Goal: Information Seeking & Learning: Check status

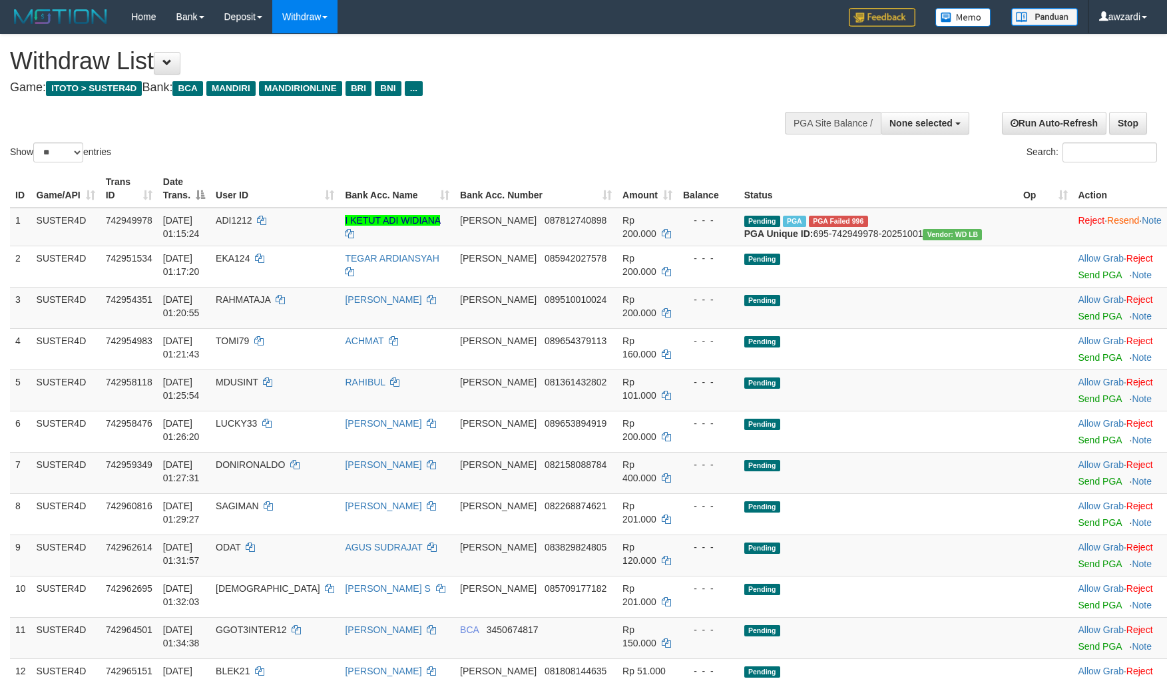
select select
select select "**"
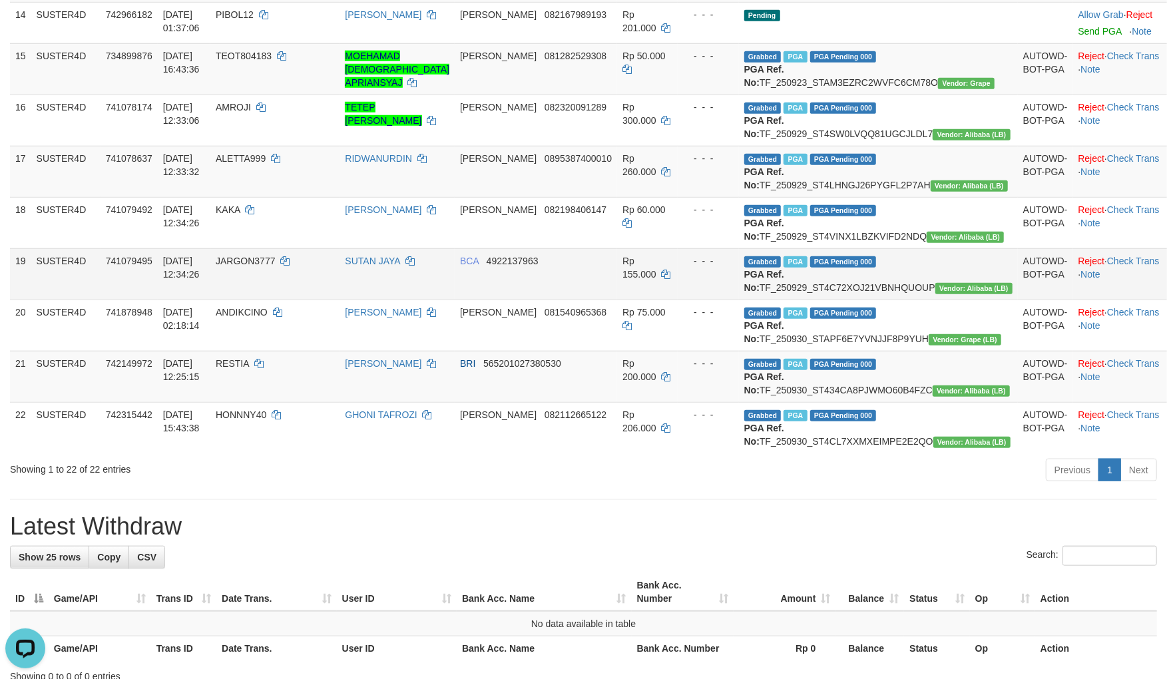
scroll to position [739, 0]
click at [721, 299] on tr "19 SUSTER4D 741079495 29/09/2025 12:34:26 JARGON3777 SUTAN JAYA BCA 4922137963 …" at bounding box center [588, 273] width 1157 height 51
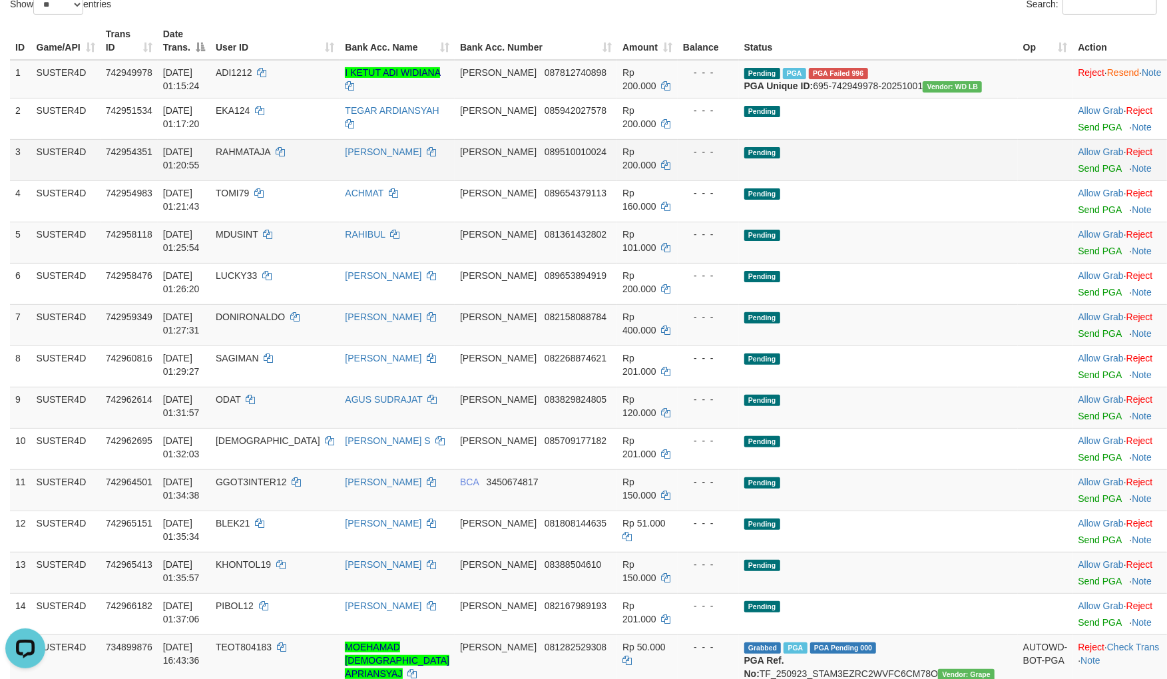
scroll to position [0, 0]
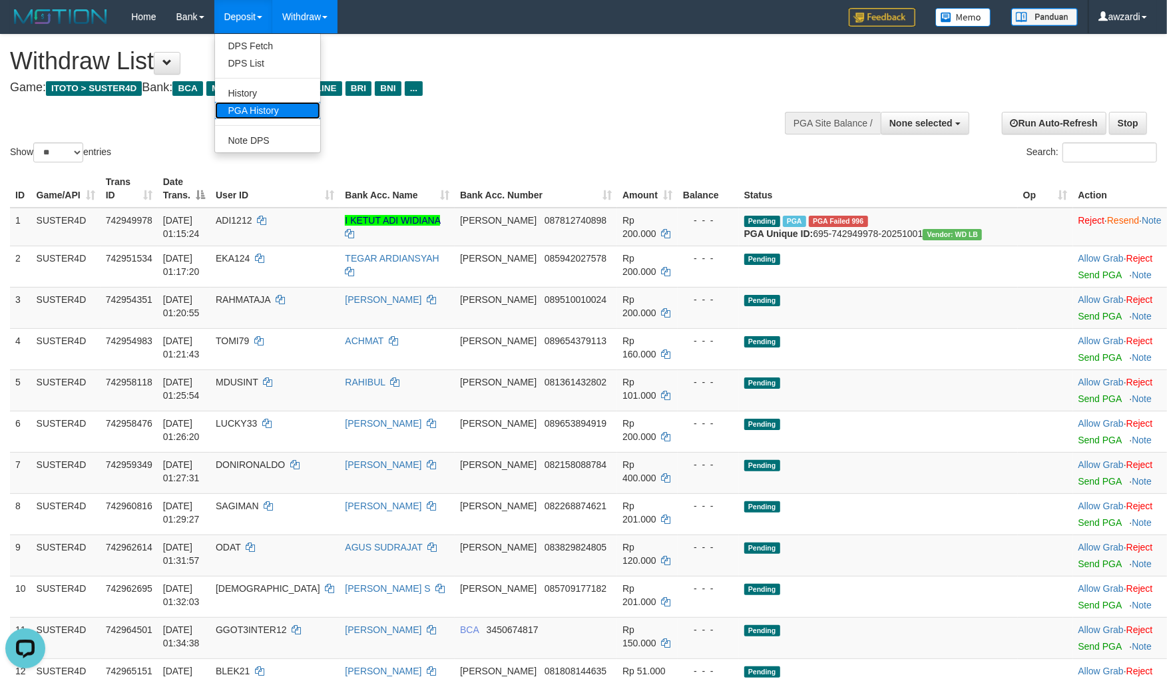
click at [261, 107] on link "PGA History" at bounding box center [267, 110] width 105 height 17
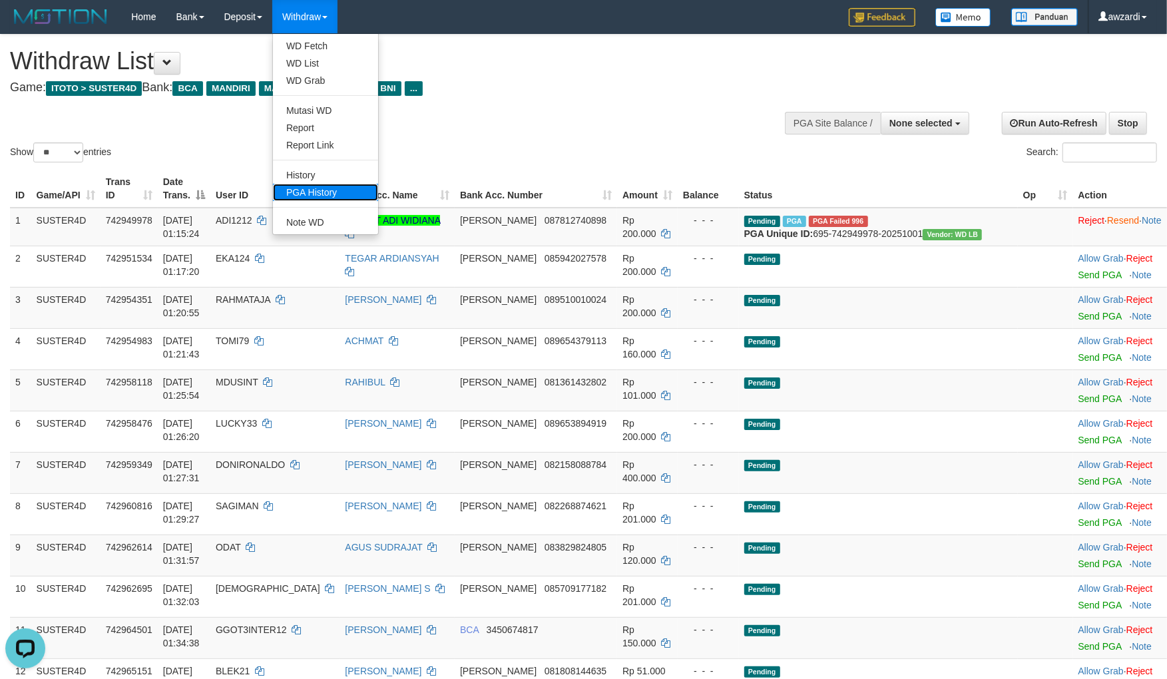
click at [321, 189] on link "PGA History" at bounding box center [325, 192] width 105 height 17
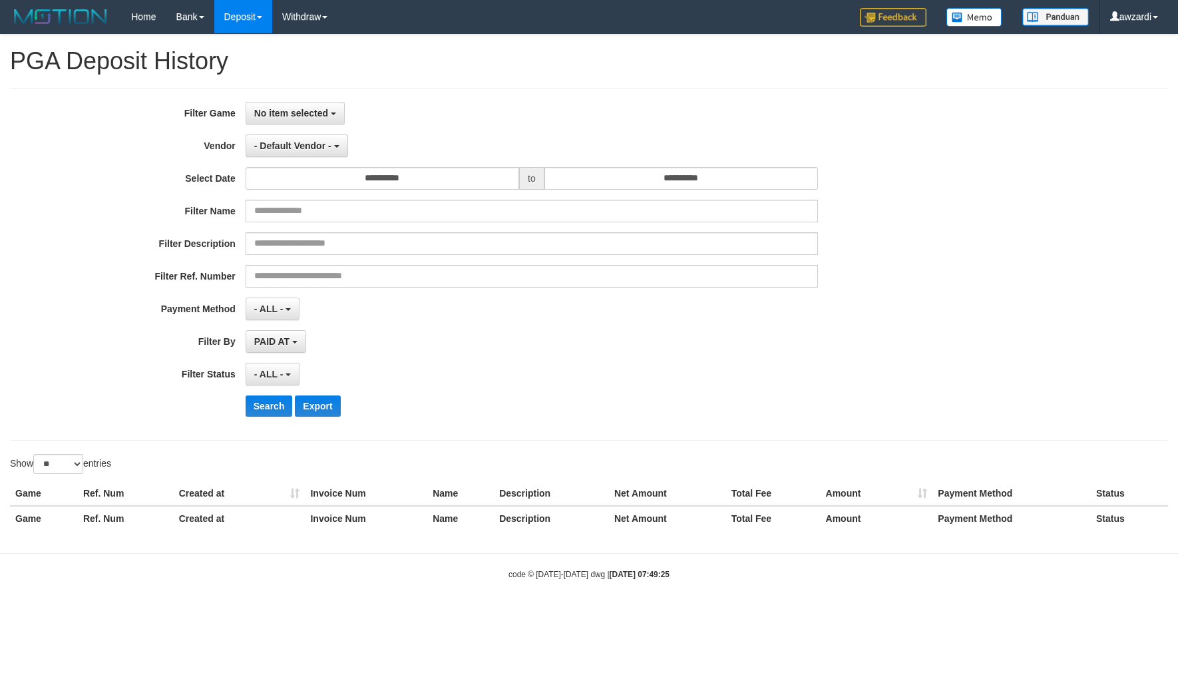
select select
select select "**"
click at [293, 110] on span "No item selected" at bounding box center [291, 113] width 74 height 11
click at [287, 181] on label "[ITOTO] SUSTER4D" at bounding box center [330, 182] width 169 height 20
select select "***"
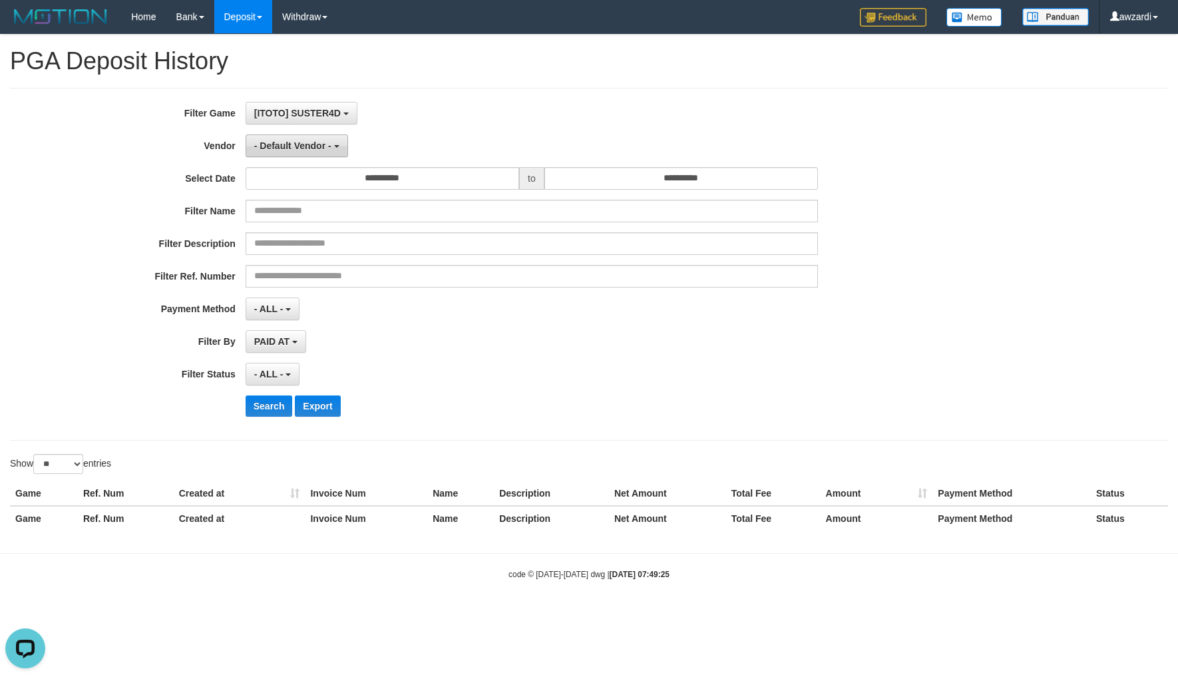
click at [298, 142] on span "- Default Vendor -" at bounding box center [292, 145] width 77 height 11
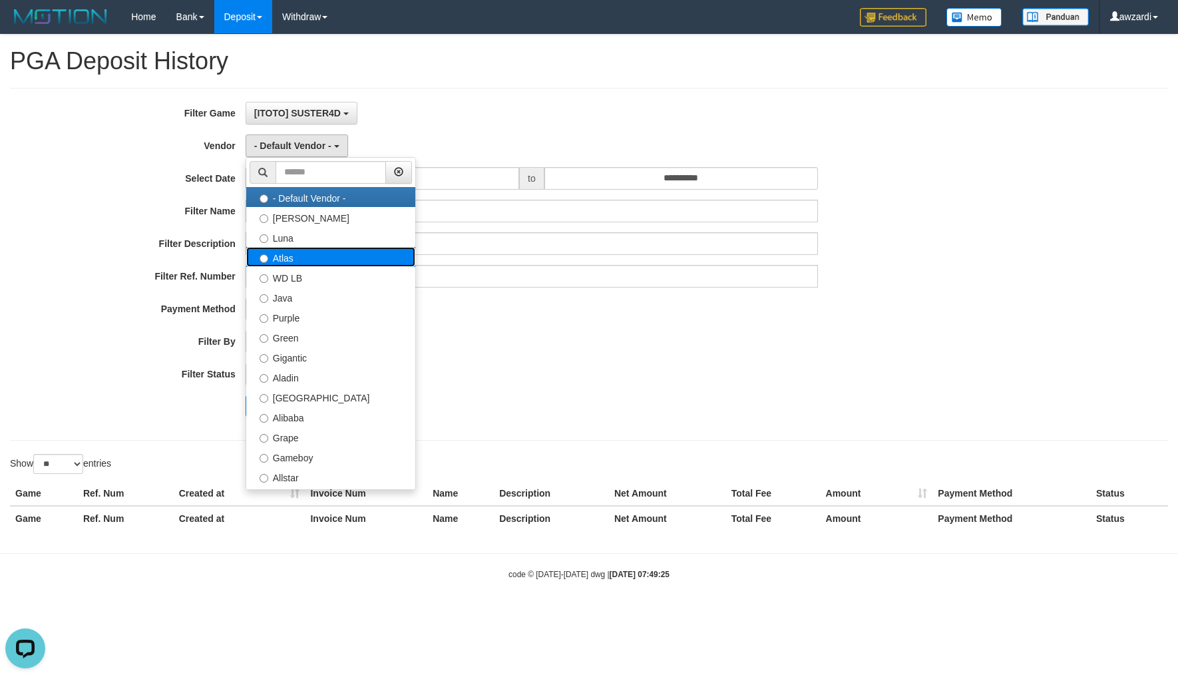
click at [314, 256] on label "Atlas" at bounding box center [330, 257] width 169 height 20
select select "**********"
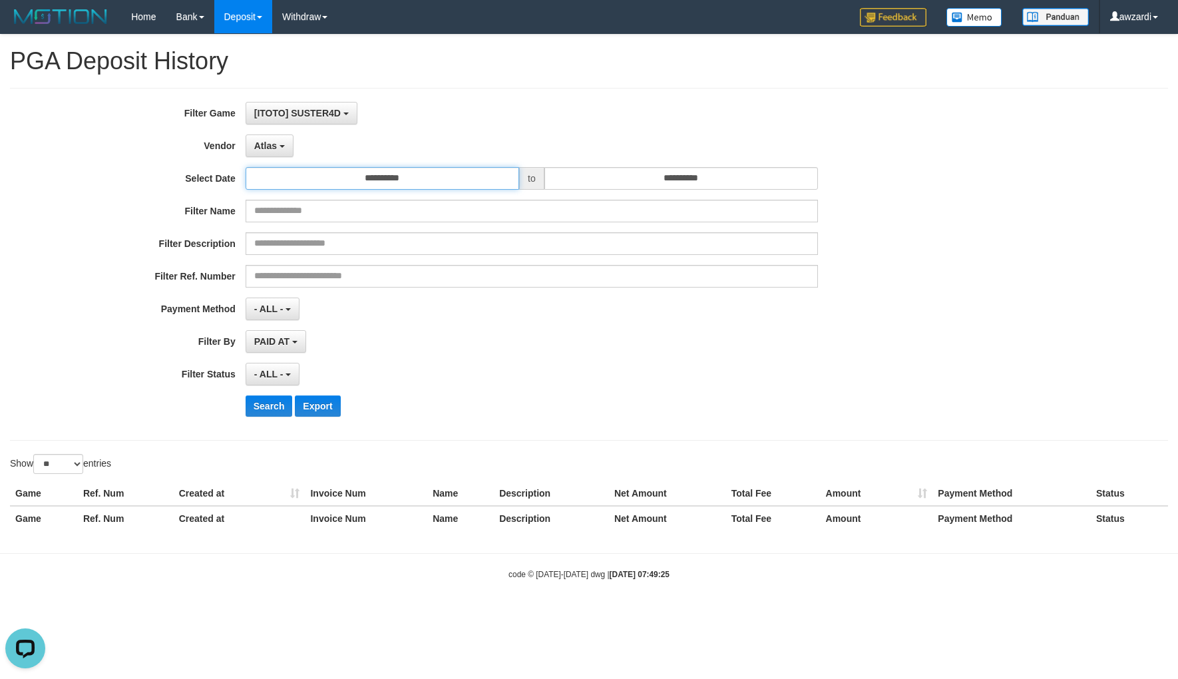
click at [376, 173] on input "**********" at bounding box center [383, 178] width 274 height 23
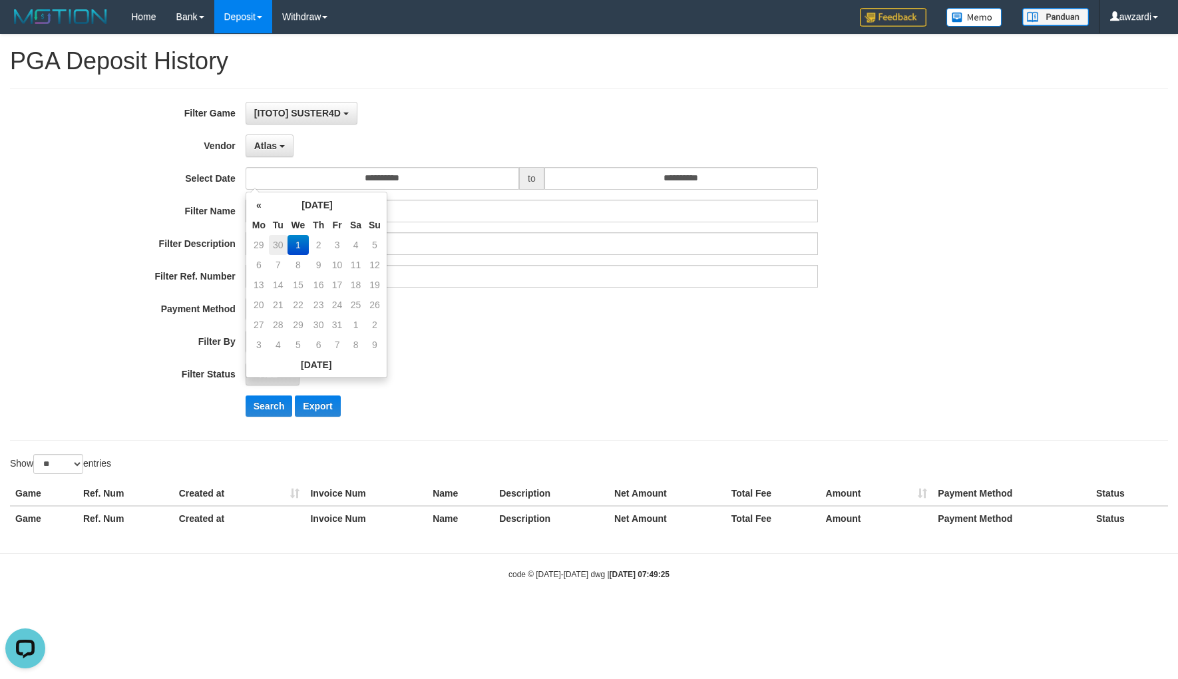
click at [280, 242] on td "30" at bounding box center [278, 245] width 19 height 20
type input "**********"
click at [576, 382] on div "- ALL - SELECT ALL - ALL - SELECT STATUS PENDING/UNPAID PAID CANCELED EXPIRED" at bounding box center [532, 374] width 572 height 23
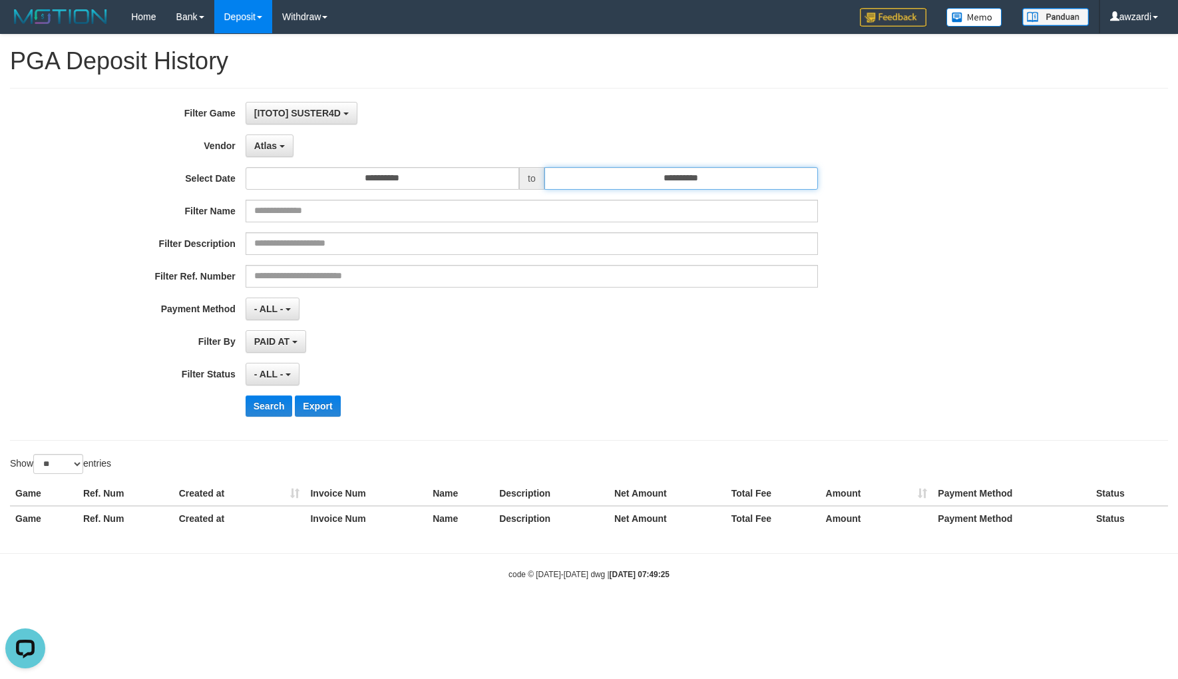
click at [703, 181] on input "**********" at bounding box center [681, 178] width 274 height 23
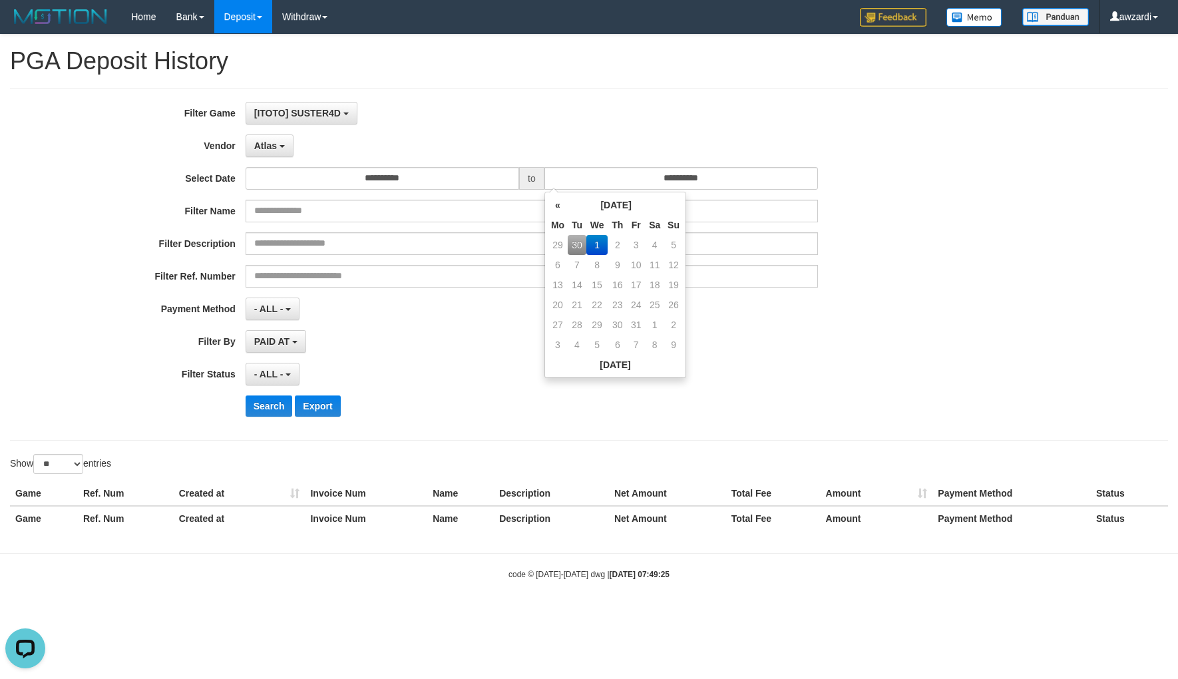
click at [576, 244] on td "30" at bounding box center [577, 245] width 19 height 20
type input "**********"
drag, startPoint x: 856, startPoint y: 363, endPoint x: 846, endPoint y: 361, distance: 10.8
click at [846, 361] on div "**********" at bounding box center [491, 264] width 982 height 325
click at [266, 377] on span "- ALL -" at bounding box center [268, 374] width 29 height 11
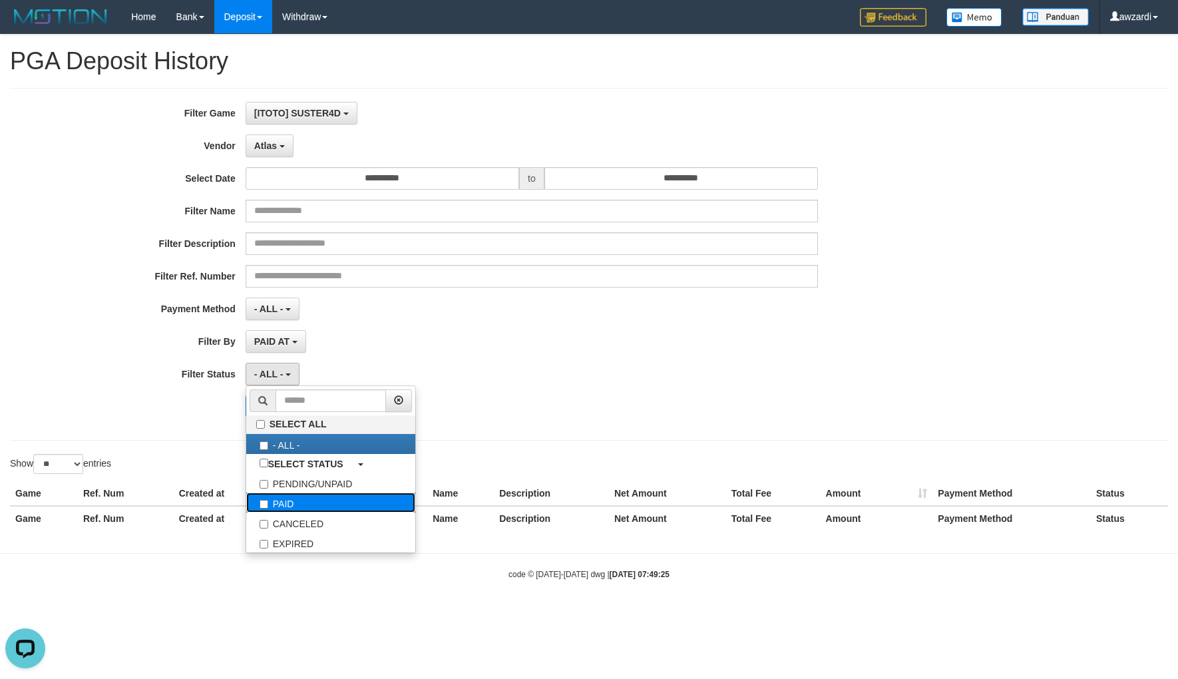
click at [289, 507] on label "PAID" at bounding box center [330, 502] width 169 height 20
select select "*"
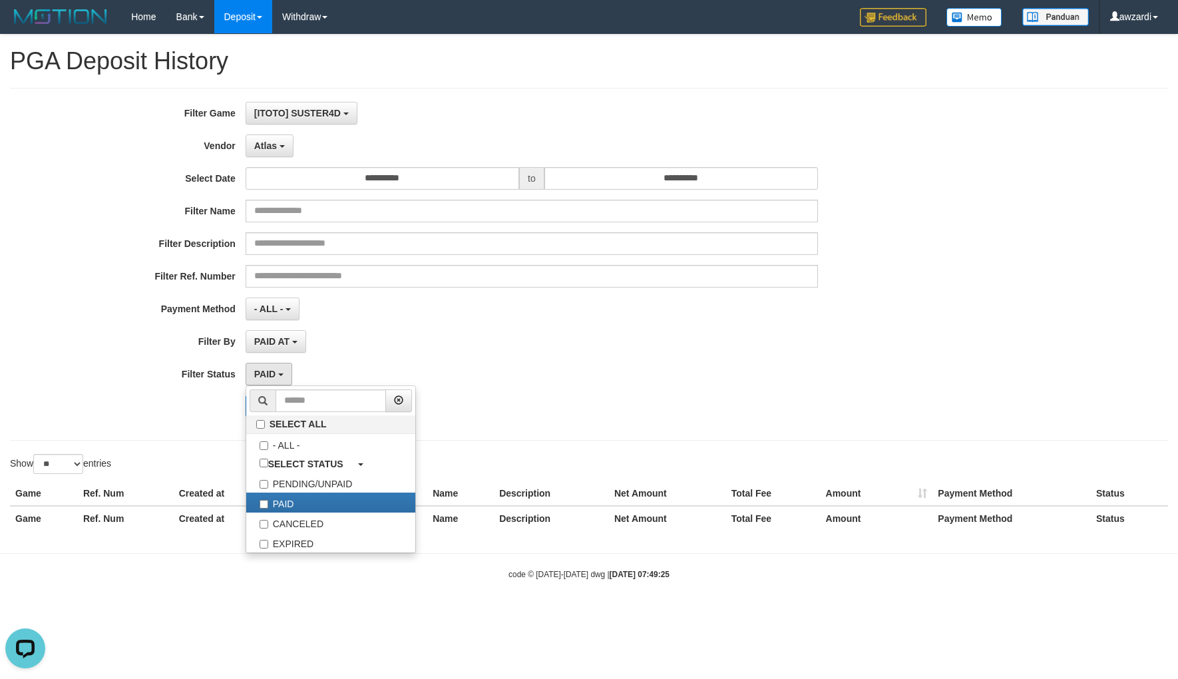
click at [538, 331] on div "PAID AT PAID AT CREATED AT" at bounding box center [532, 341] width 572 height 23
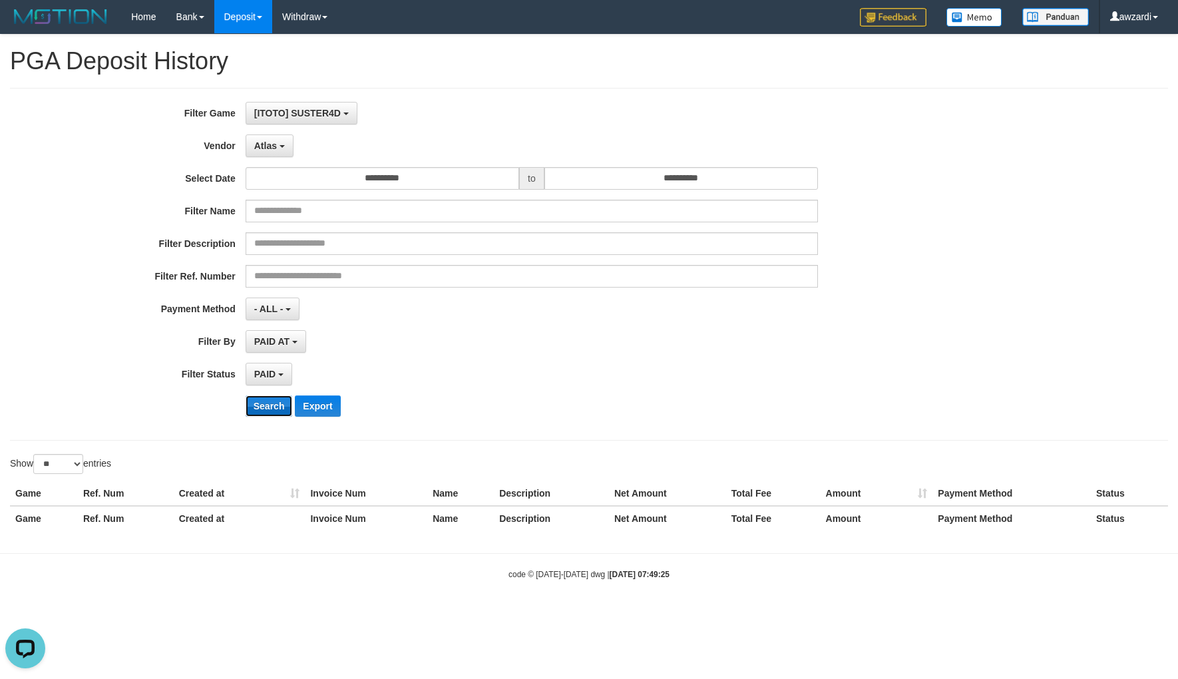
click at [262, 405] on button "Search" at bounding box center [269, 405] width 47 height 21
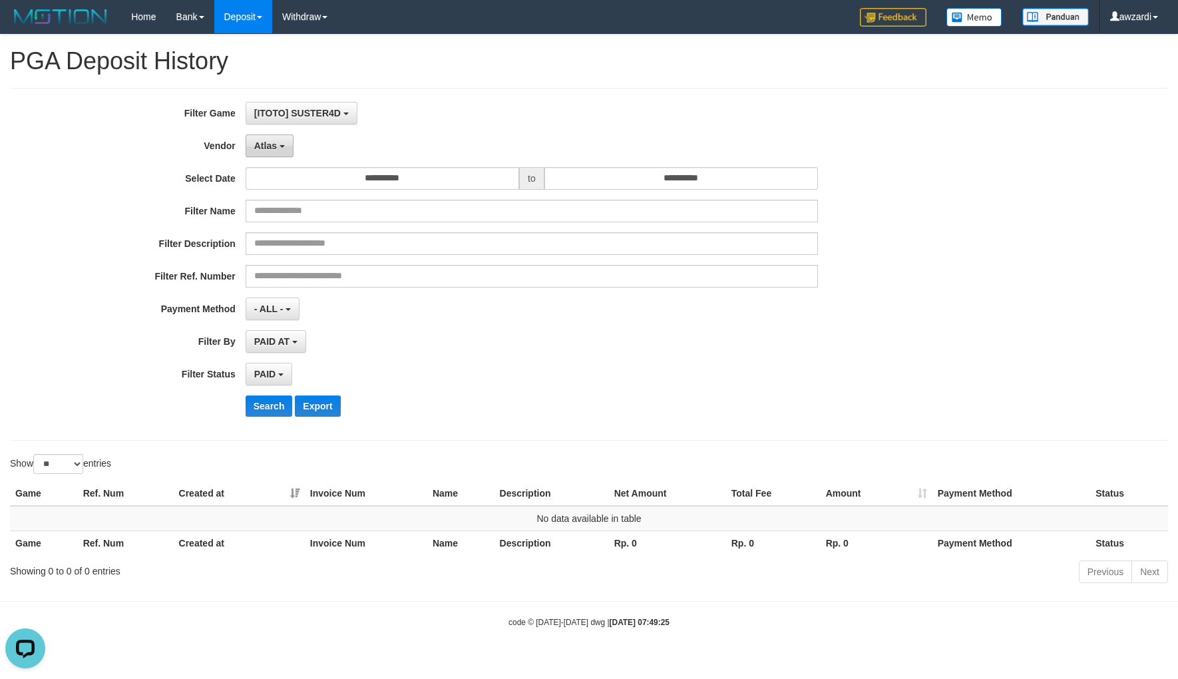
click at [275, 136] on button "Atlas" at bounding box center [270, 145] width 48 height 23
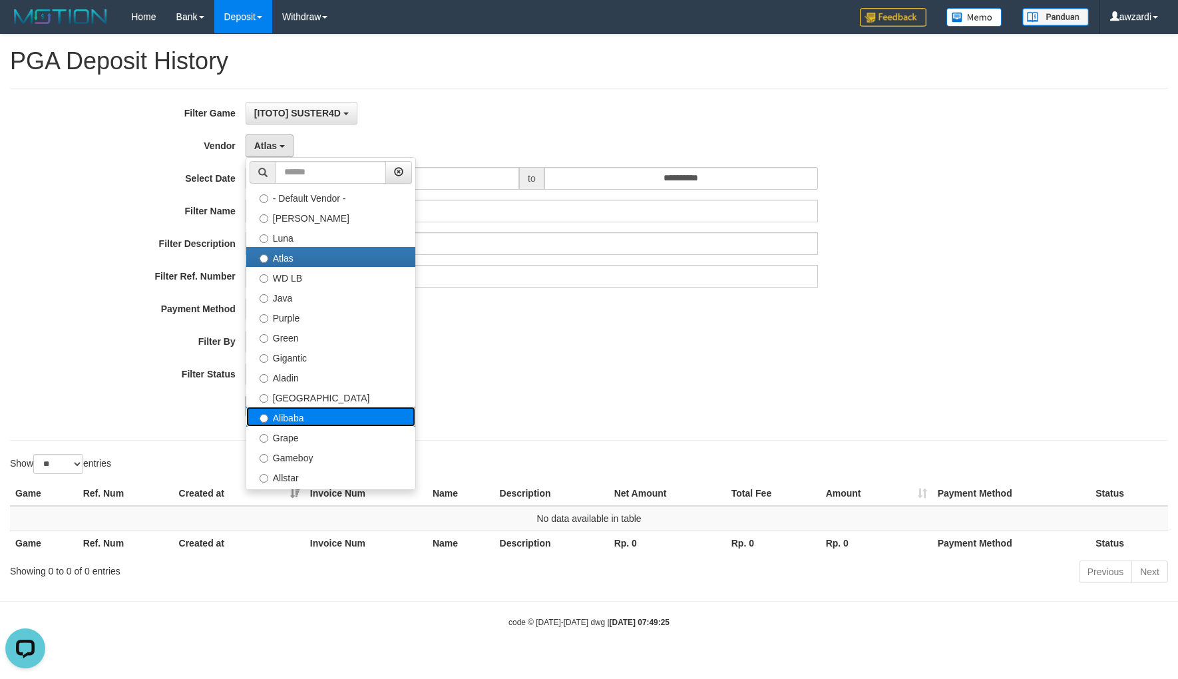
click at [294, 416] on label "Alibaba" at bounding box center [330, 417] width 169 height 20
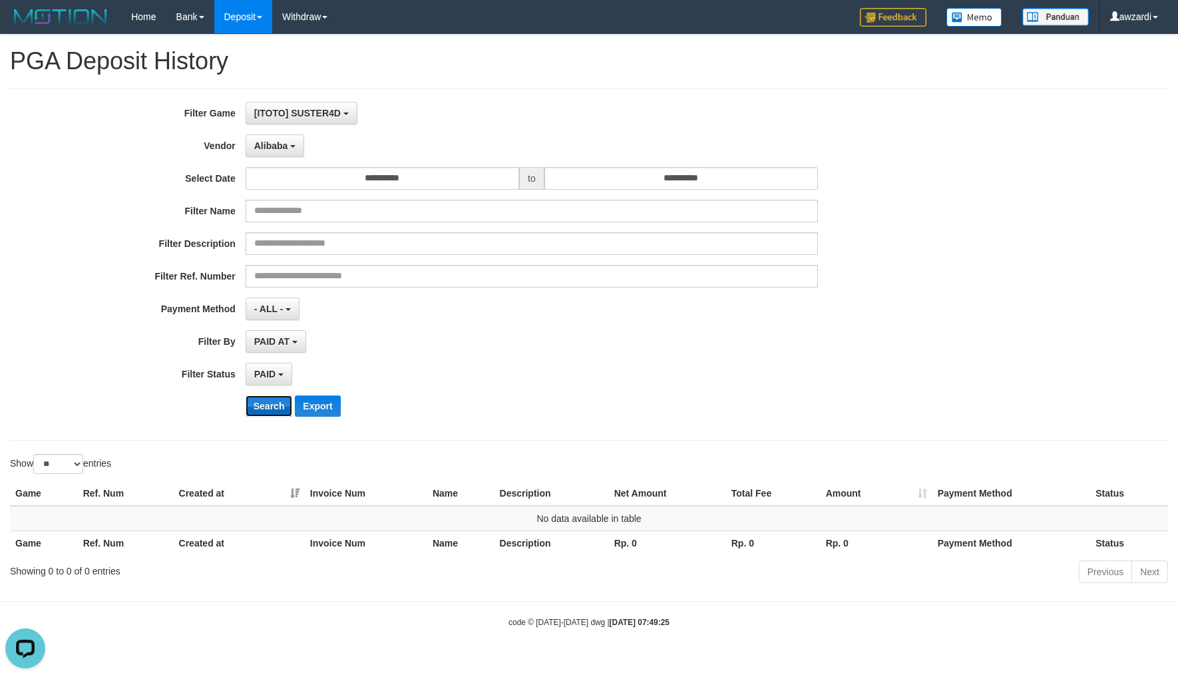
click at [265, 409] on button "Search" at bounding box center [269, 405] width 47 height 21
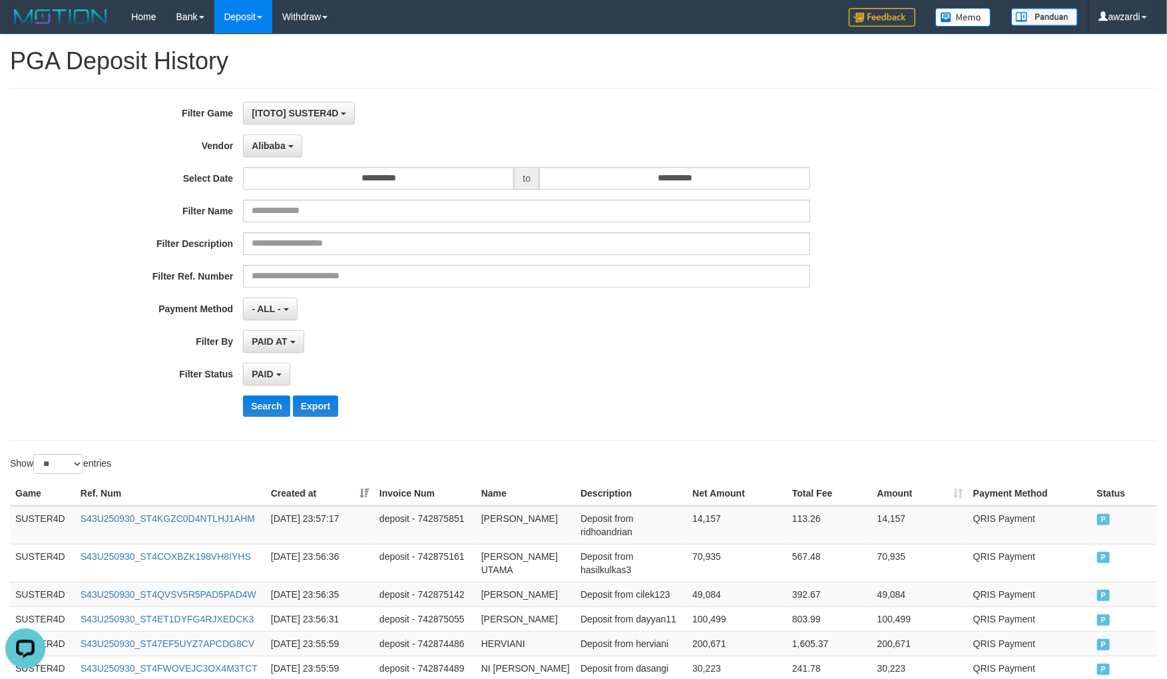
click at [541, 393] on div "**********" at bounding box center [583, 680] width 1167 height 1290
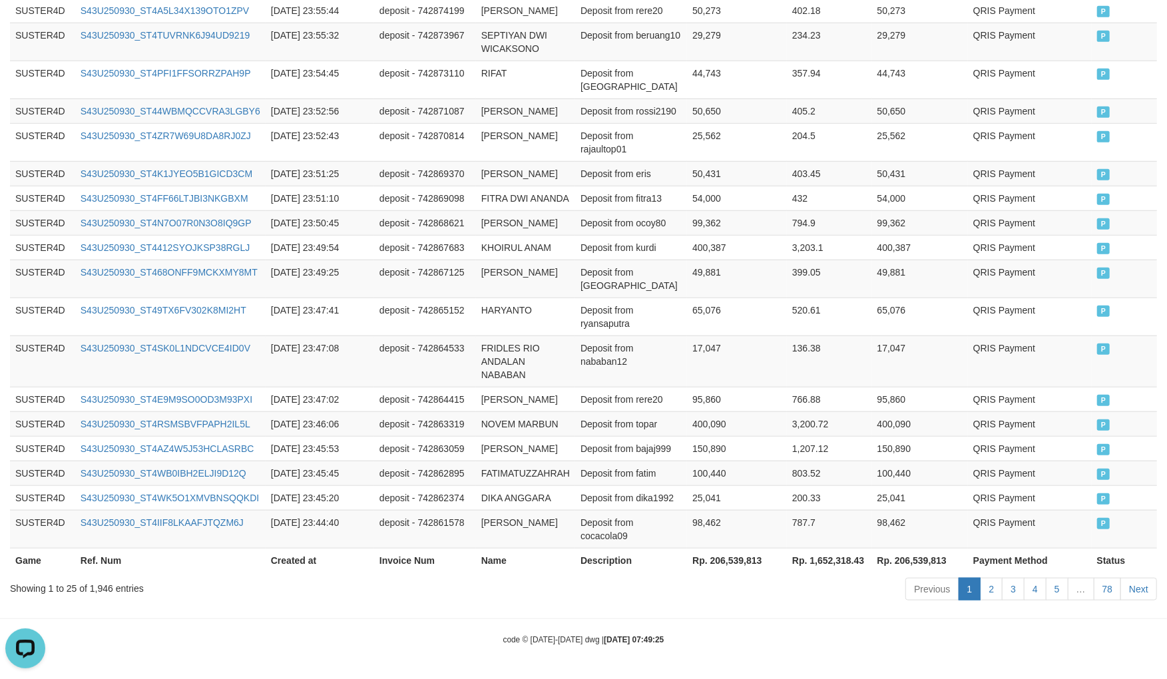
click at [721, 553] on th "Rp. 206,539,813" at bounding box center [737, 560] width 100 height 25
copy th "206,539,813"
click at [721, 553] on th "Rp. 206,539,813" at bounding box center [737, 560] width 100 height 25
click at [750, 297] on td "49,881" at bounding box center [737, 279] width 100 height 38
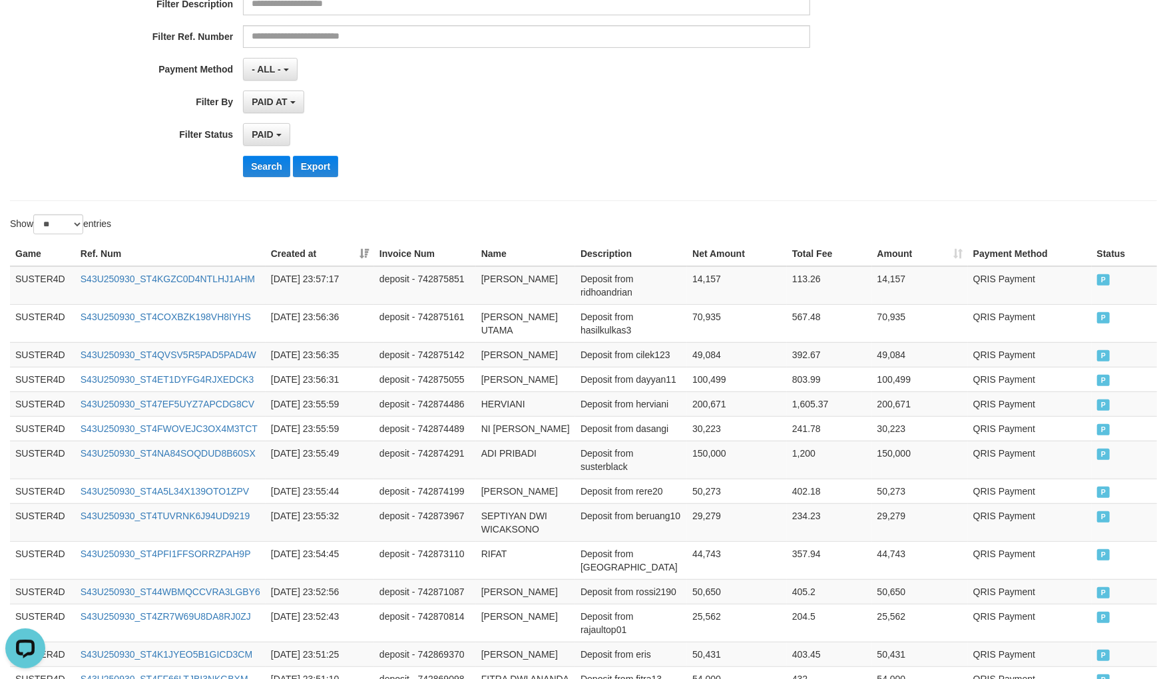
scroll to position [0, 0]
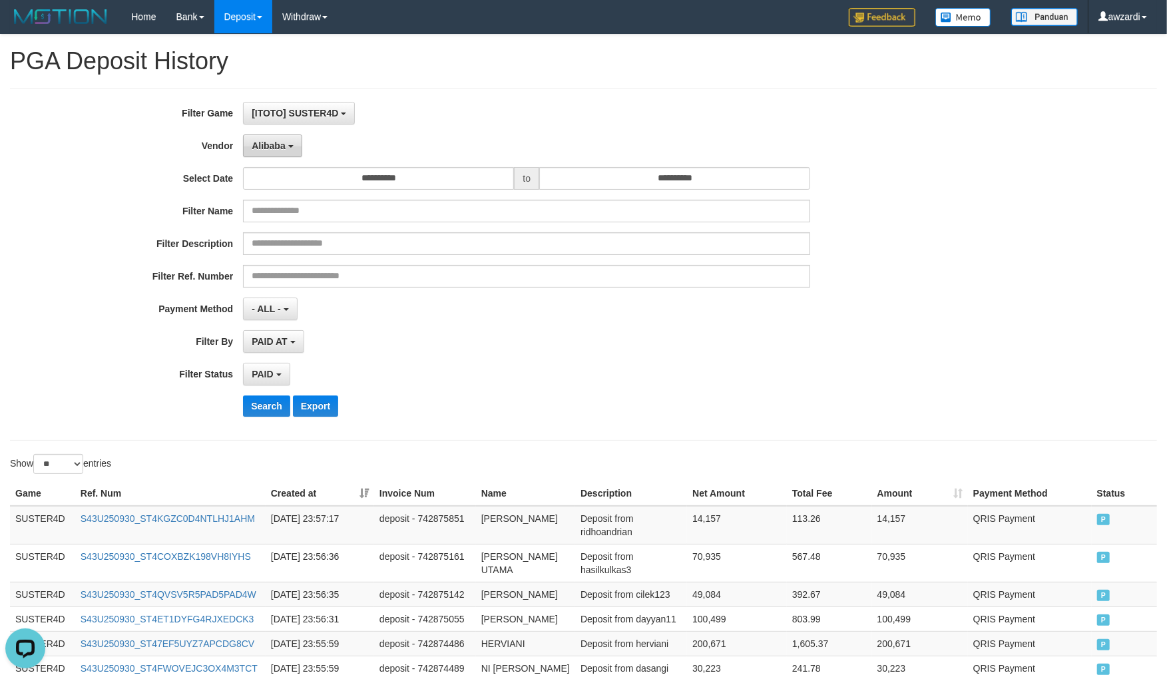
click at [268, 140] on span "Alibaba" at bounding box center [269, 145] width 34 height 11
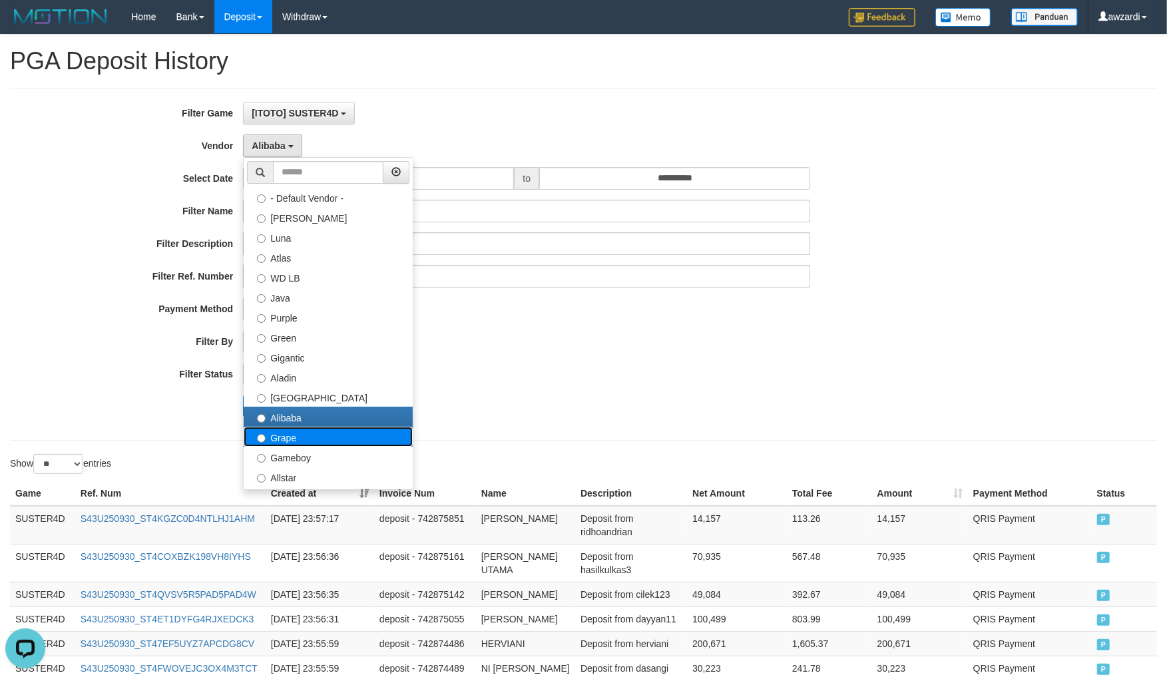
click at [291, 437] on label "Grape" at bounding box center [328, 437] width 169 height 20
select select "**********"
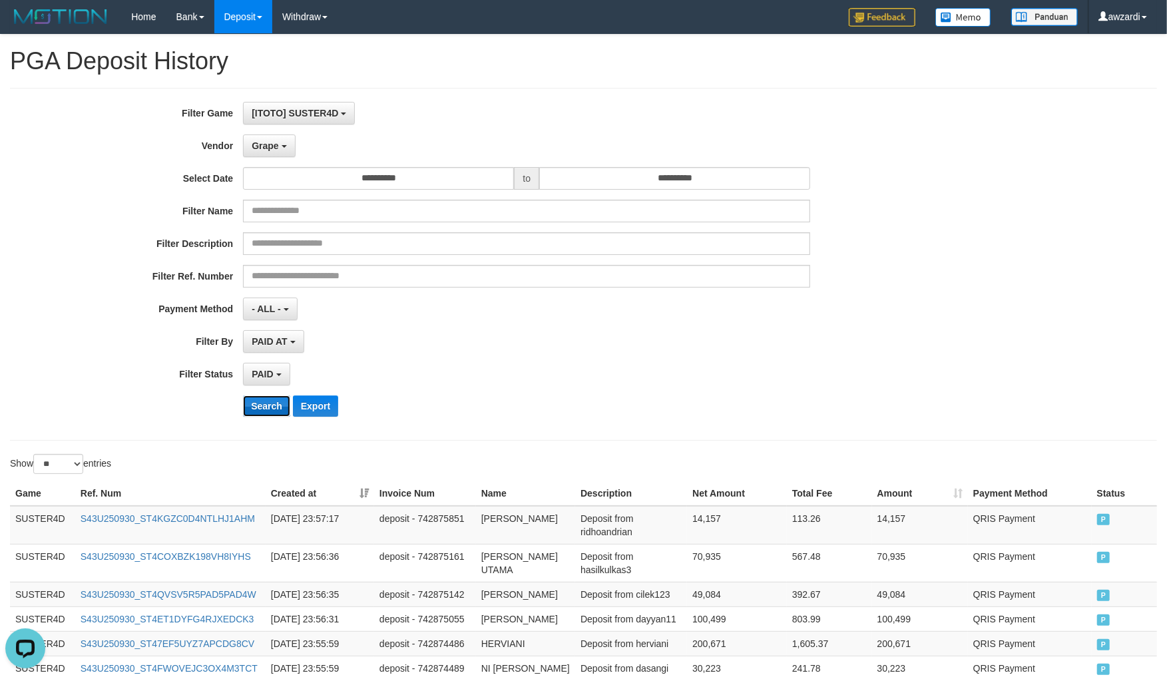
click at [270, 397] on button "Search" at bounding box center [266, 405] width 47 height 21
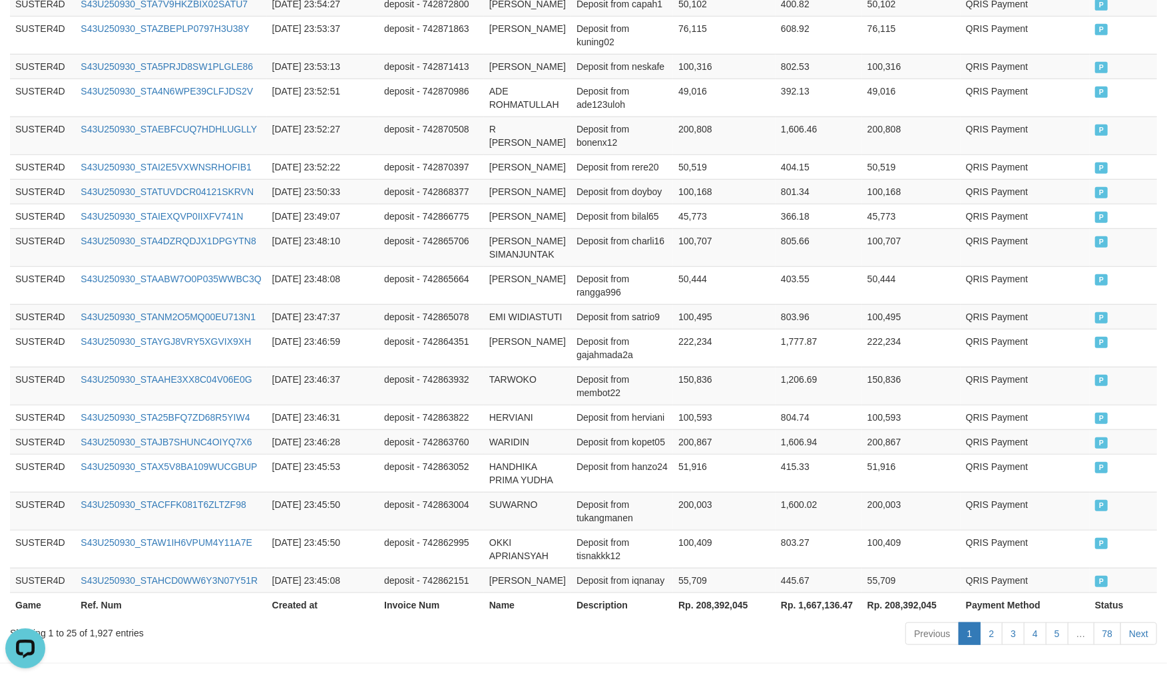
scroll to position [855, 0]
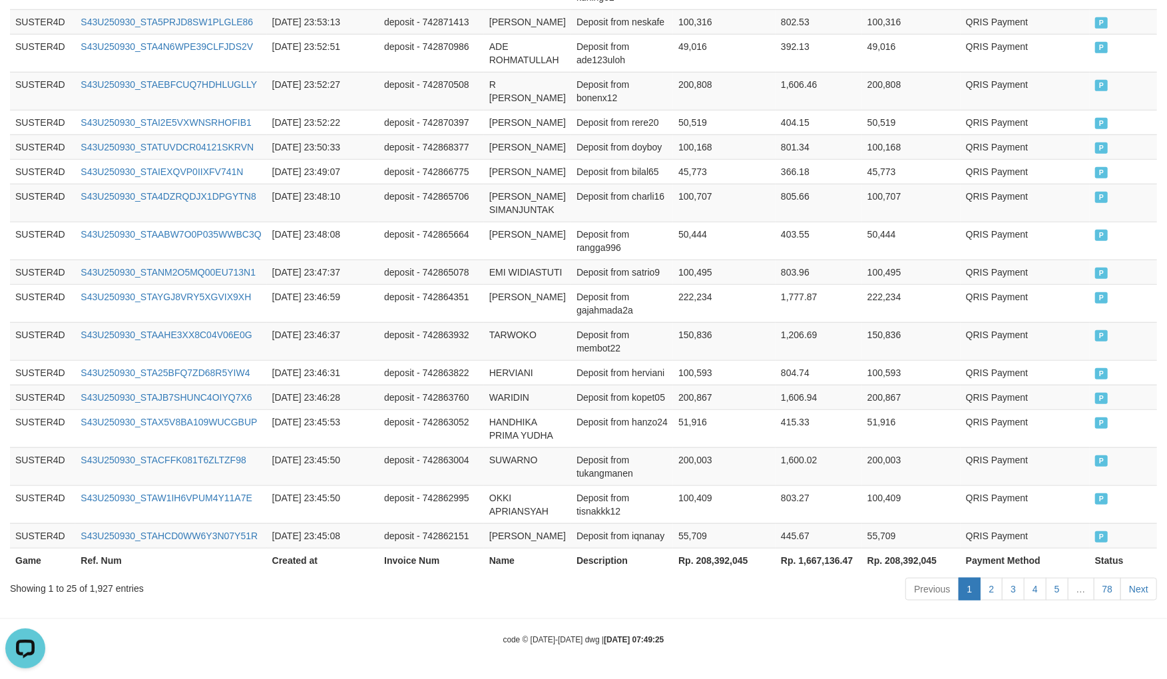
click at [713, 555] on th "Rp. 208,392,045" at bounding box center [724, 560] width 102 height 25
copy th "208,392,045"
click at [713, 555] on th "Rp. 208,392,045" at bounding box center [724, 560] width 102 height 25
click at [775, 322] on td "1,206.69" at bounding box center [818, 341] width 87 height 38
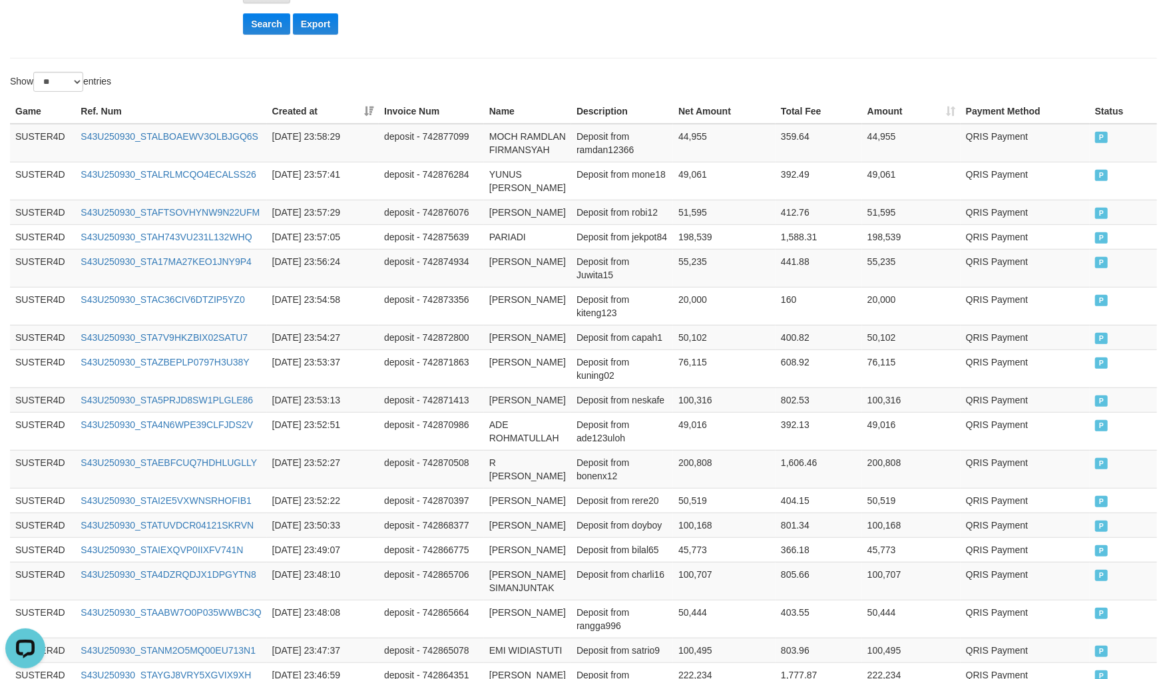
scroll to position [0, 0]
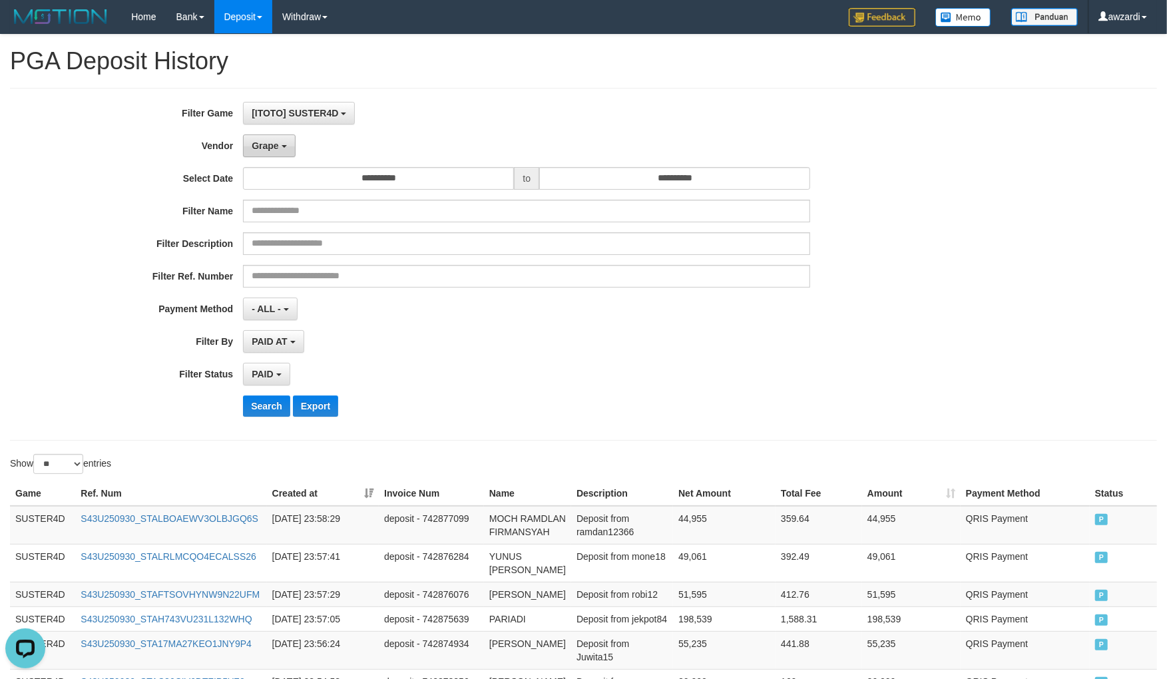
click at [264, 144] on span "Grape" at bounding box center [265, 145] width 27 height 11
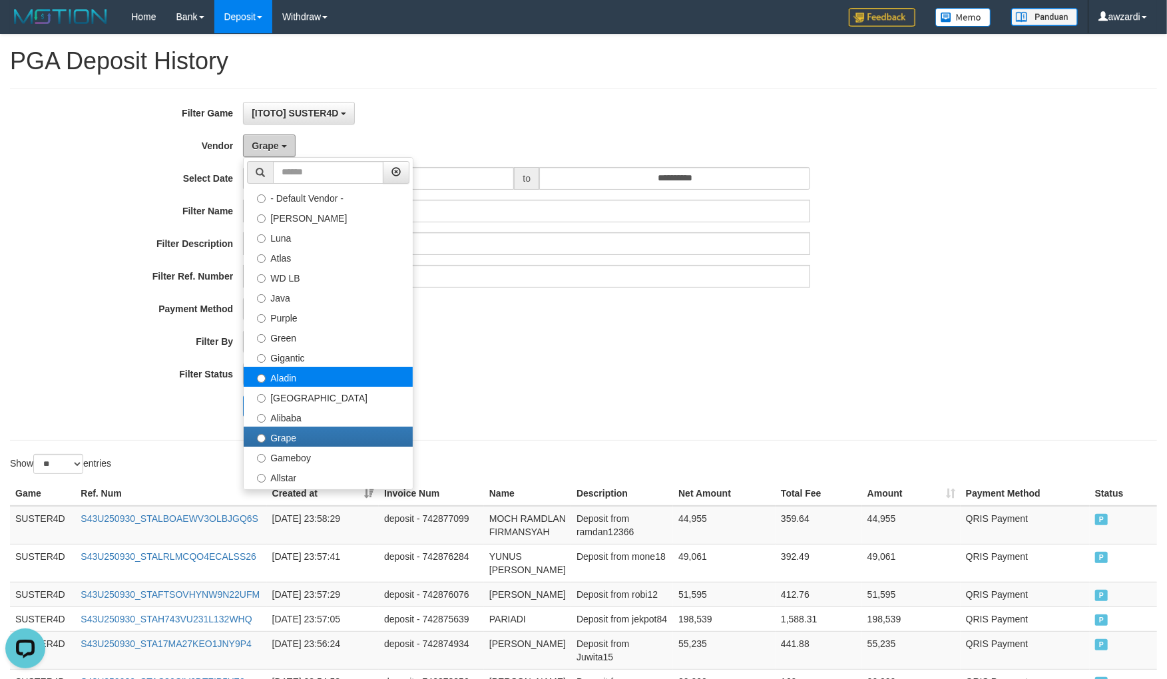
scroll to position [148, 0]
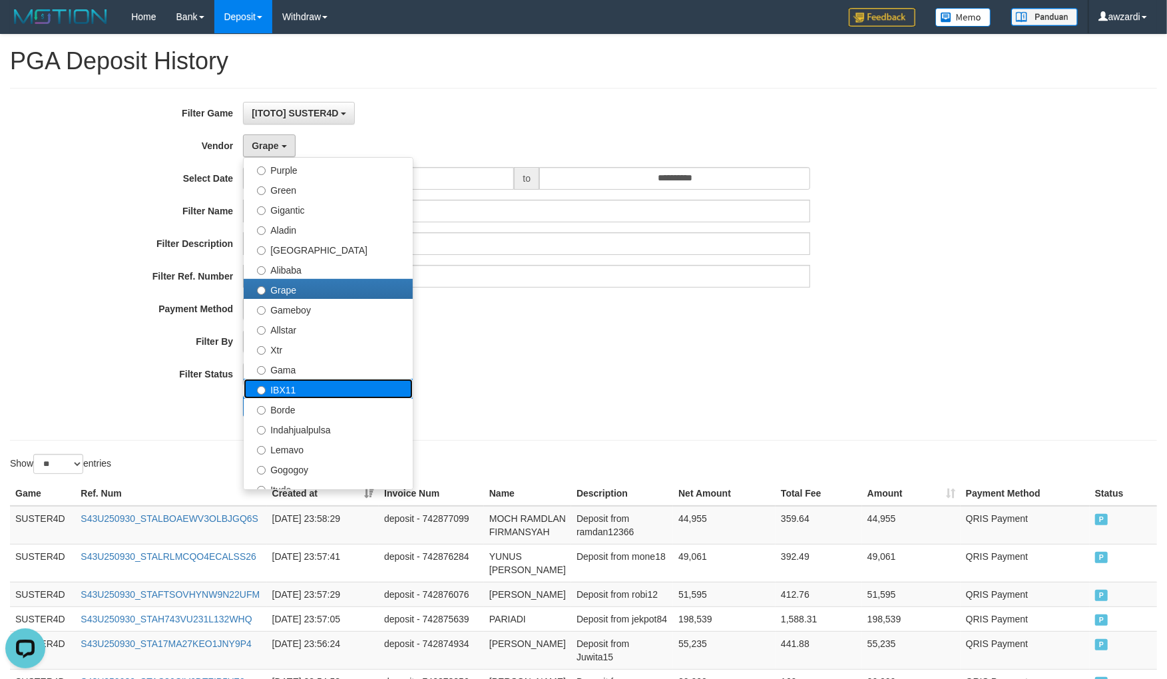
click at [297, 386] on label "IBX11" at bounding box center [328, 389] width 169 height 20
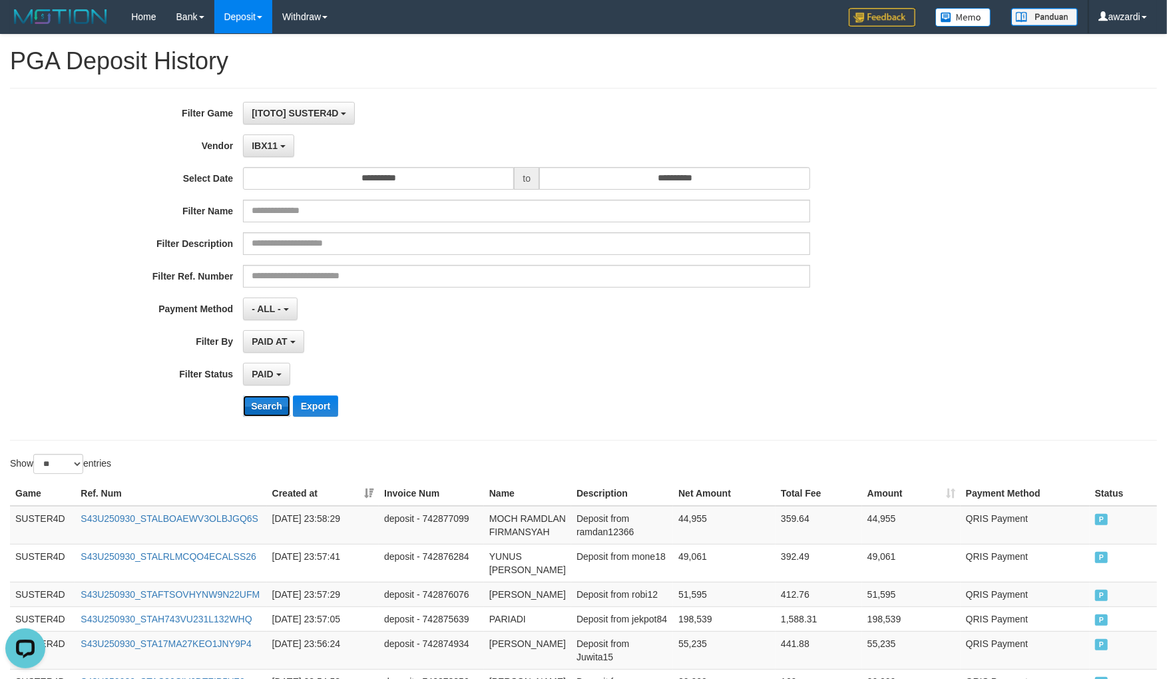
click at [277, 403] on button "Search" at bounding box center [266, 405] width 47 height 21
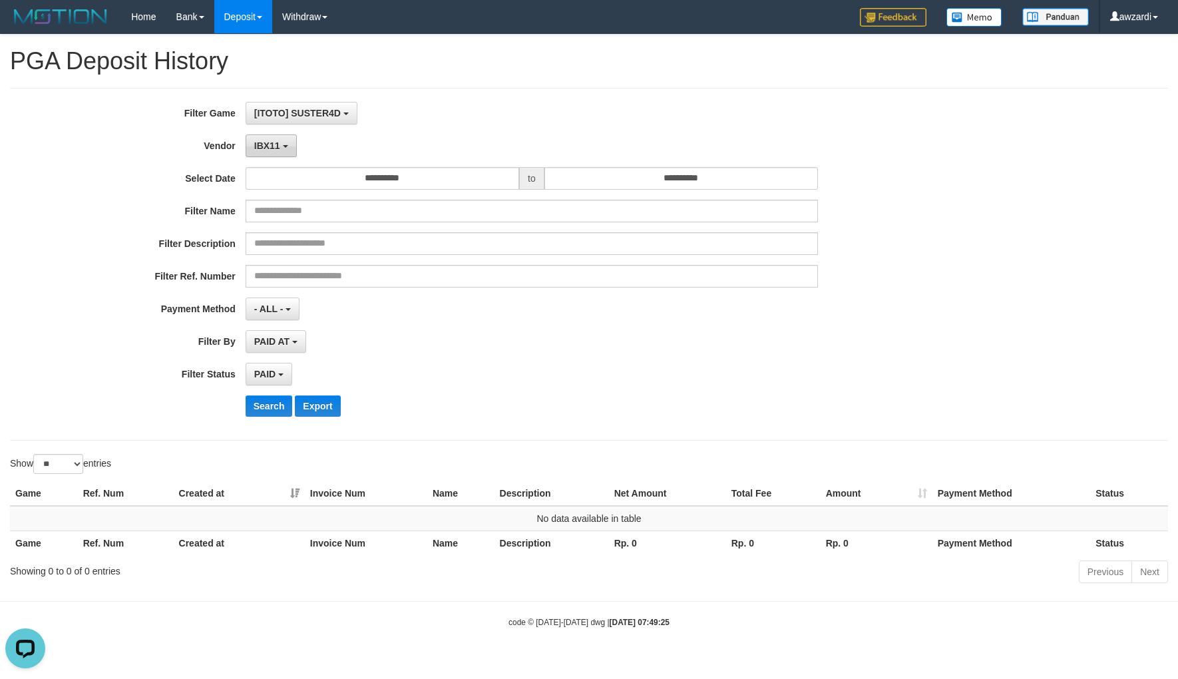
click at [250, 140] on button "IBX11" at bounding box center [271, 145] width 51 height 23
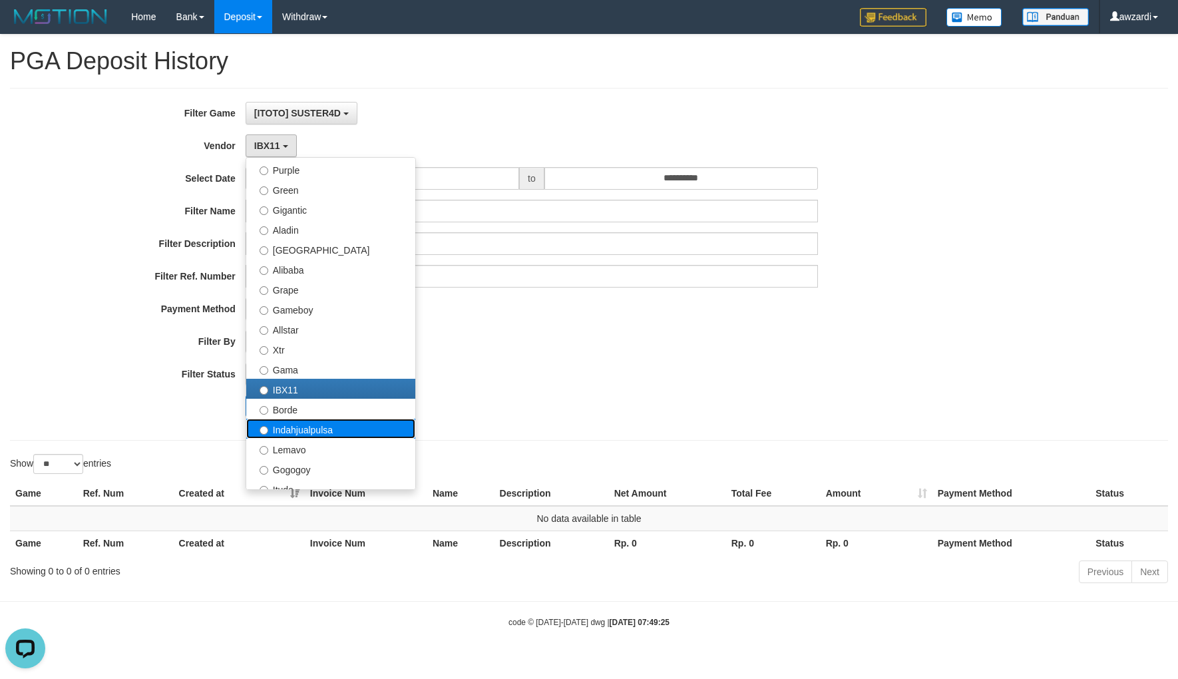
click at [297, 431] on label "Indahjualpulsa" at bounding box center [330, 429] width 169 height 20
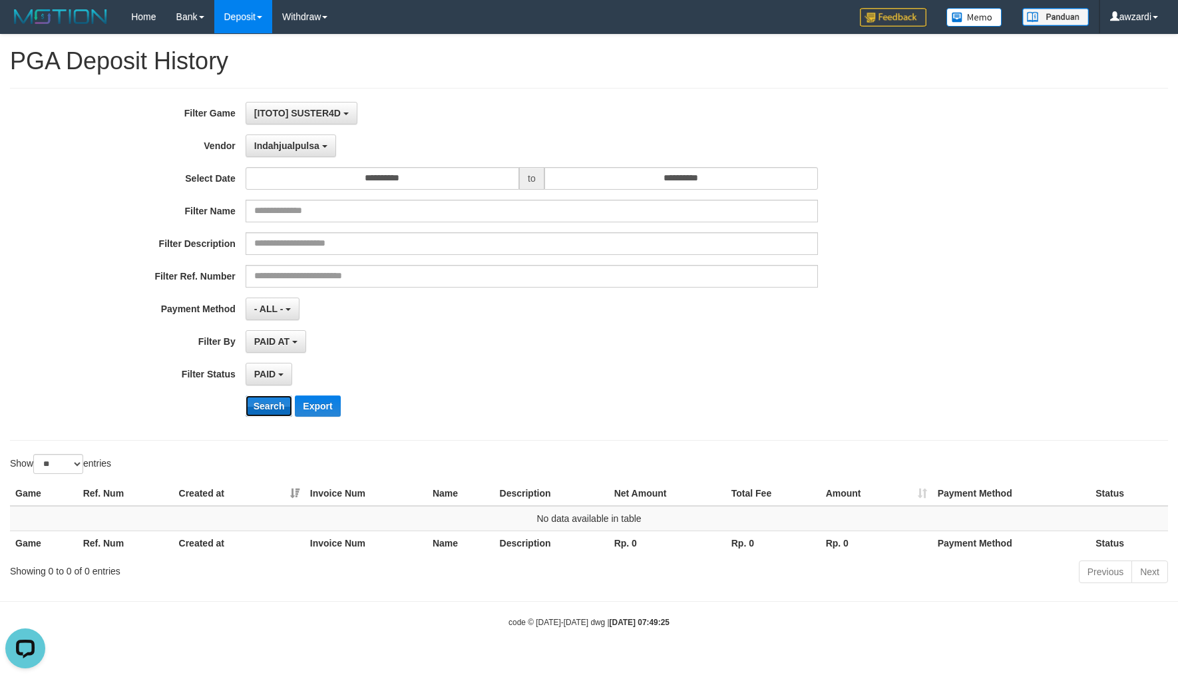
click at [270, 403] on button "Search" at bounding box center [269, 405] width 47 height 21
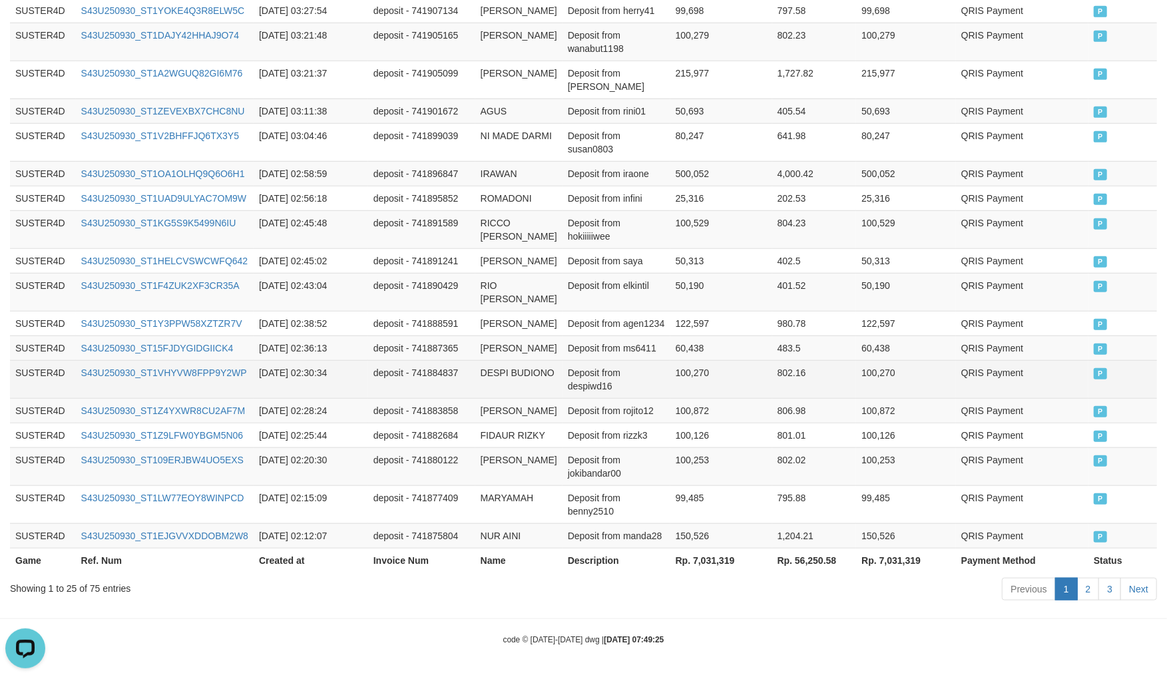
scroll to position [882, 0]
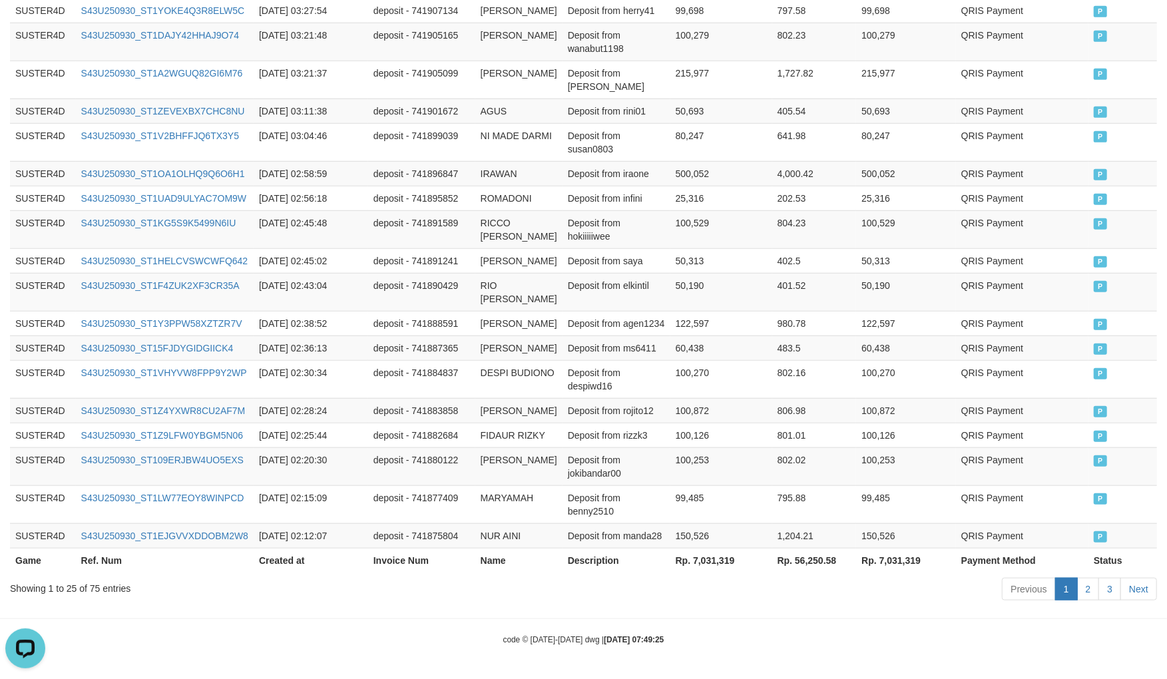
click at [683, 555] on th "Rp. 7,031,319" at bounding box center [721, 560] width 102 height 25
copy th "7,031,319"
click at [683, 555] on th "Rp. 7,031,319" at bounding box center [721, 560] width 102 height 25
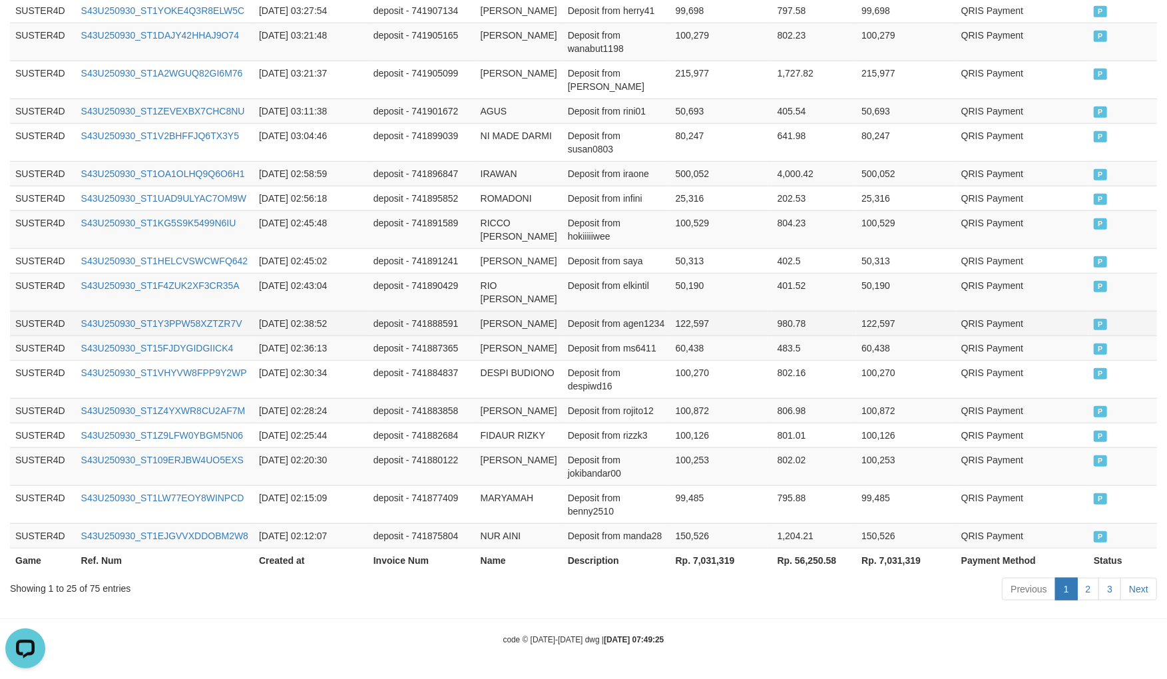
click at [602, 311] on td "Deposit from agen1234" at bounding box center [616, 323] width 108 height 25
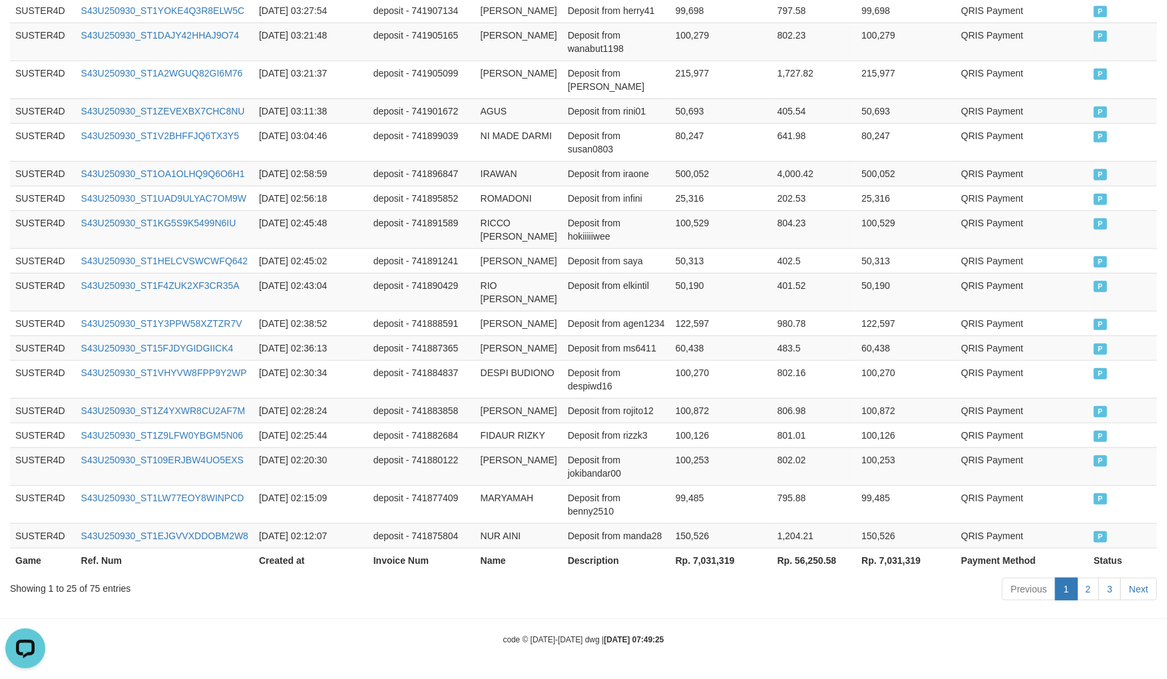
scroll to position [0, 0]
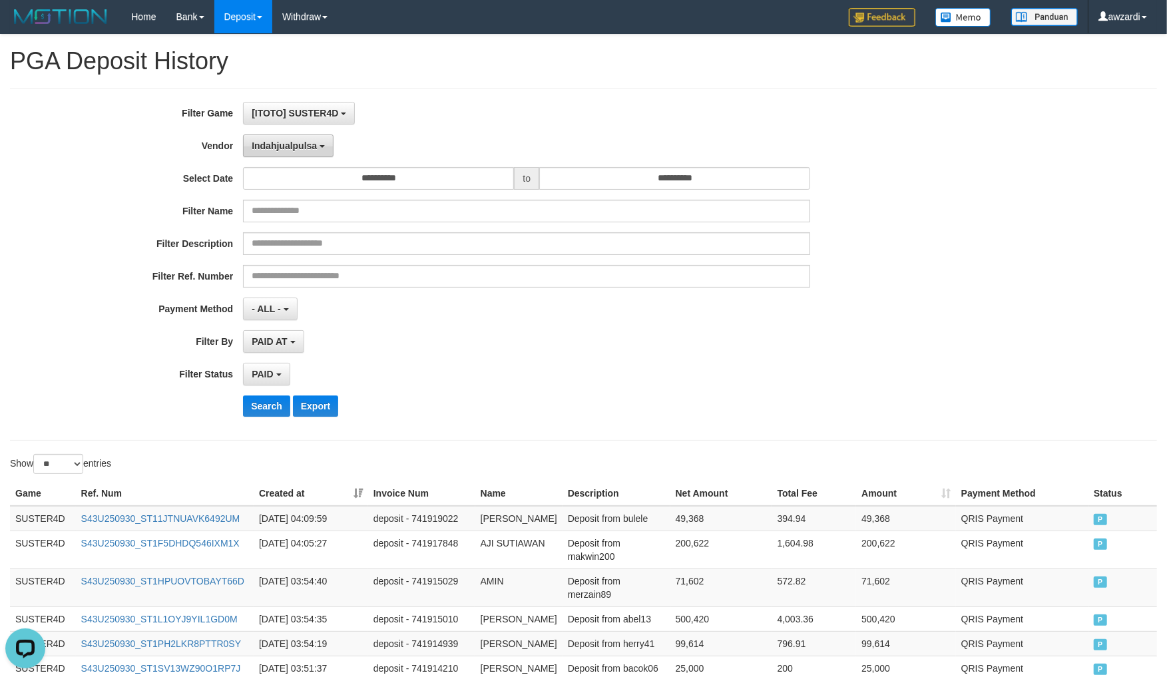
click at [282, 152] on button "Indahjualpulsa" at bounding box center [288, 145] width 91 height 23
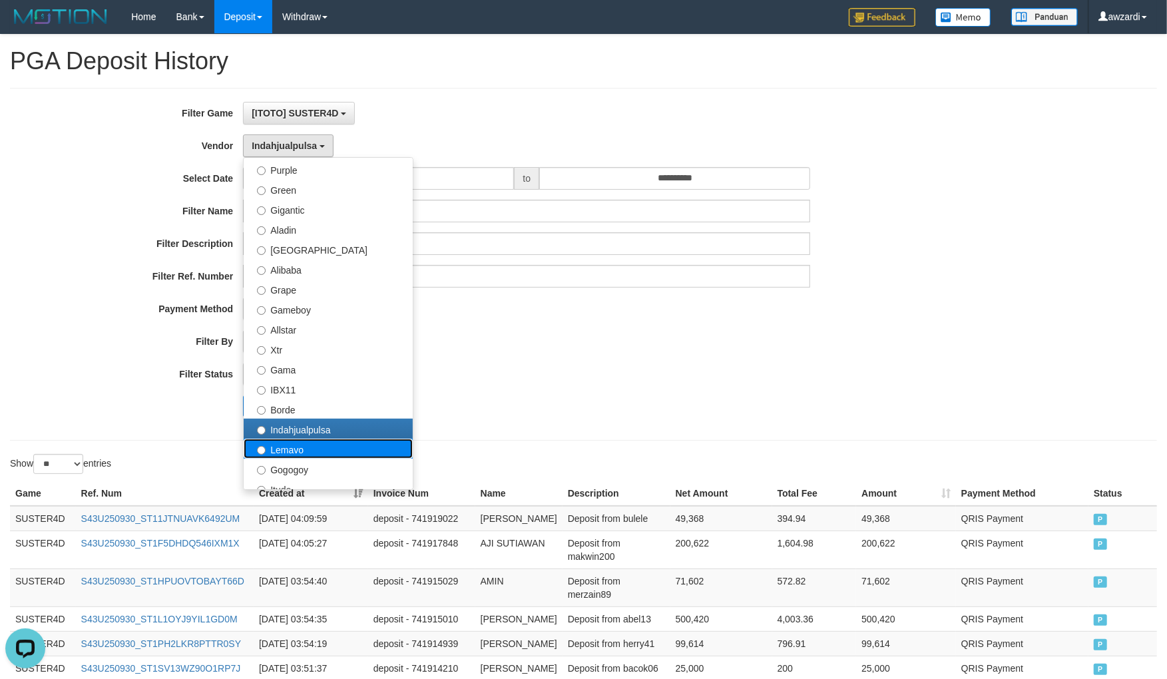
click at [297, 451] on label "Lemavo" at bounding box center [328, 449] width 169 height 20
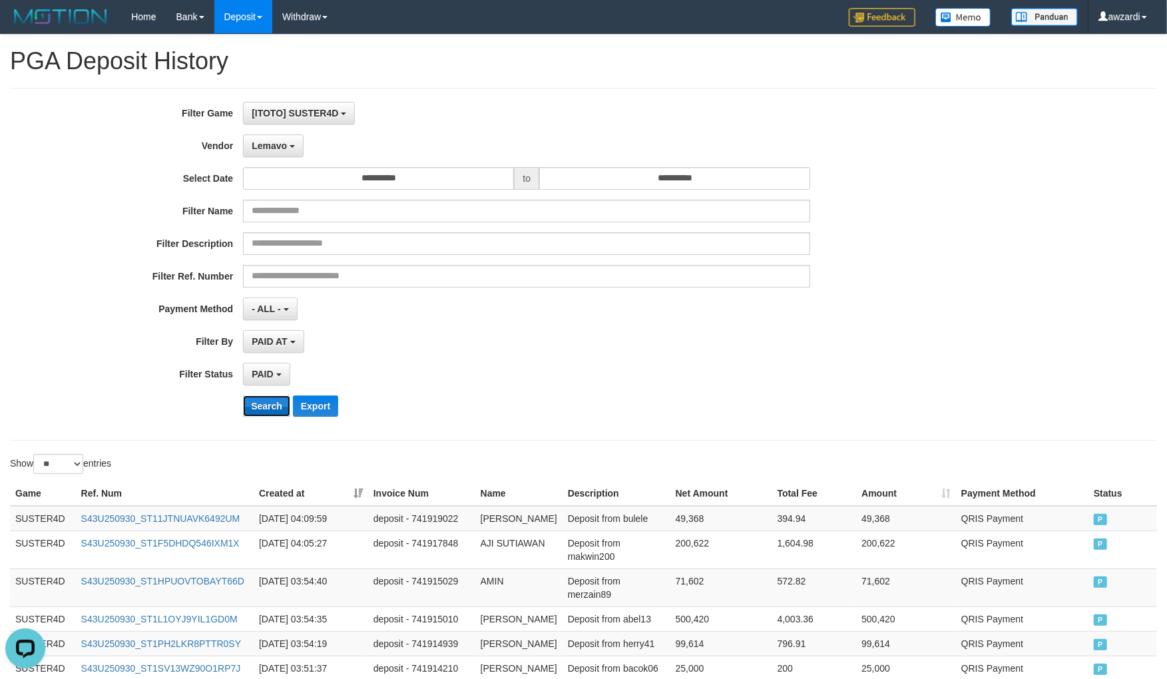
click at [273, 410] on button "Search" at bounding box center [266, 405] width 47 height 21
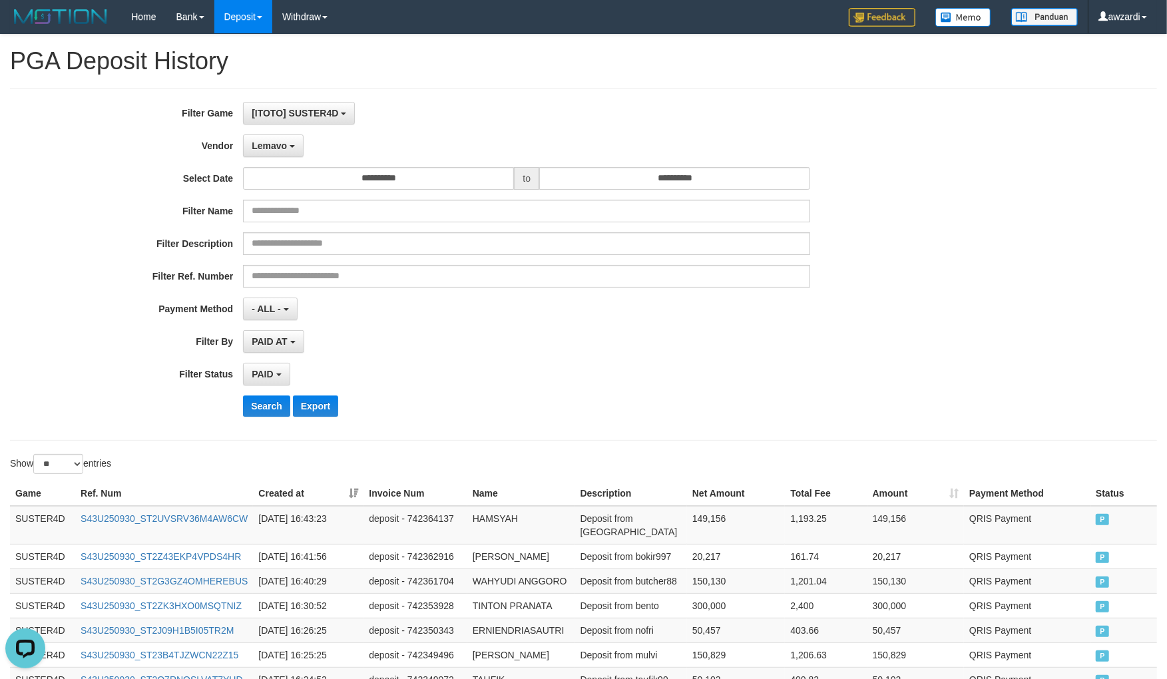
click at [624, 393] on div "**********" at bounding box center [486, 264] width 972 height 325
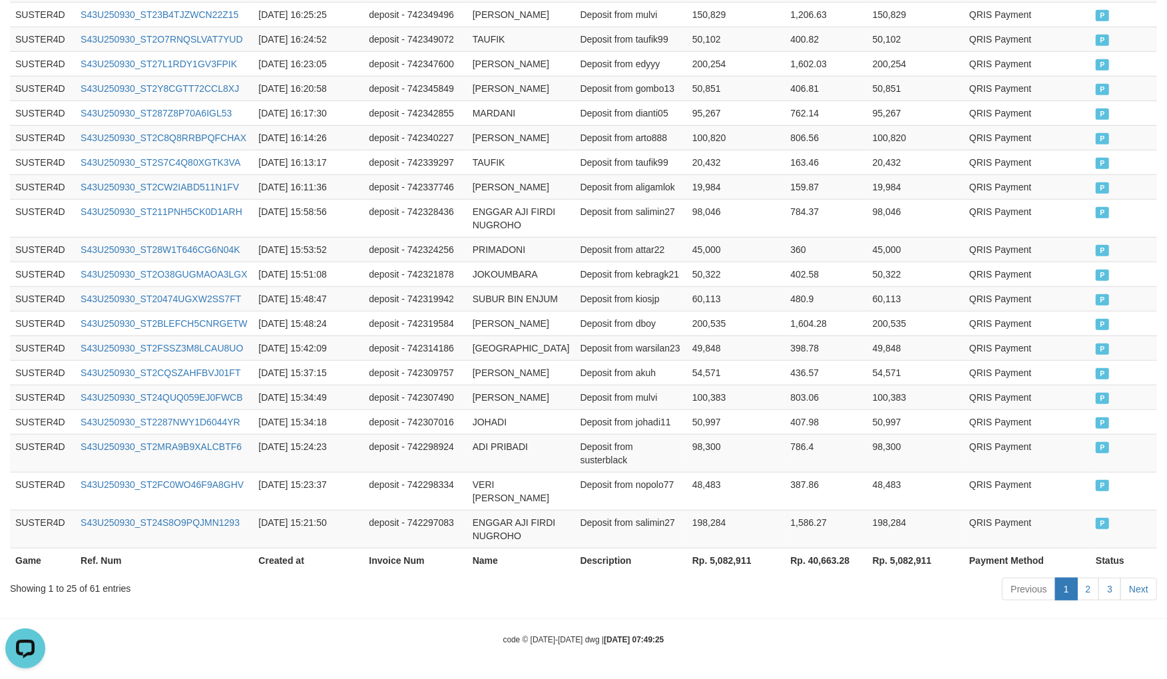
click at [712, 559] on th "Rp. 5,082,911" at bounding box center [736, 560] width 98 height 25
copy th "5,082,911"
click at [712, 559] on th "Rp. 5,082,911" at bounding box center [736, 560] width 98 height 25
drag, startPoint x: 739, startPoint y: 308, endPoint x: 695, endPoint y: 281, distance: 51.7
click at [739, 308] on tbody "SUSTER4D S43U250930_ST2UVSRV36M4AW6CW 2025-09-30 16:43:23 deposit - 742364137 H…" at bounding box center [583, 207] width 1147 height 683
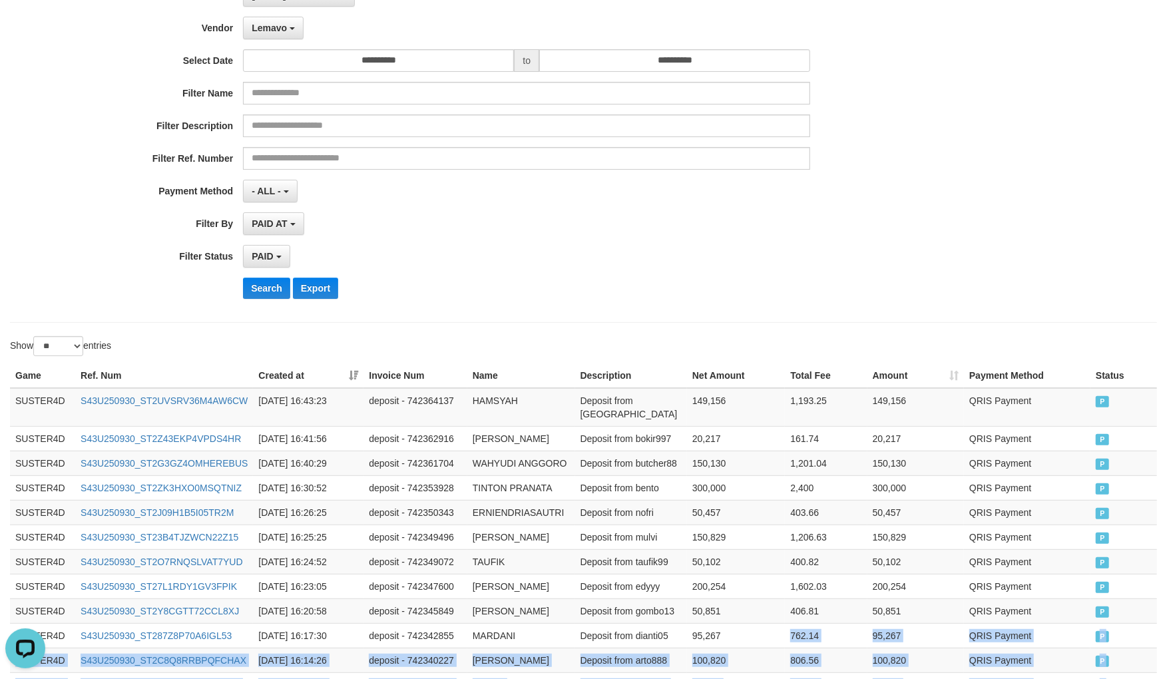
scroll to position [0, 0]
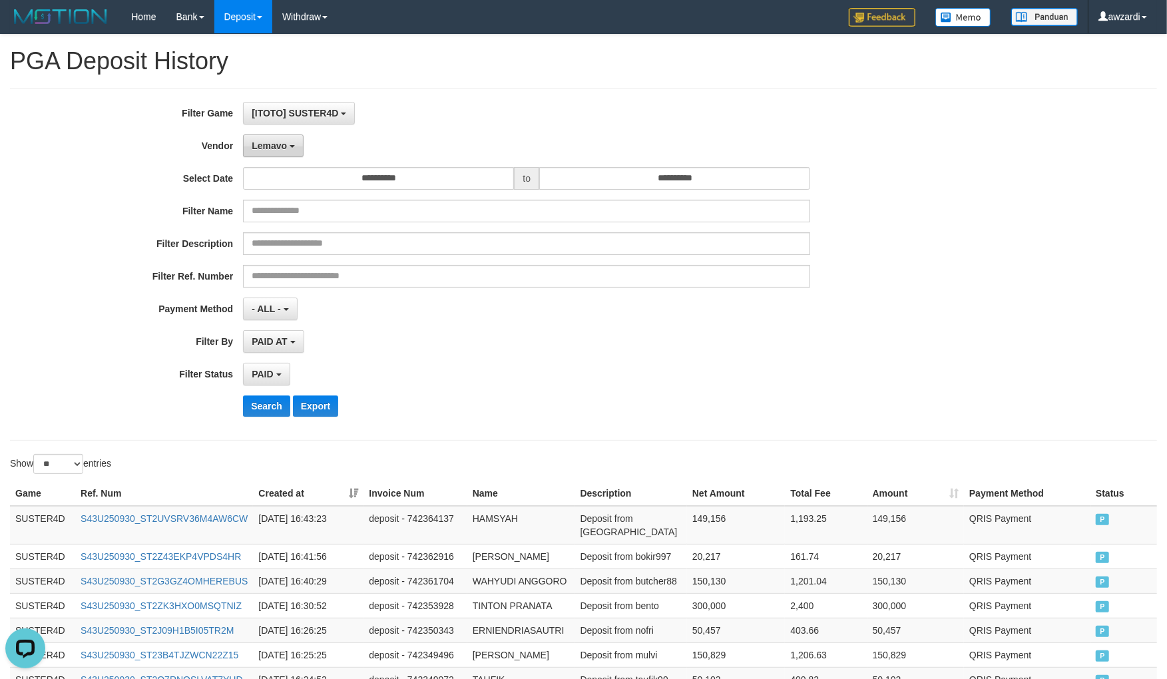
click at [273, 141] on span "Lemavo" at bounding box center [269, 145] width 35 height 11
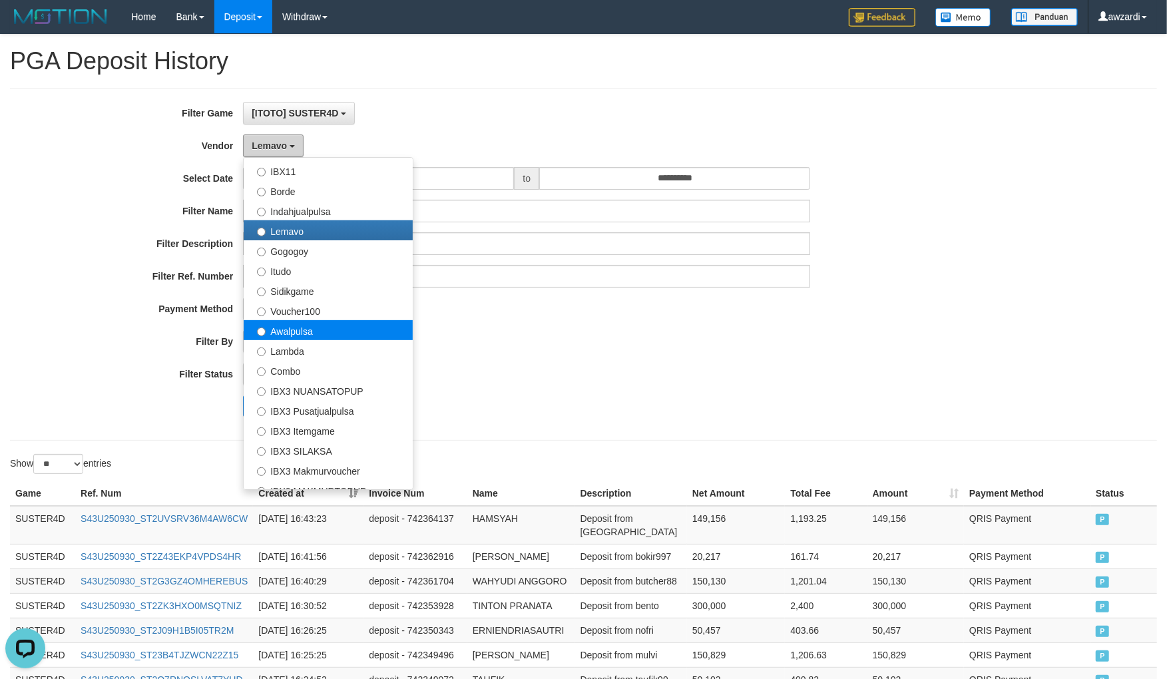
scroll to position [369, 0]
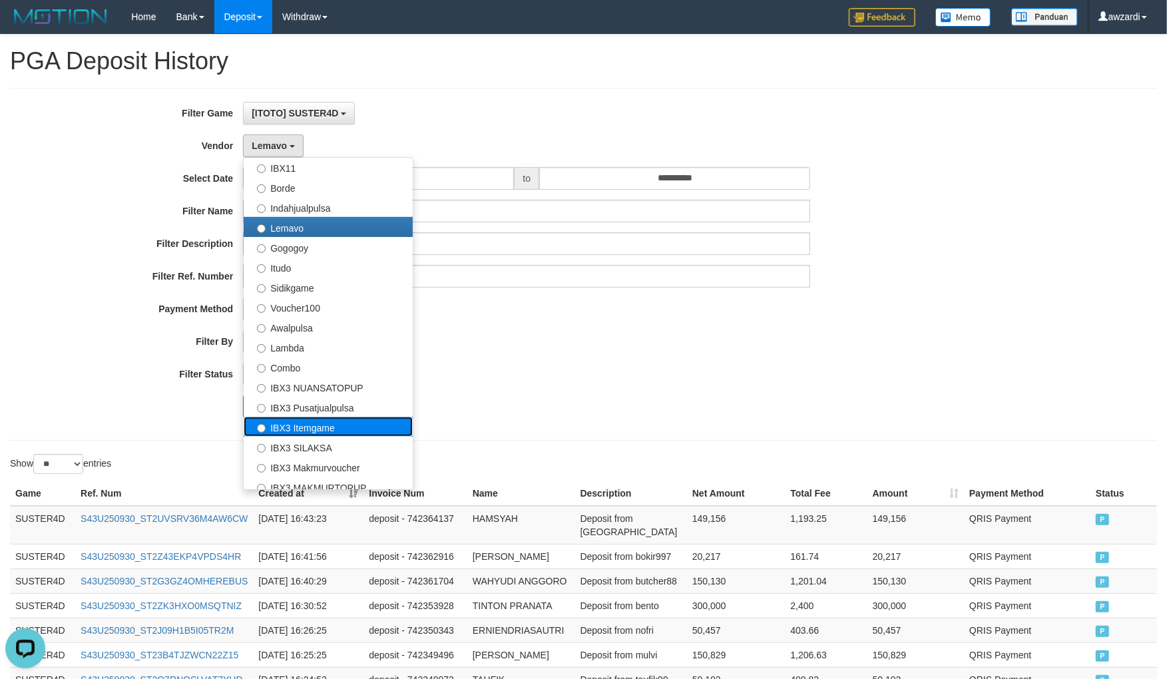
click at [321, 428] on label "IBX3 Itemgame" at bounding box center [328, 427] width 169 height 20
select select "**********"
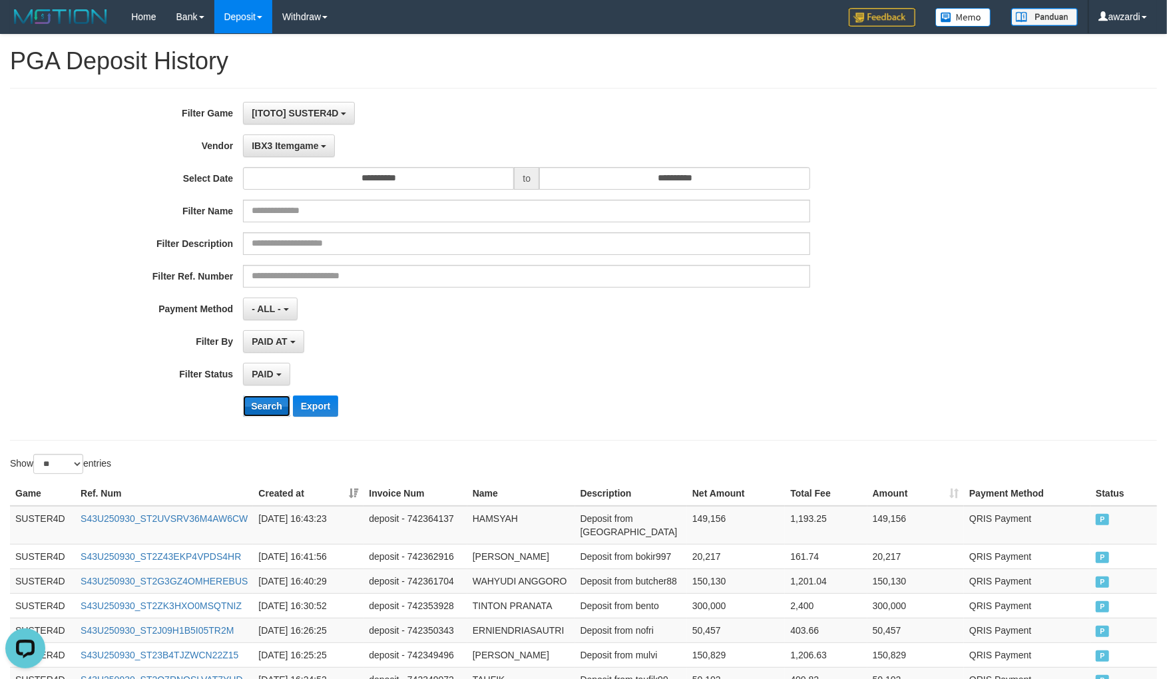
click at [268, 408] on button "Search" at bounding box center [266, 405] width 47 height 21
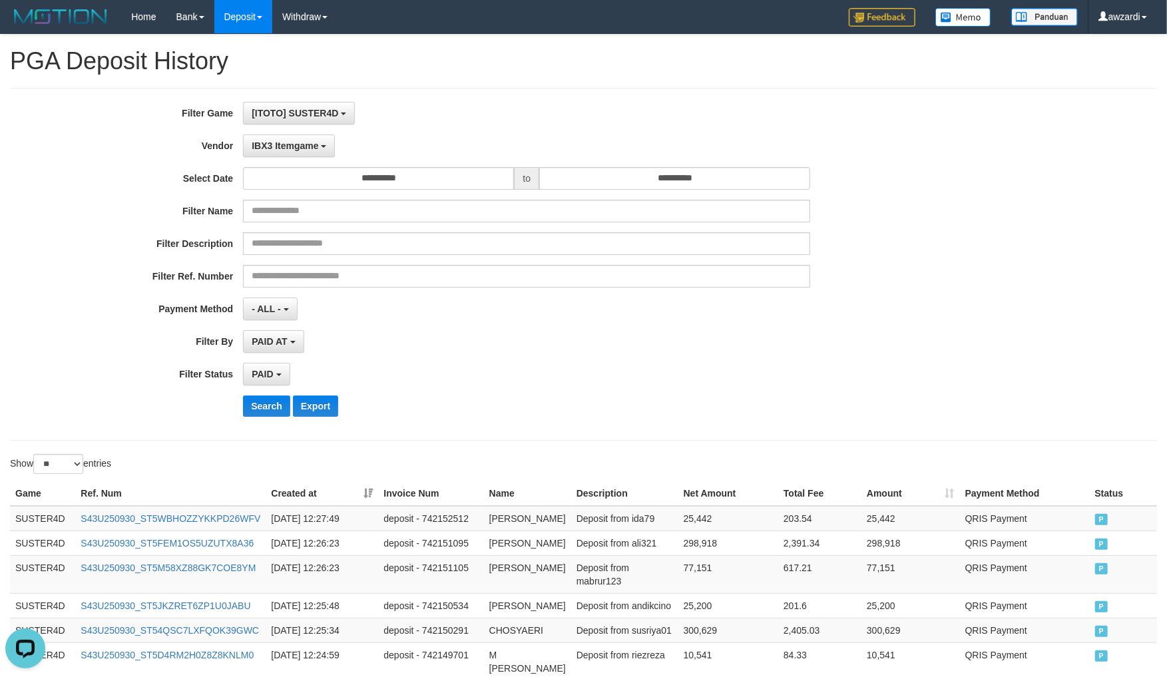
click at [620, 384] on div "PAID SELECT ALL - ALL - SELECT STATUS PENDING/UNPAID PAID CANCELED EXPIRED" at bounding box center [526, 374] width 567 height 23
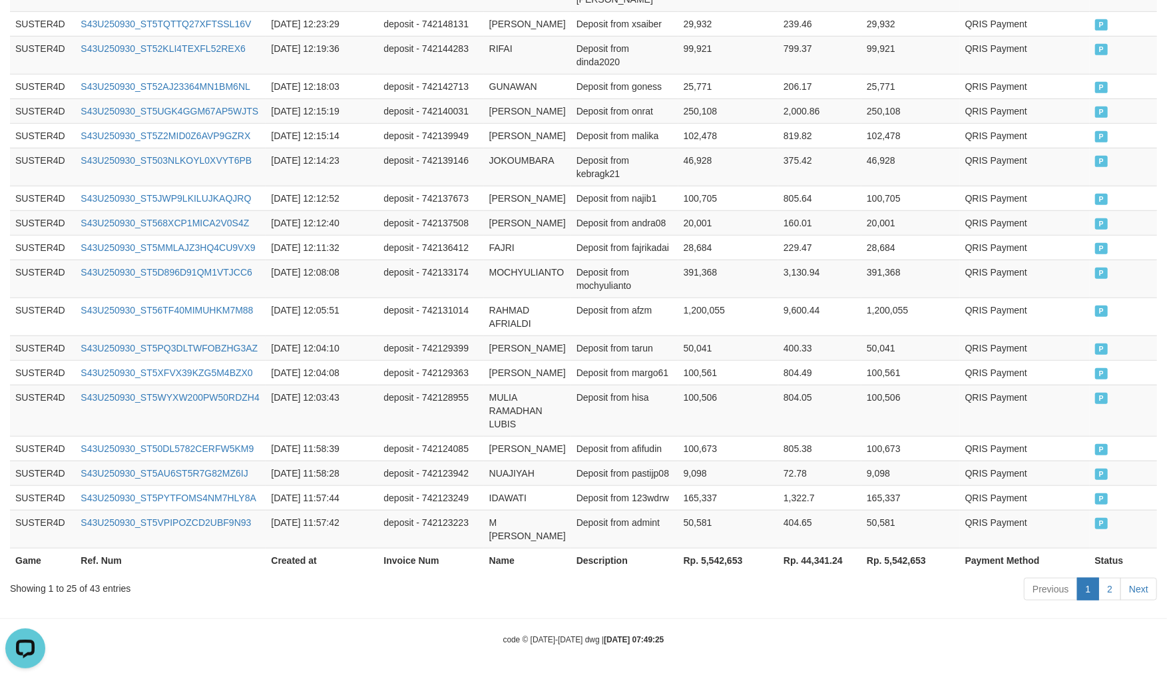
click at [701, 560] on th "Rp. 5,542,653" at bounding box center [728, 560] width 100 height 25
copy th "5,542,653"
click at [701, 560] on th "Rp. 5,542,653" at bounding box center [728, 560] width 100 height 25
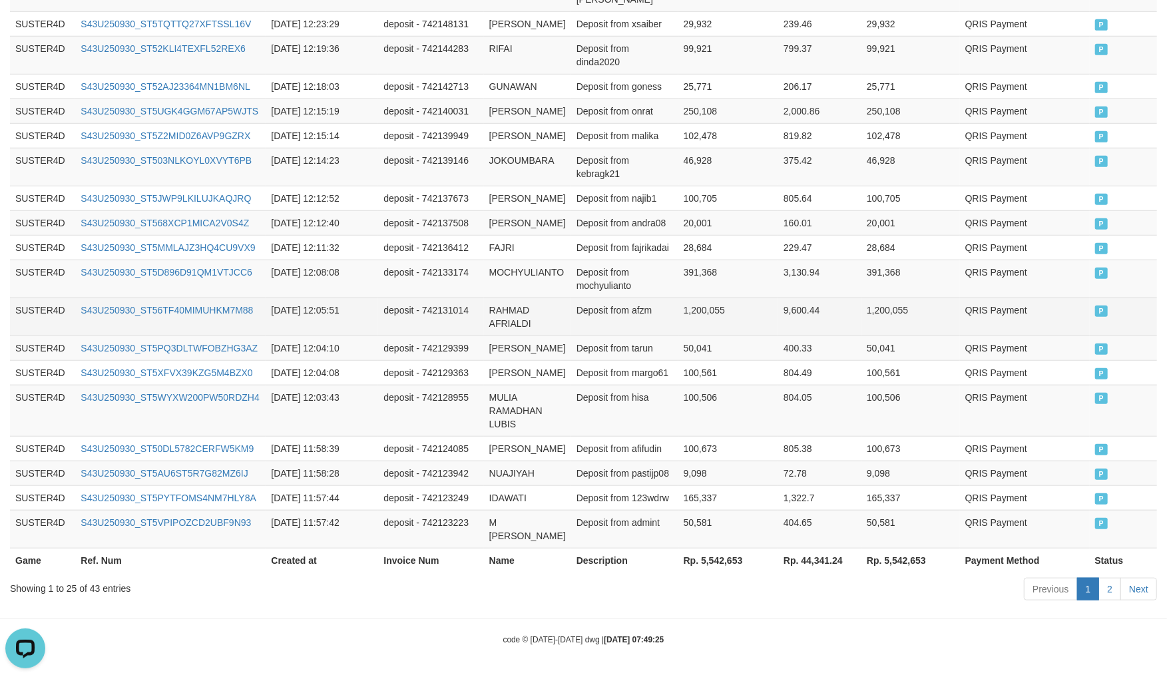
click at [499, 297] on td "RAHMAD AFRIALDI" at bounding box center [527, 316] width 87 height 38
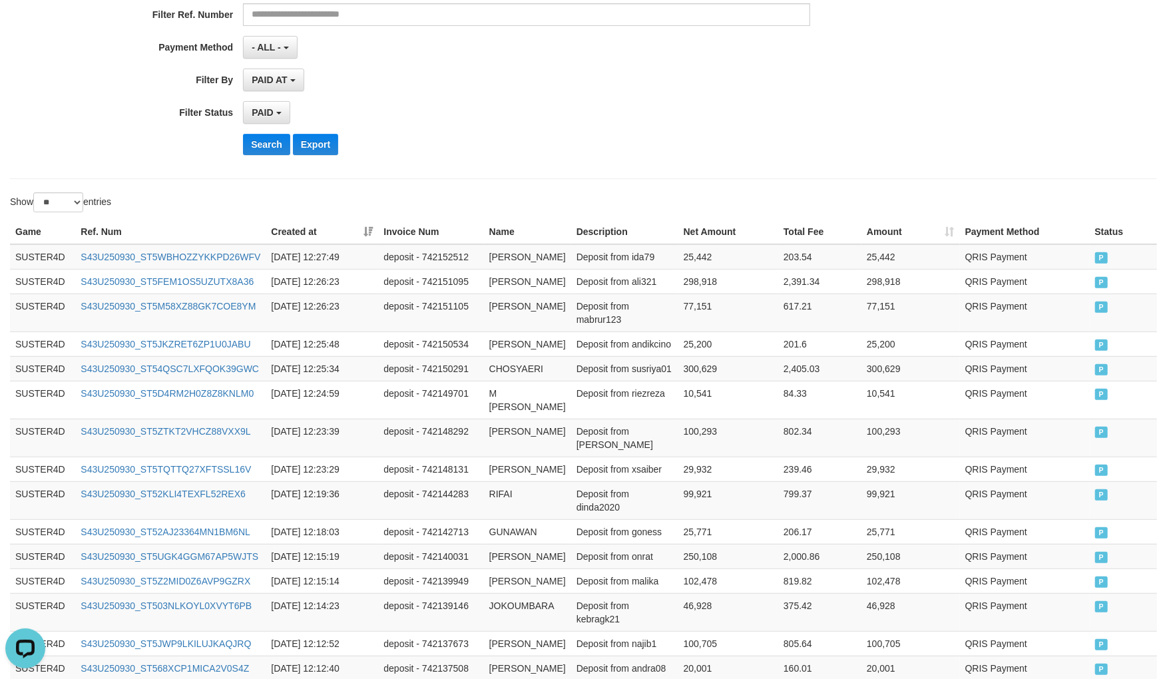
scroll to position [0, 0]
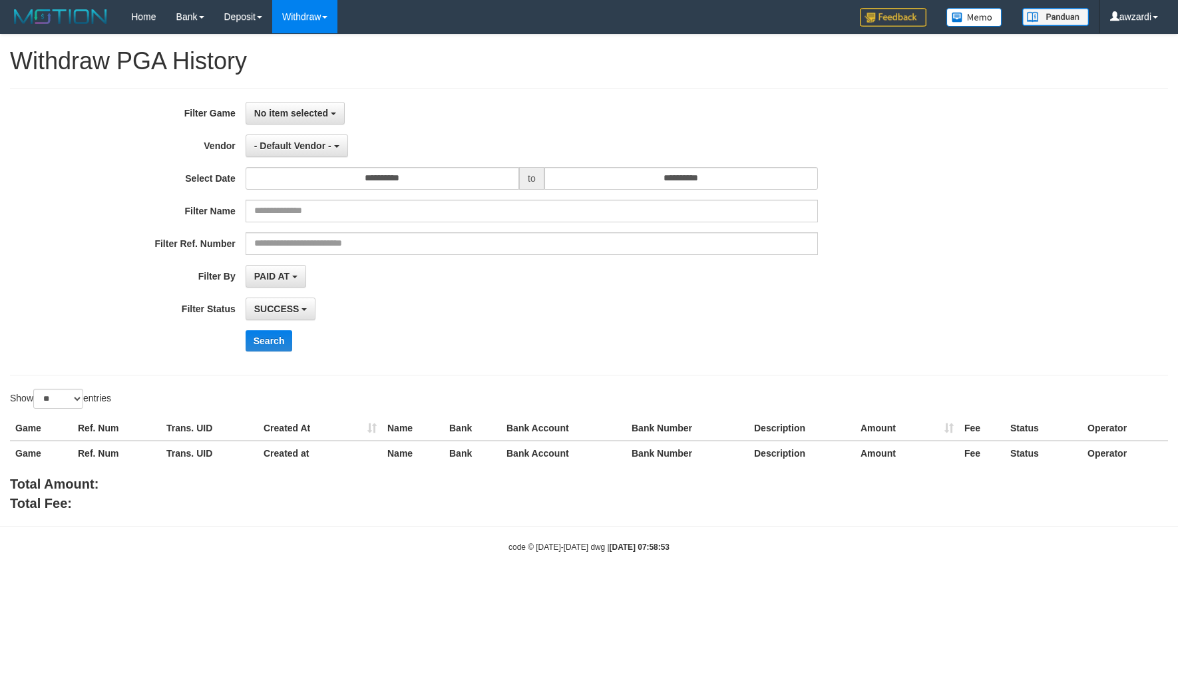
select select
select select "**"
click at [295, 113] on span "No item selected" at bounding box center [291, 113] width 74 height 11
drag, startPoint x: 309, startPoint y: 184, endPoint x: 297, endPoint y: 140, distance: 45.4
click at [309, 184] on label "[ITOTO] SUSTER4D" at bounding box center [330, 182] width 169 height 20
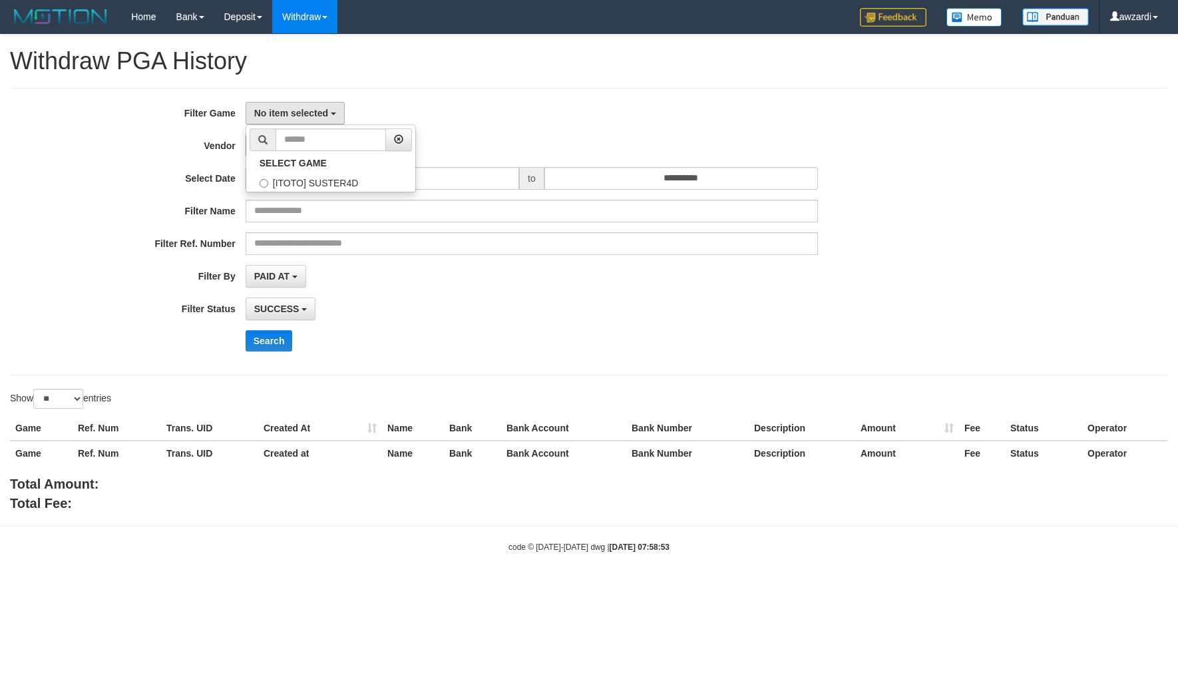
select select "***"
click at [294, 138] on button "- Default Vendor -" at bounding box center [297, 145] width 102 height 23
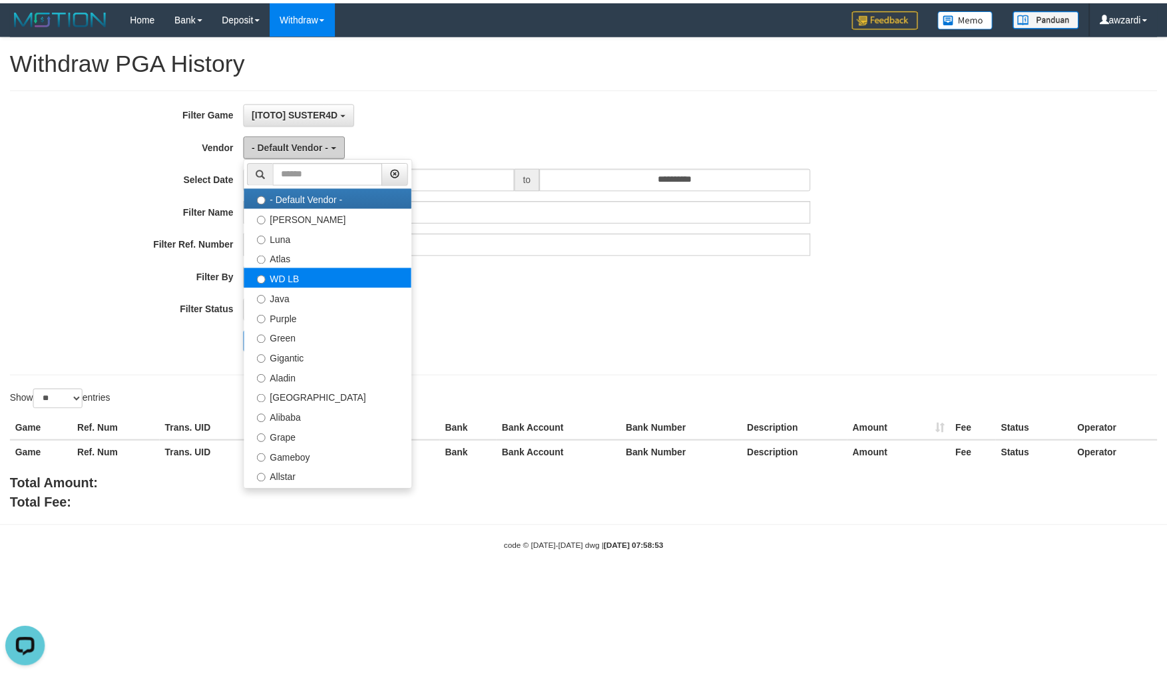
scroll to position [0, 0]
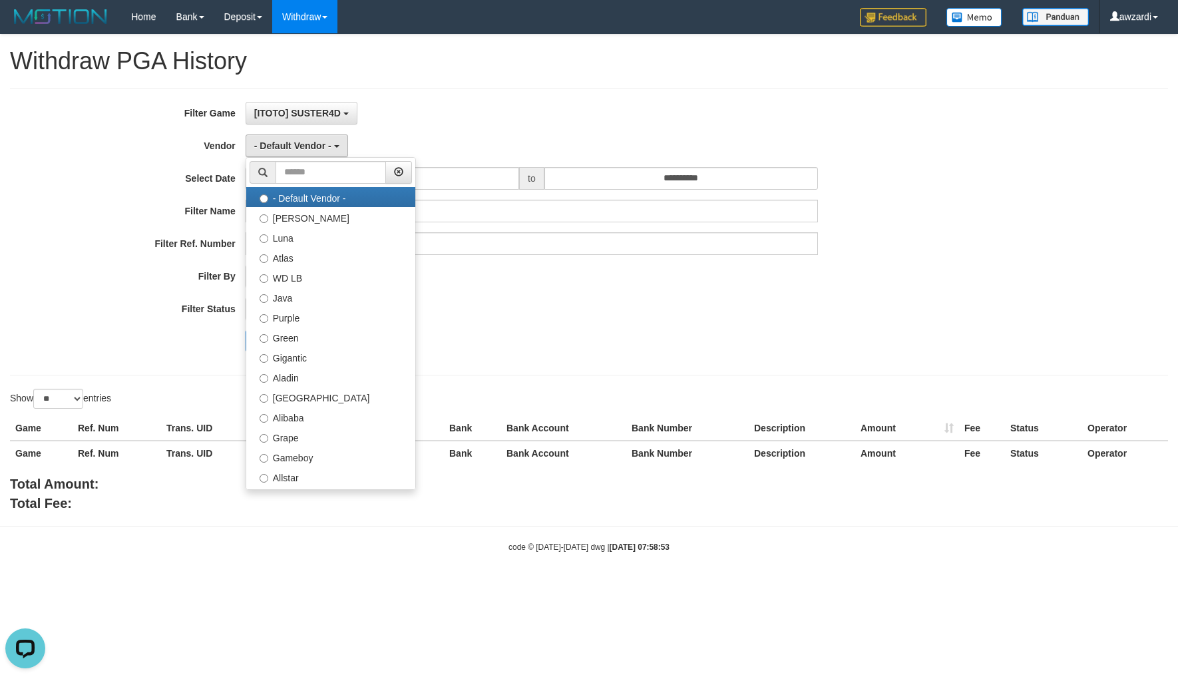
click at [540, 118] on div "[ITOTO] SUSTER4D SELECT GAME [ITOTO] SUSTER4D" at bounding box center [532, 113] width 572 height 23
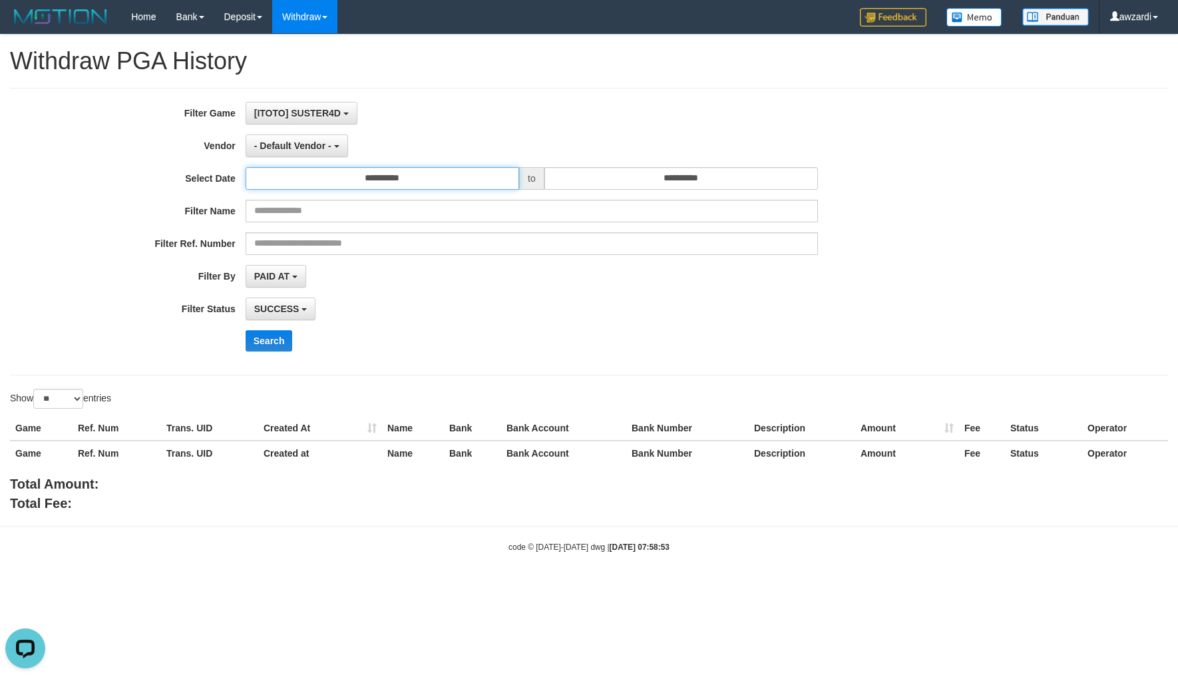
click at [415, 176] on input "**********" at bounding box center [383, 178] width 274 height 23
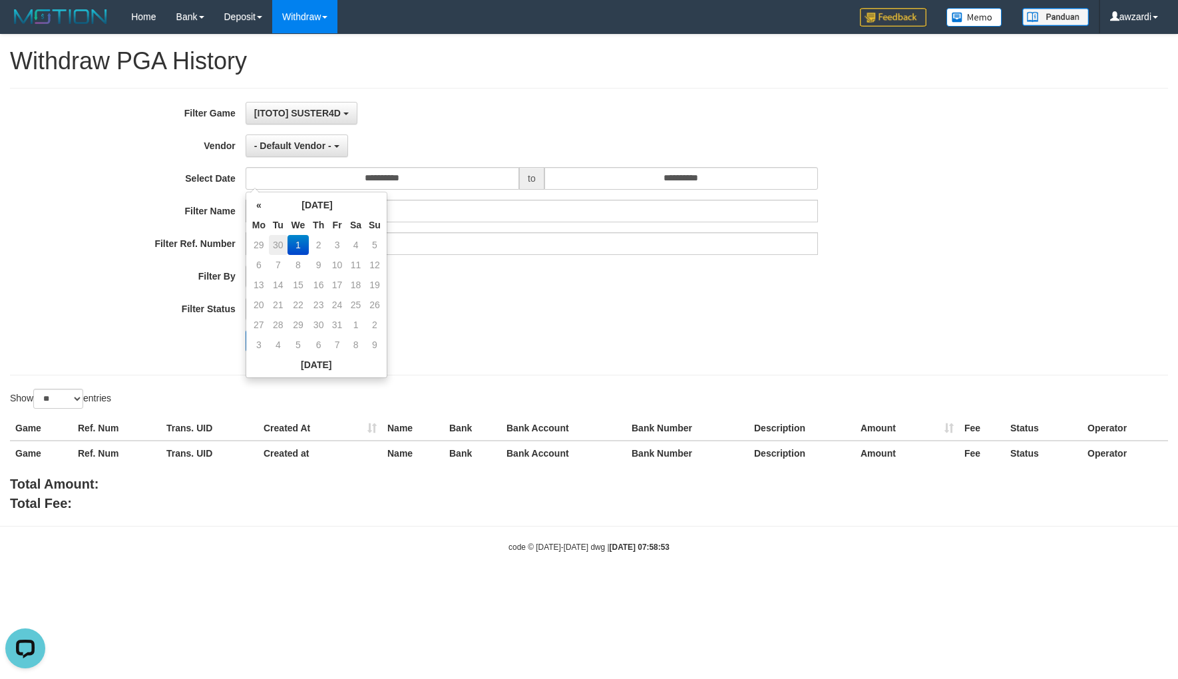
click at [277, 243] on td "30" at bounding box center [278, 245] width 19 height 20
type input "**********"
drag, startPoint x: 582, startPoint y: 361, endPoint x: 591, endPoint y: 353, distance: 11.8
click at [588, 361] on div "**********" at bounding box center [491, 232] width 982 height 260
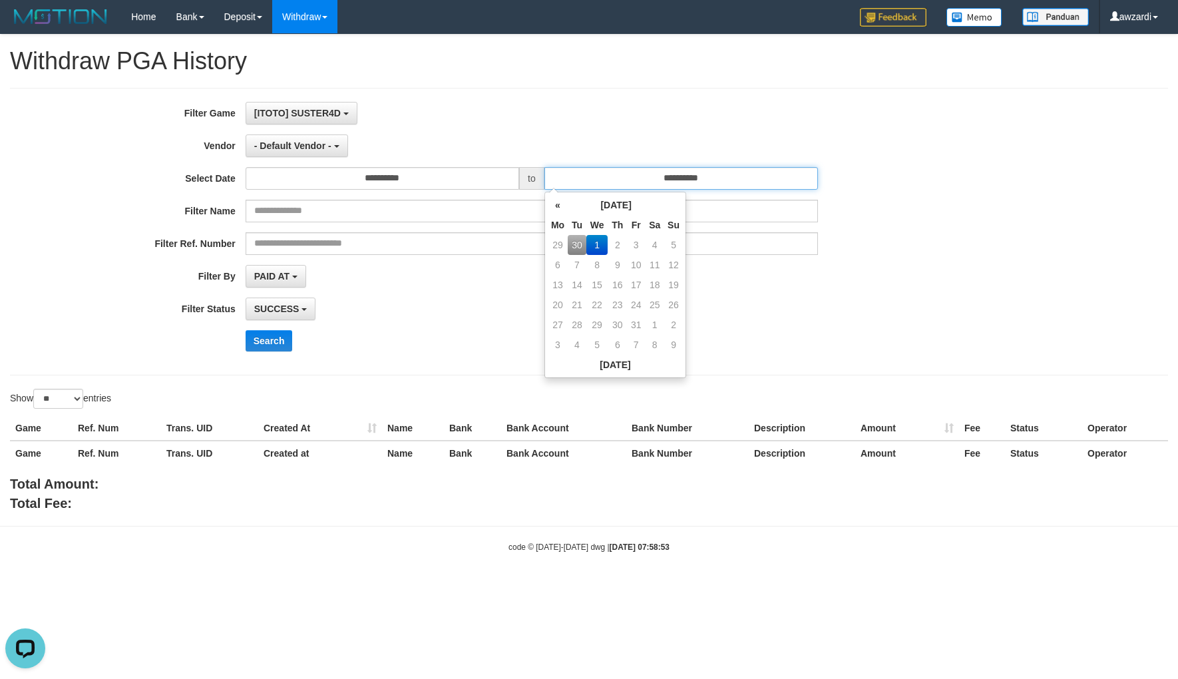
click at [683, 176] on input "**********" at bounding box center [681, 178] width 274 height 23
click at [568, 244] on td "30" at bounding box center [577, 245] width 19 height 20
type input "**********"
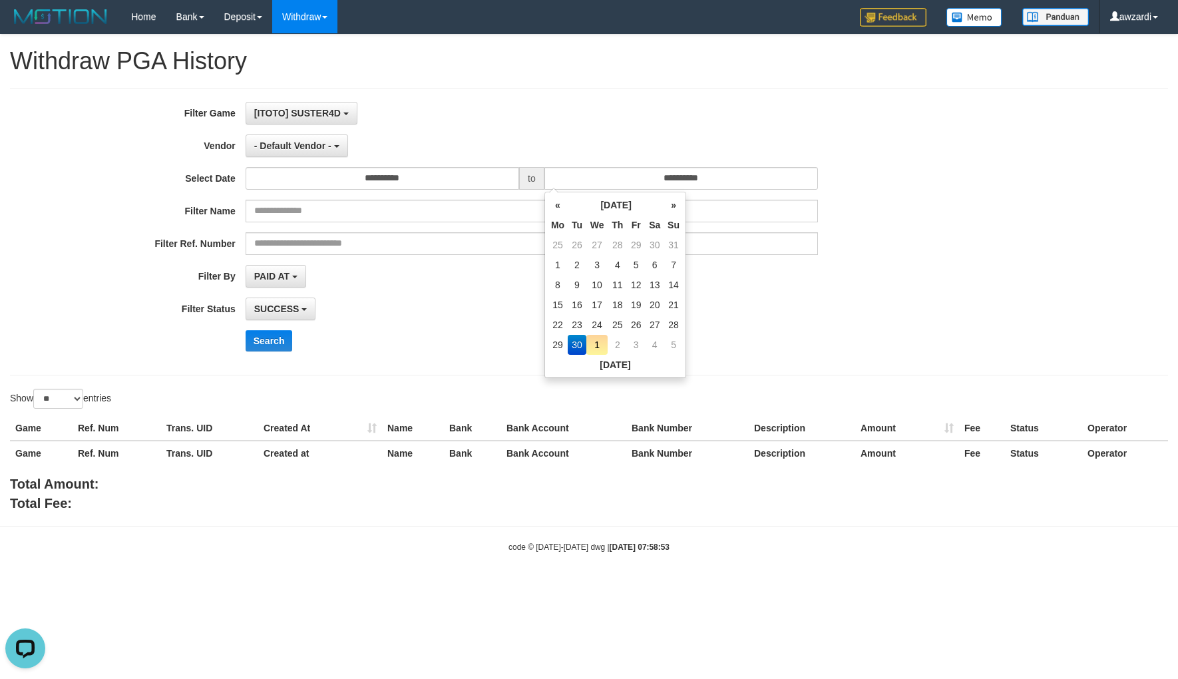
drag, startPoint x: 843, startPoint y: 325, endPoint x: 479, endPoint y: 268, distance: 368.4
click at [837, 325] on div "**********" at bounding box center [491, 232] width 982 height 260
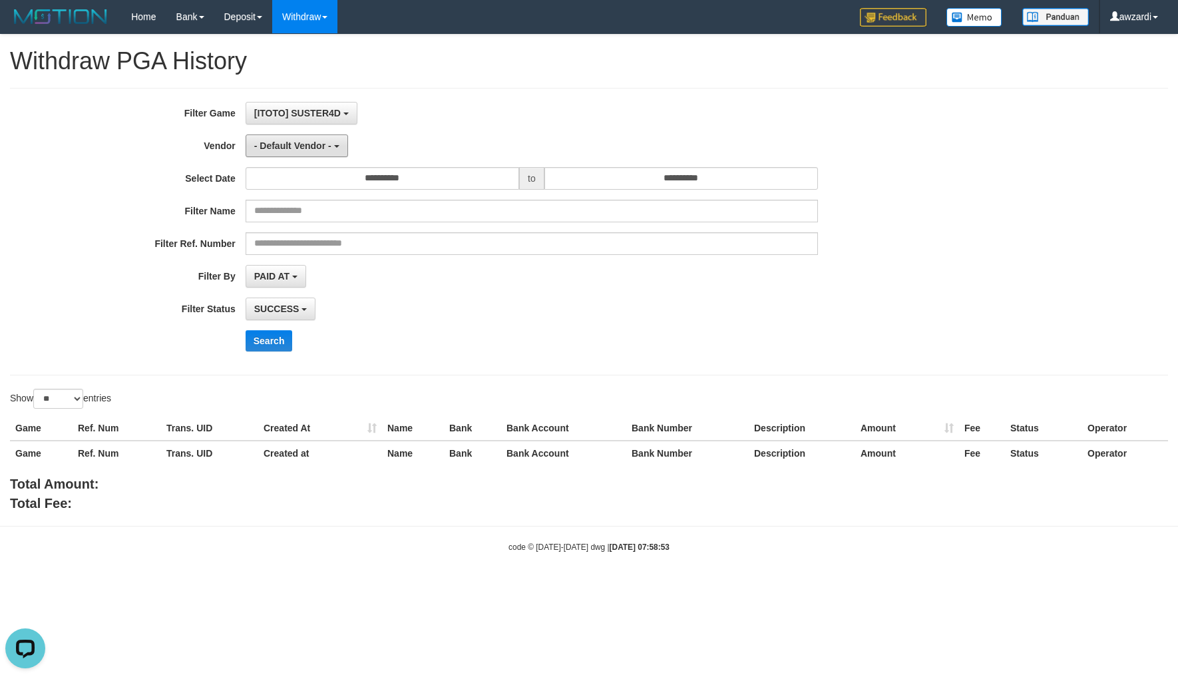
drag, startPoint x: 323, startPoint y: 142, endPoint x: 322, endPoint y: 194, distance: 52.6
click at [323, 142] on span "- Default Vendor -" at bounding box center [292, 145] width 77 height 11
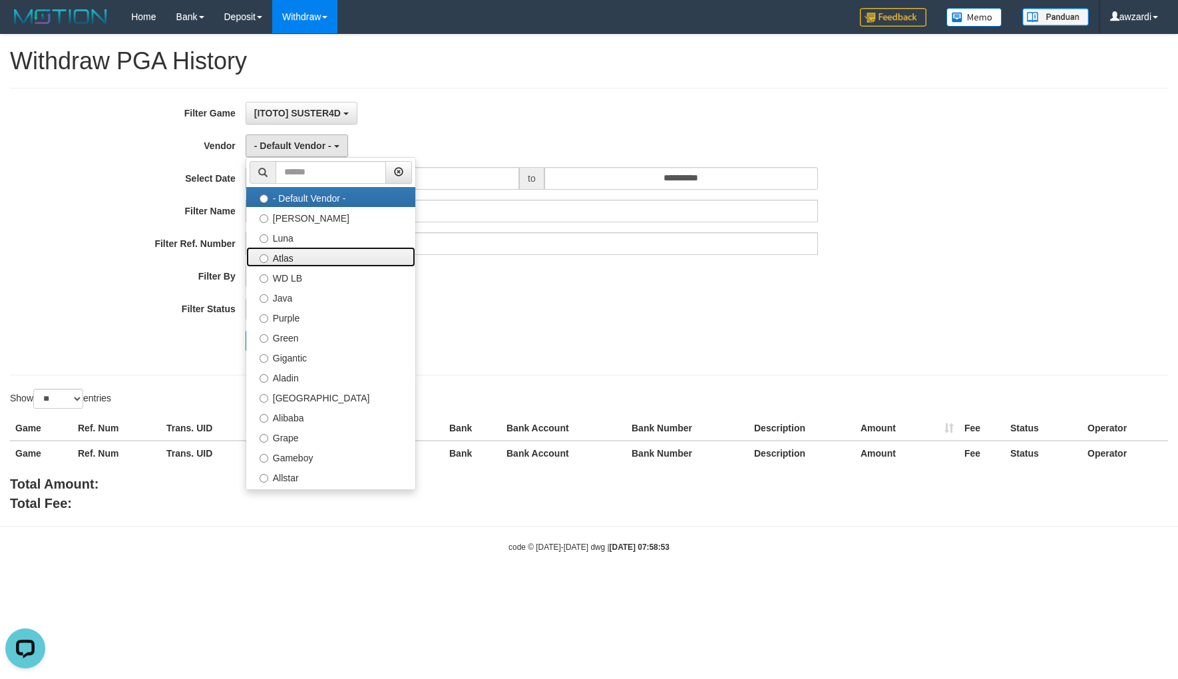
drag, startPoint x: 303, startPoint y: 253, endPoint x: 546, endPoint y: 382, distance: 275.7
click at [546, 382] on div "**********" at bounding box center [589, 274] width 1178 height 478
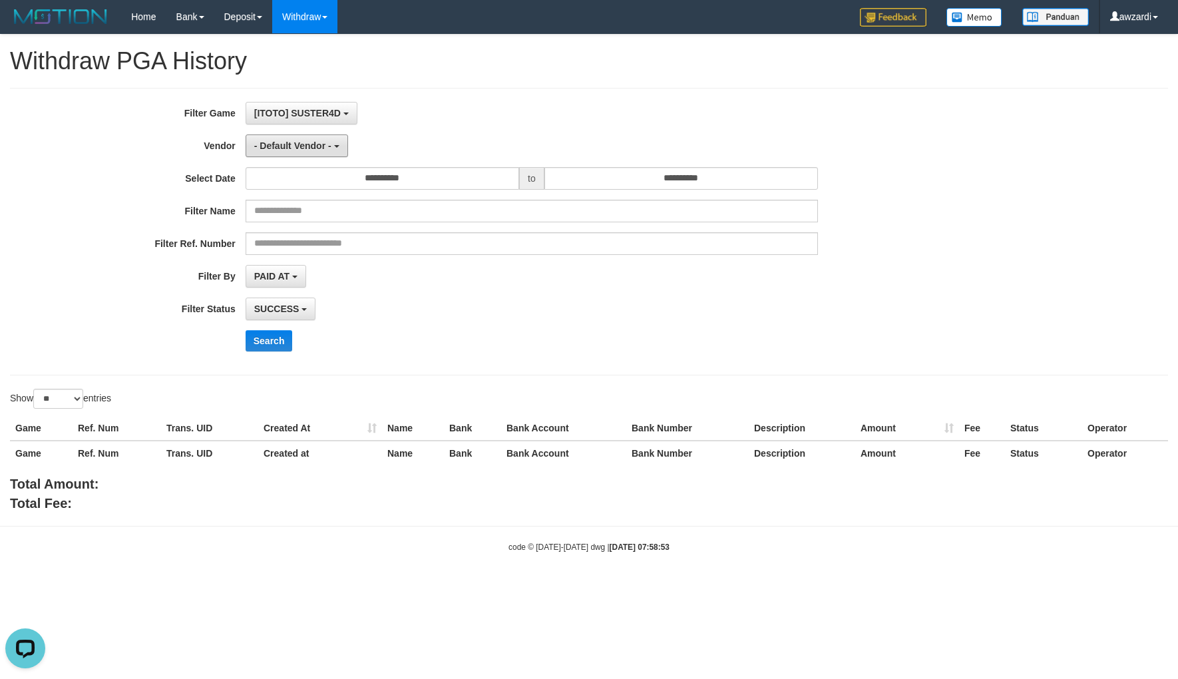
drag, startPoint x: 293, startPoint y: 142, endPoint x: 327, endPoint y: 233, distance: 96.7
click at [294, 142] on span "- Default Vendor -" at bounding box center [292, 145] width 77 height 11
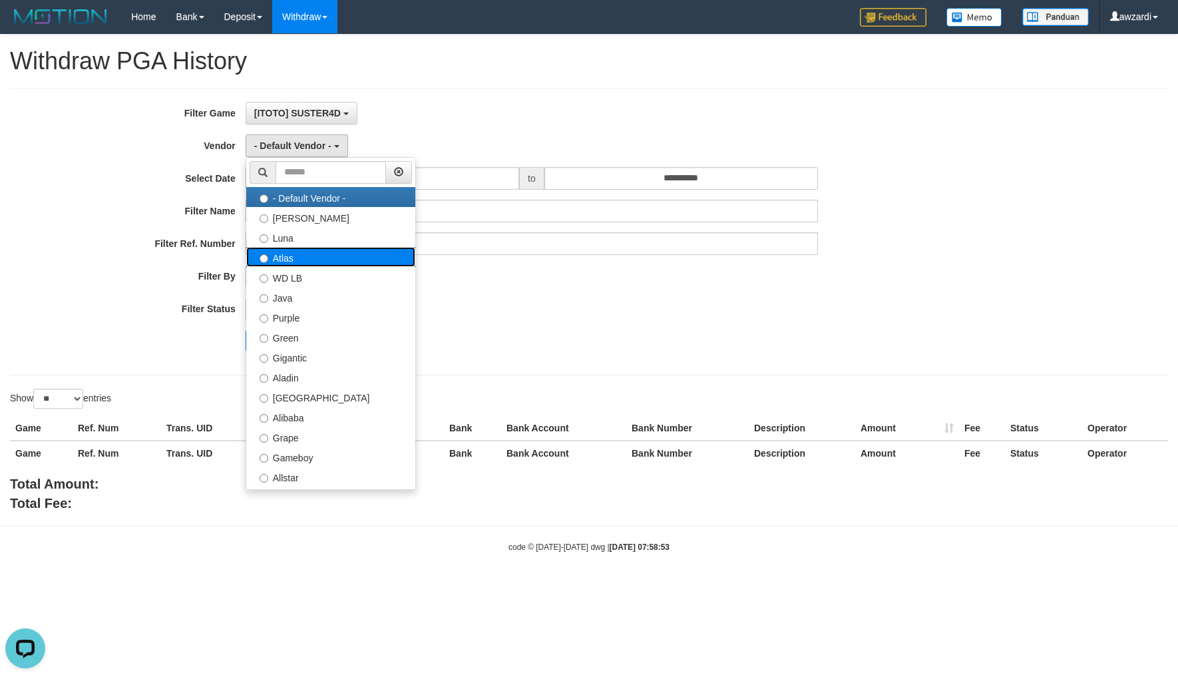
click at [297, 261] on label "Atlas" at bounding box center [330, 257] width 169 height 20
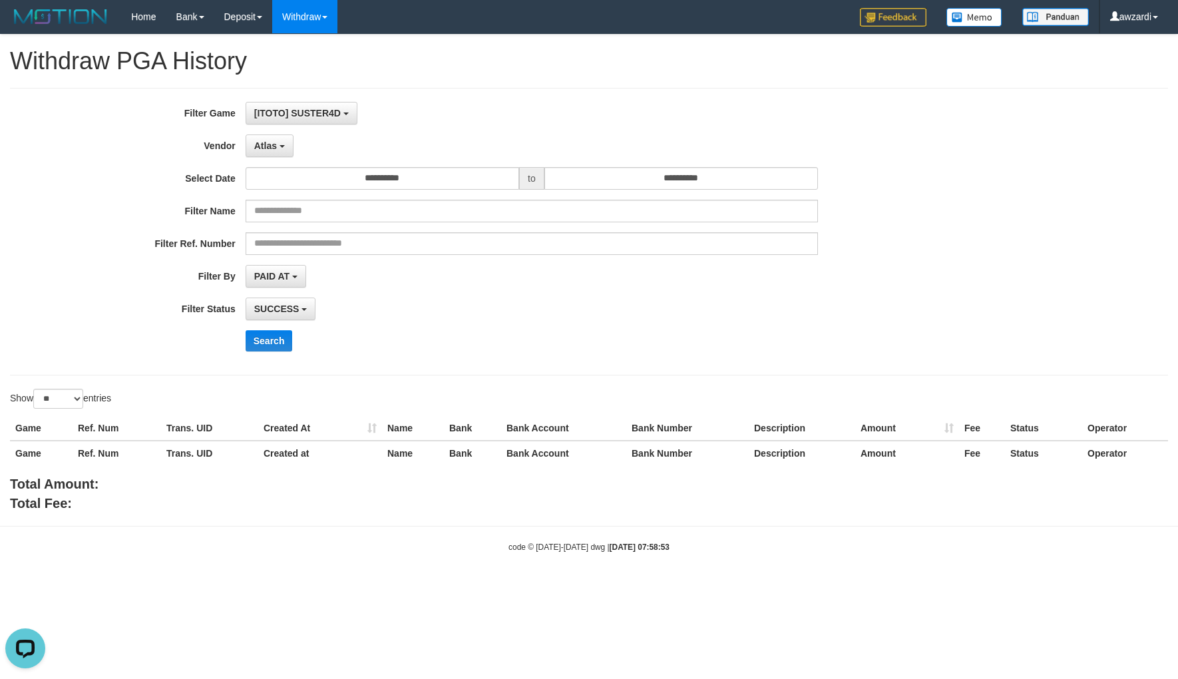
drag, startPoint x: 667, startPoint y: 335, endPoint x: 370, endPoint y: 327, distance: 297.6
click at [659, 335] on div "Search" at bounding box center [614, 340] width 736 height 21
click at [264, 345] on button "Search" at bounding box center [269, 340] width 47 height 21
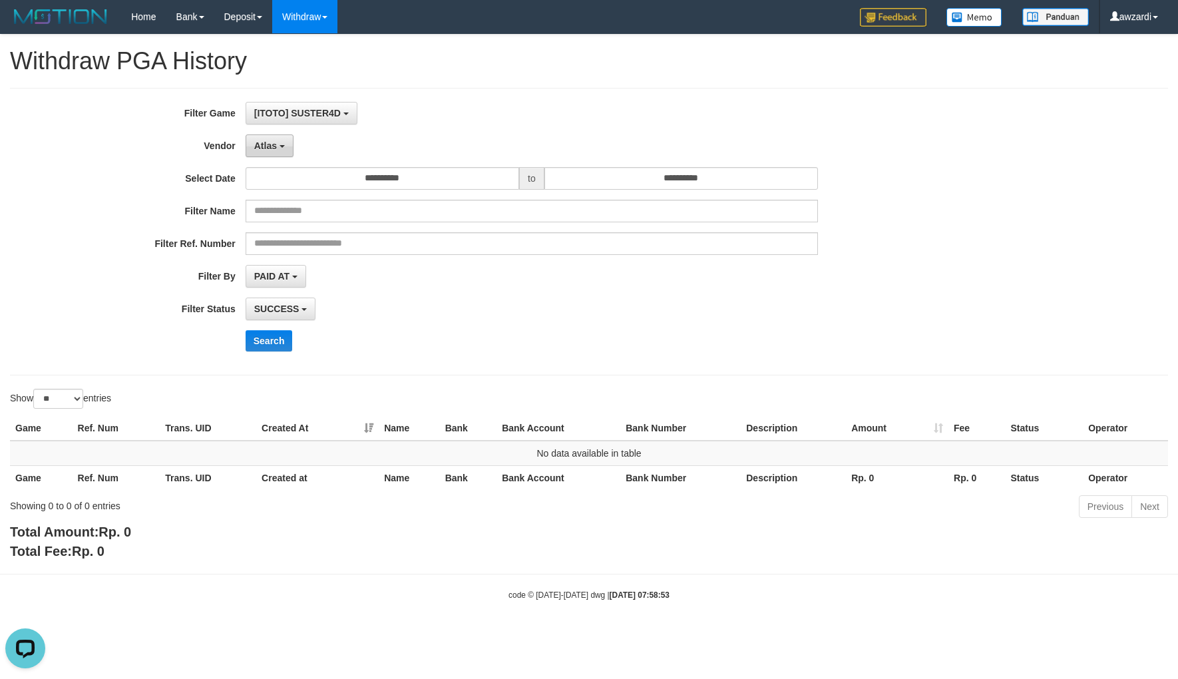
click at [250, 138] on button "Atlas" at bounding box center [270, 145] width 48 height 23
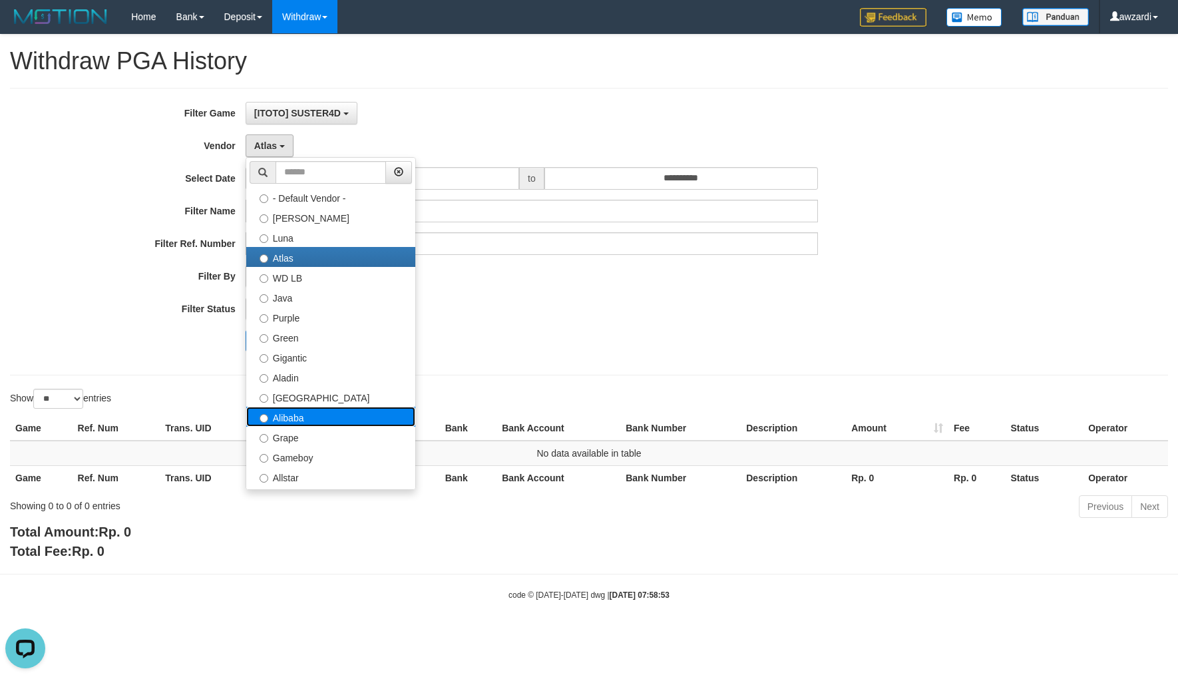
click at [298, 415] on label "Alibaba" at bounding box center [330, 417] width 169 height 20
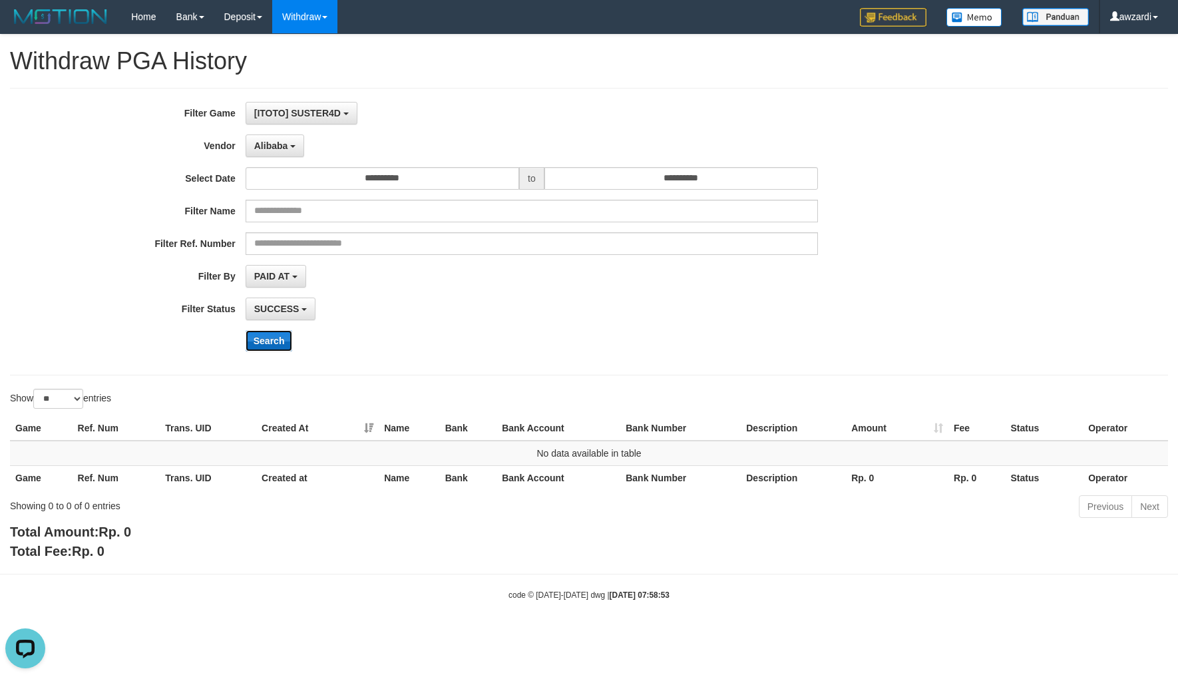
click at [261, 347] on button "Search" at bounding box center [269, 340] width 47 height 21
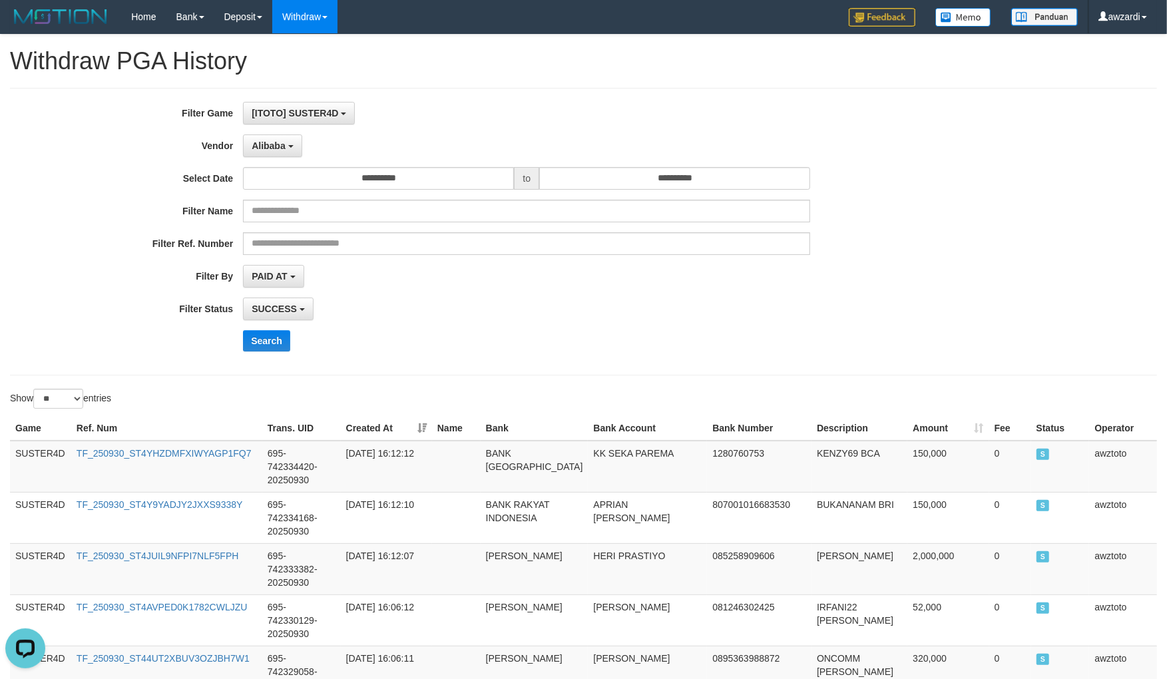
click at [559, 327] on div "**********" at bounding box center [486, 232] width 972 height 260
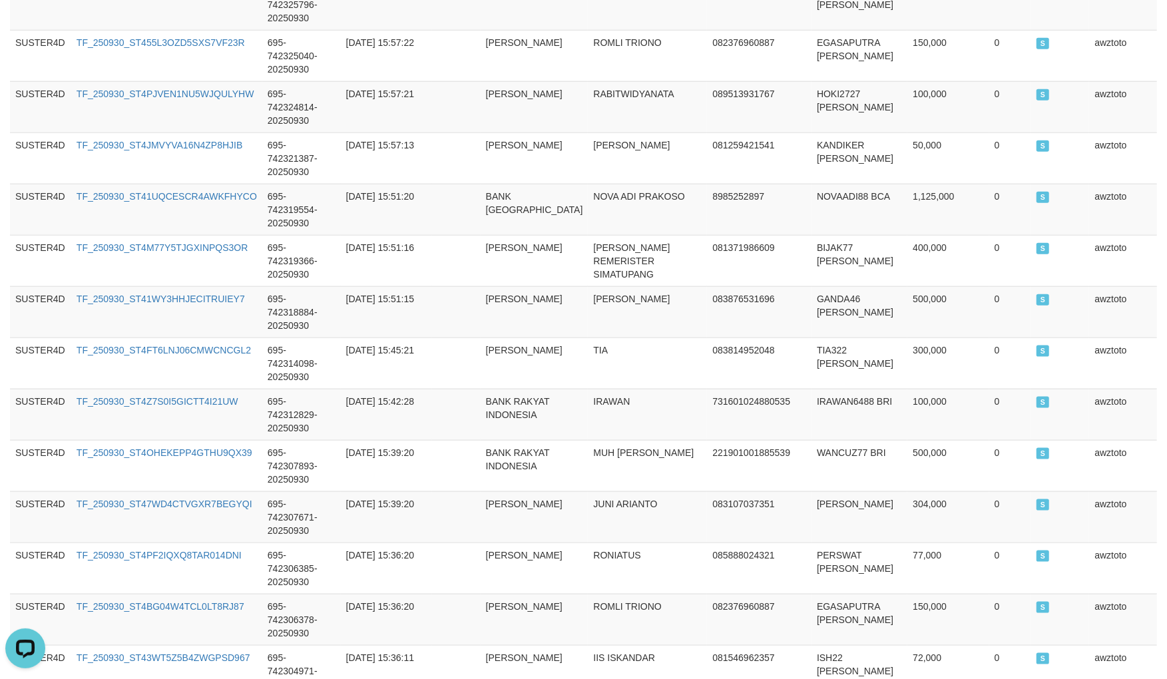
copy div
copy span "174,738,000"
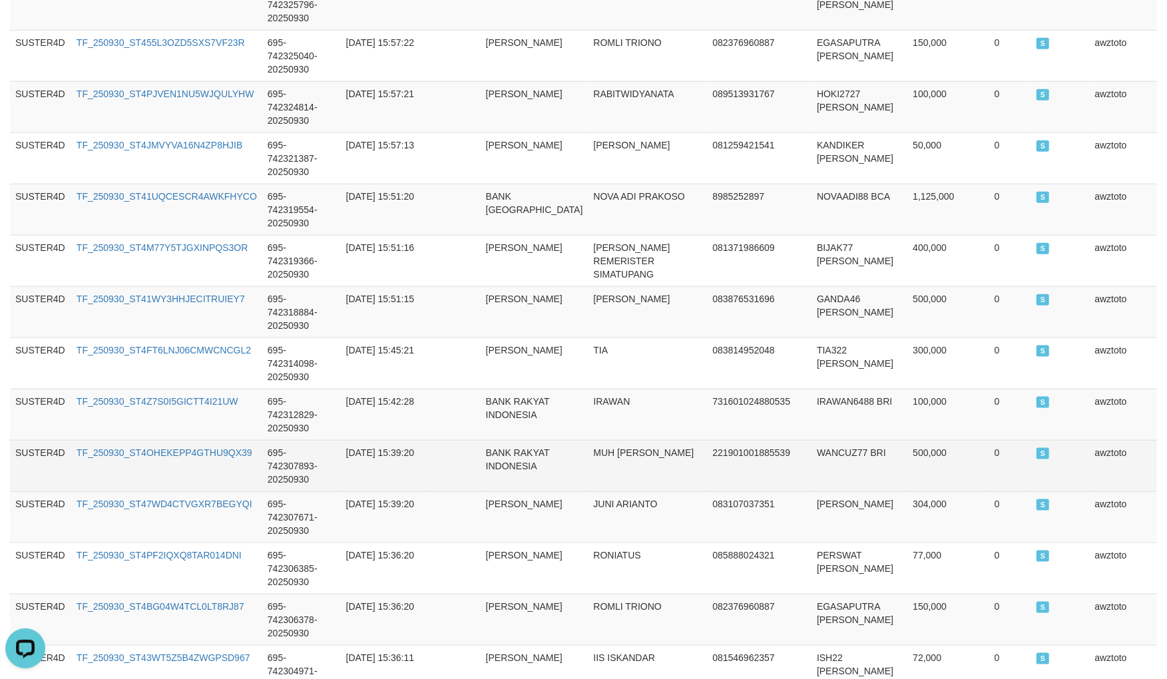
click at [707, 440] on td "221901001885539" at bounding box center [759, 465] width 104 height 51
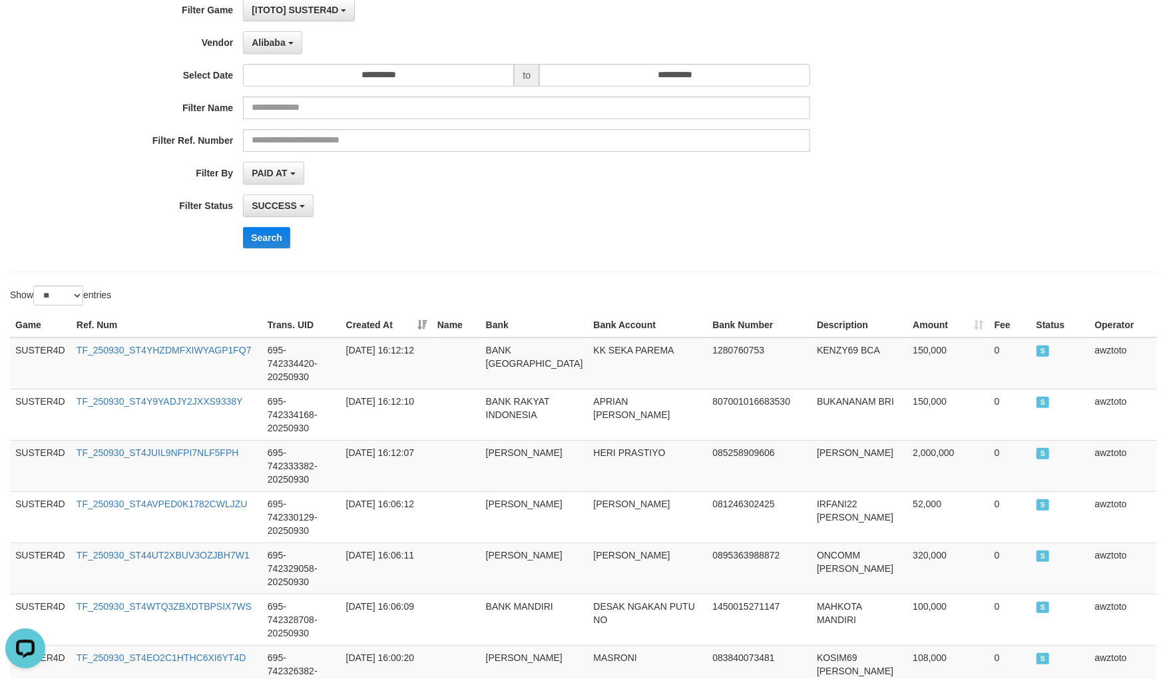
scroll to position [0, 0]
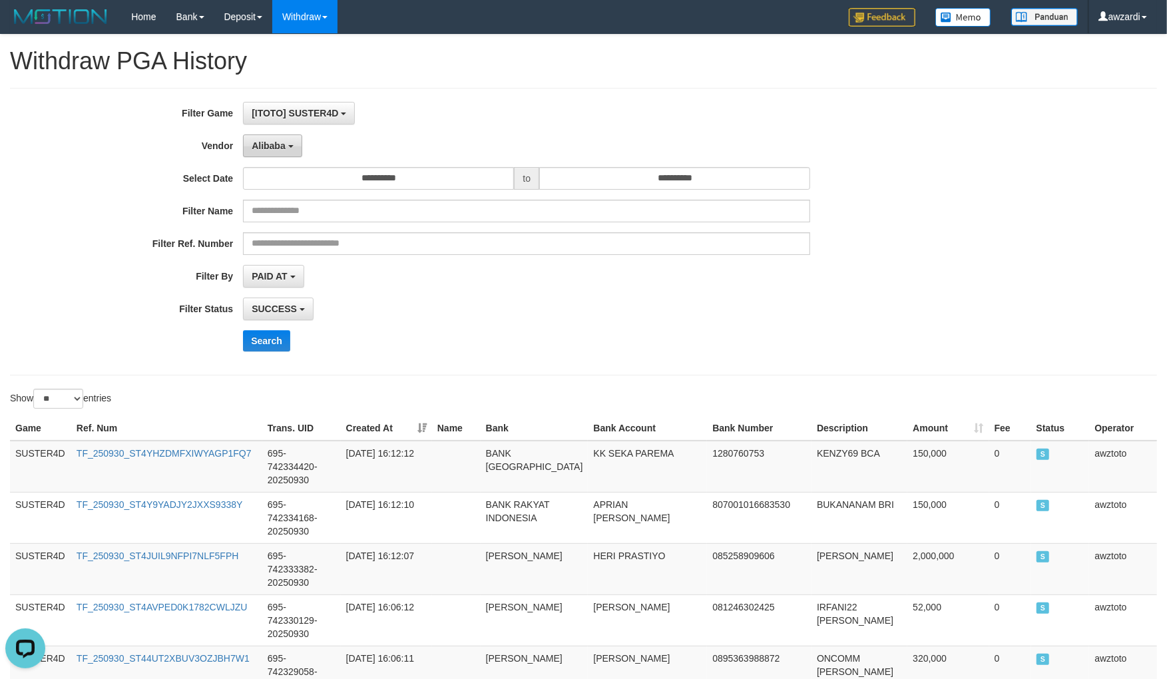
click at [269, 140] on span "Alibaba" at bounding box center [269, 145] width 34 height 11
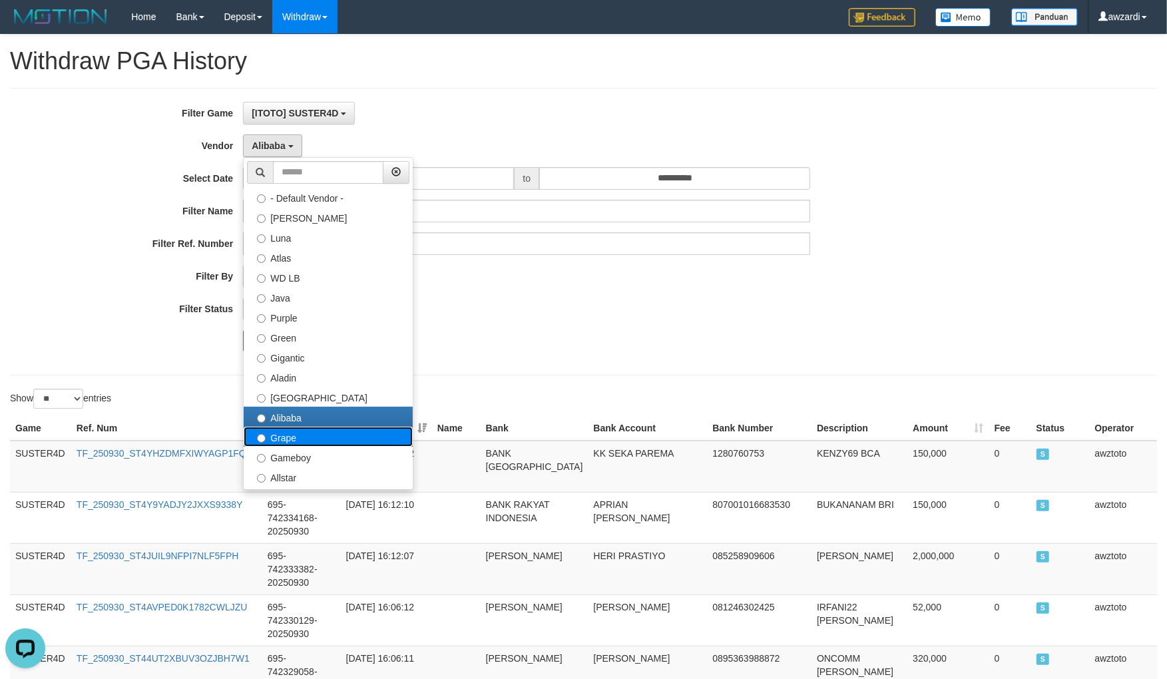
click at [295, 438] on label "Grape" at bounding box center [328, 437] width 169 height 20
select select "**********"
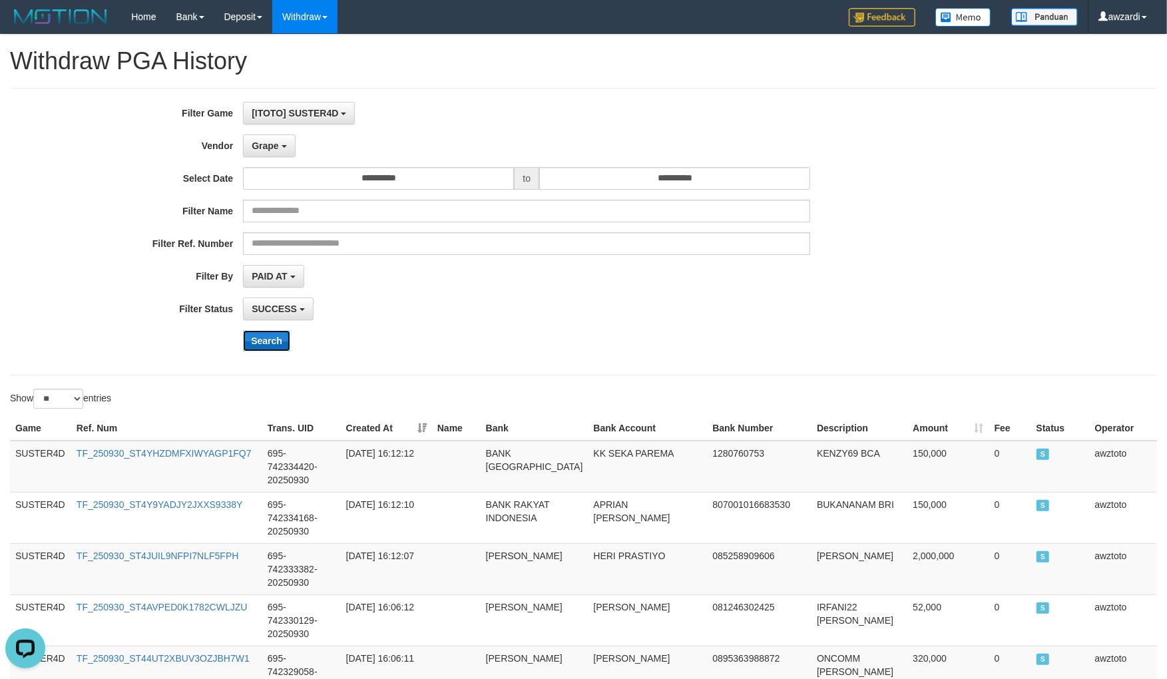
click at [266, 347] on button "Search" at bounding box center [266, 340] width 47 height 21
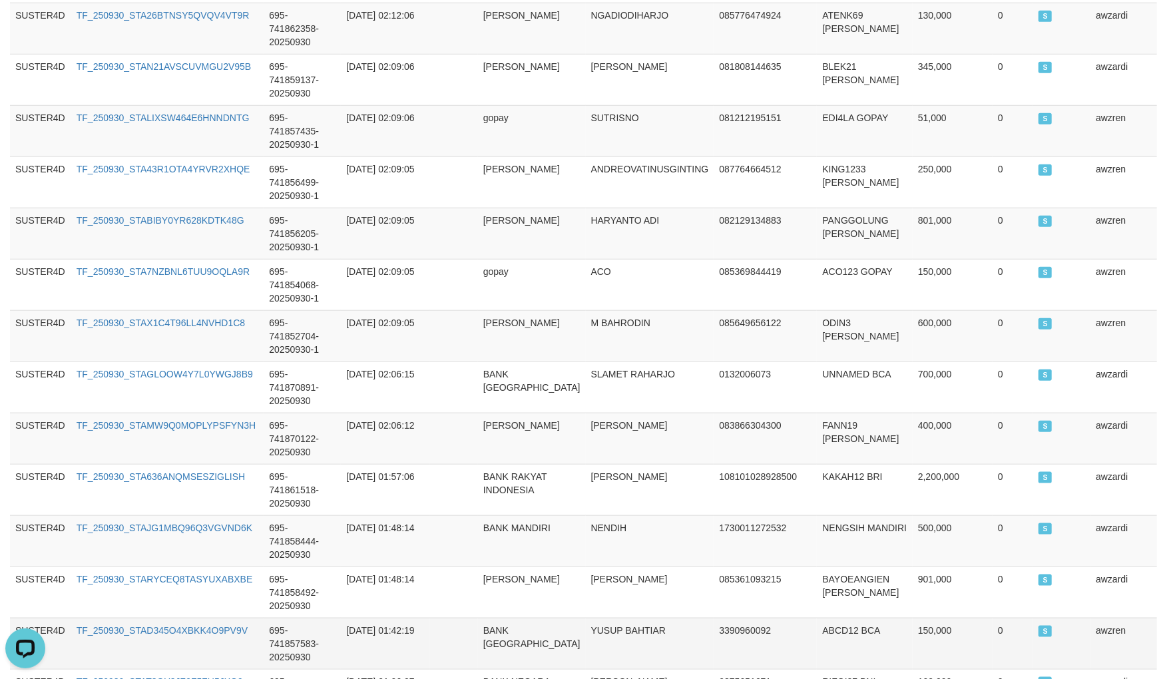
scroll to position [974, 0]
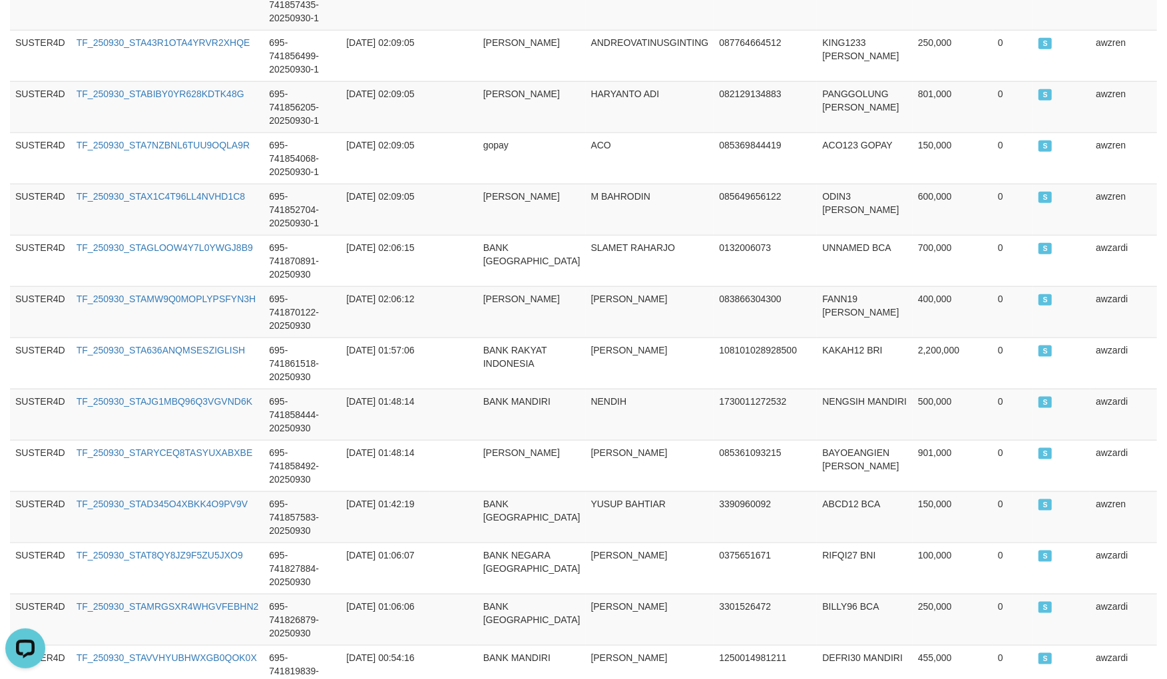
copy span "28,891,000"
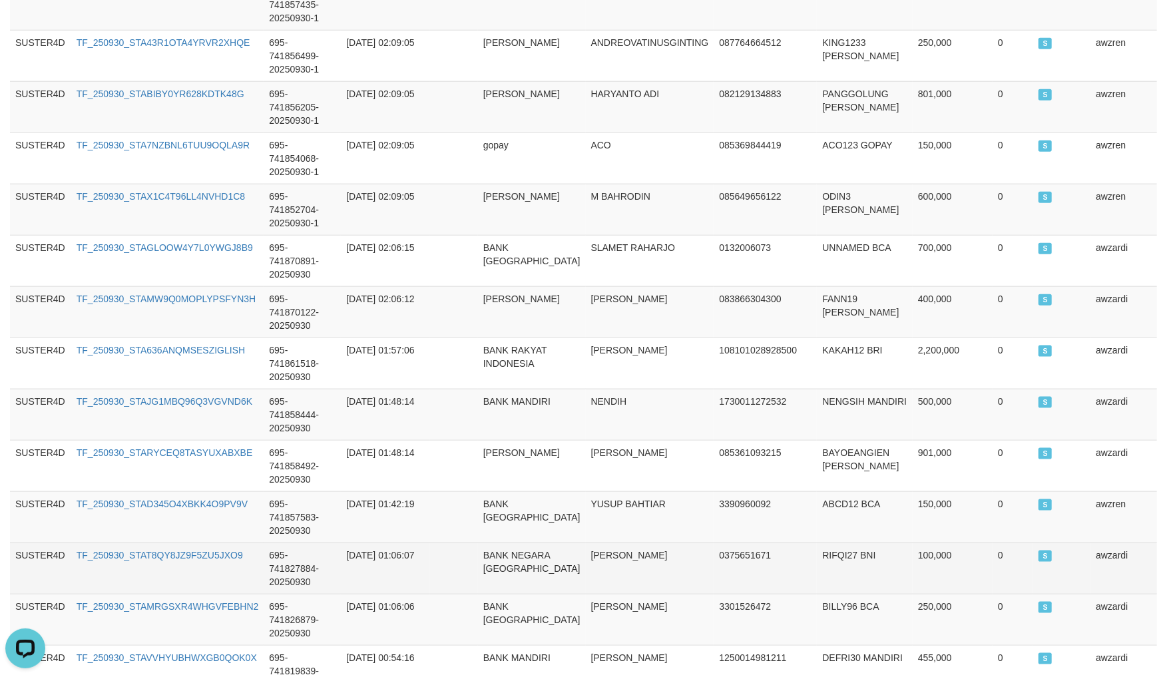
click at [757, 542] on td "0375651671" at bounding box center [764, 567] width 103 height 51
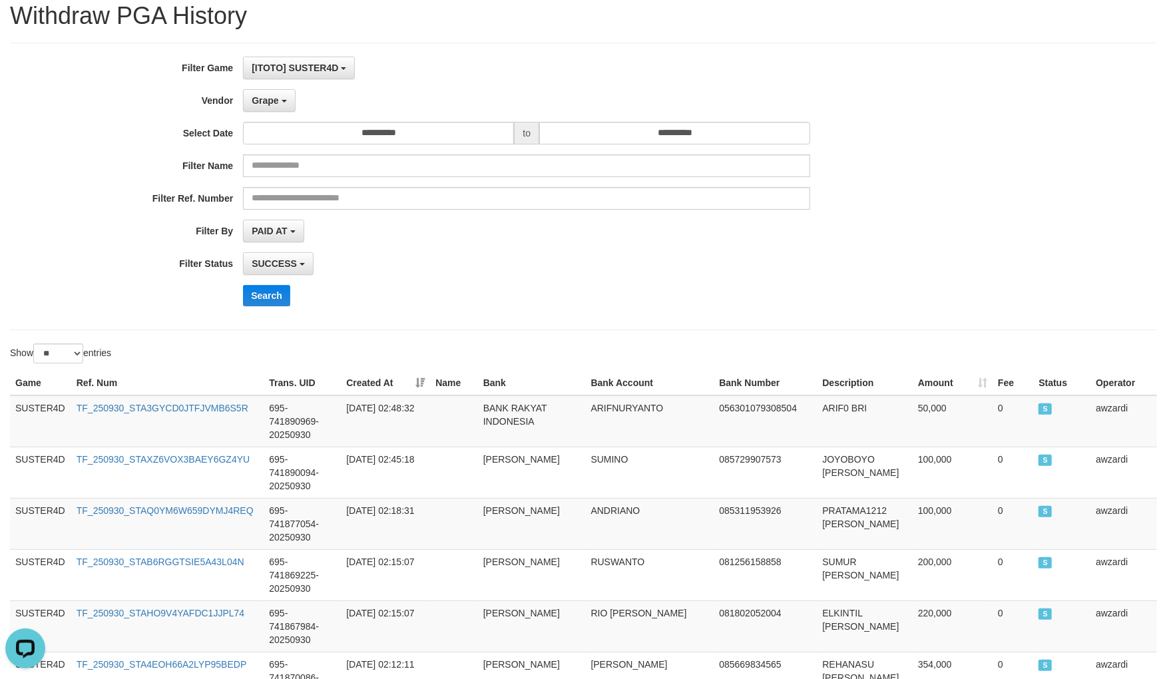
scroll to position [0, 0]
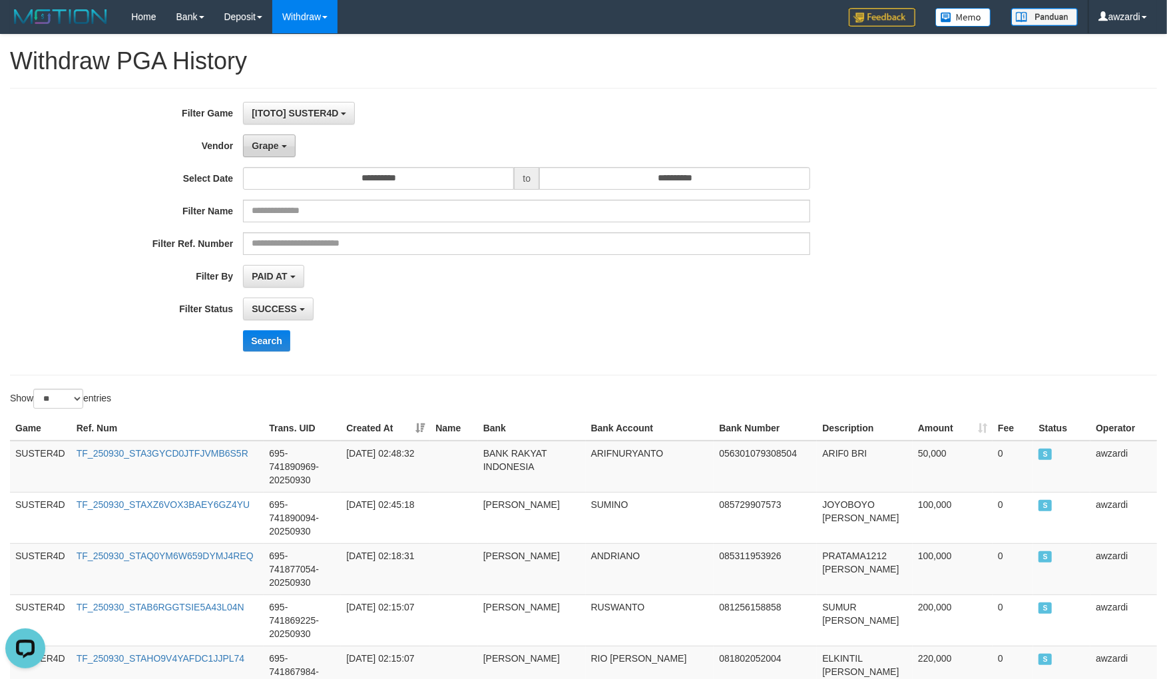
click at [263, 146] on span "Grape" at bounding box center [265, 145] width 27 height 11
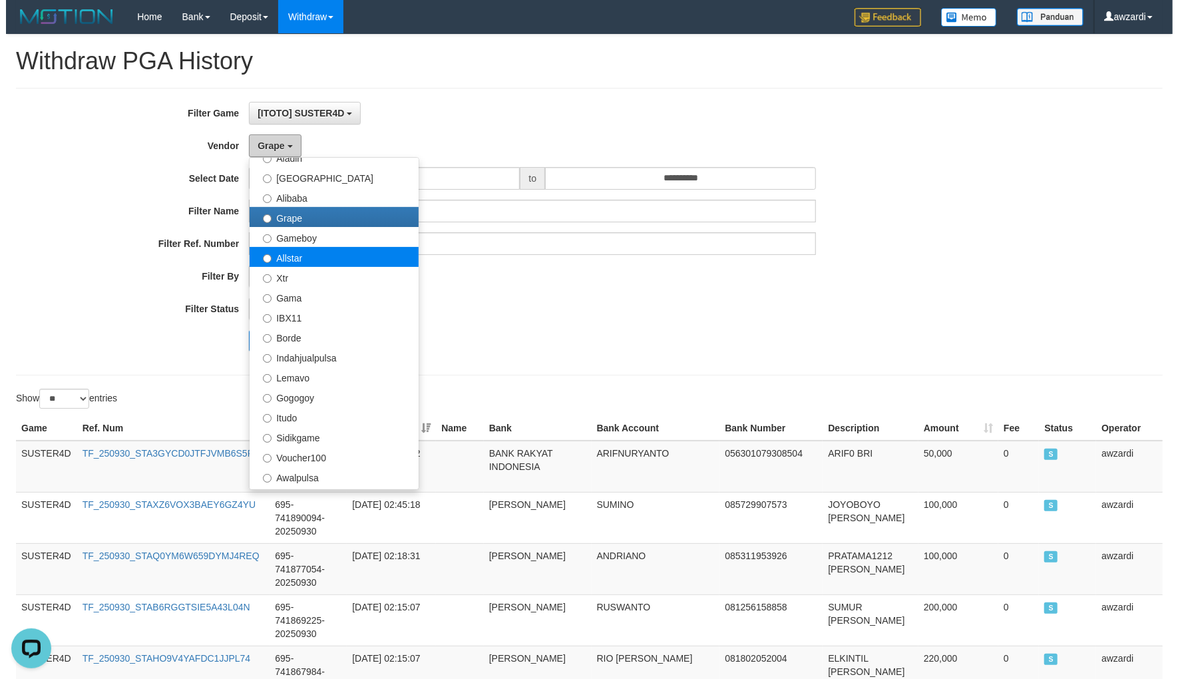
scroll to position [222, 0]
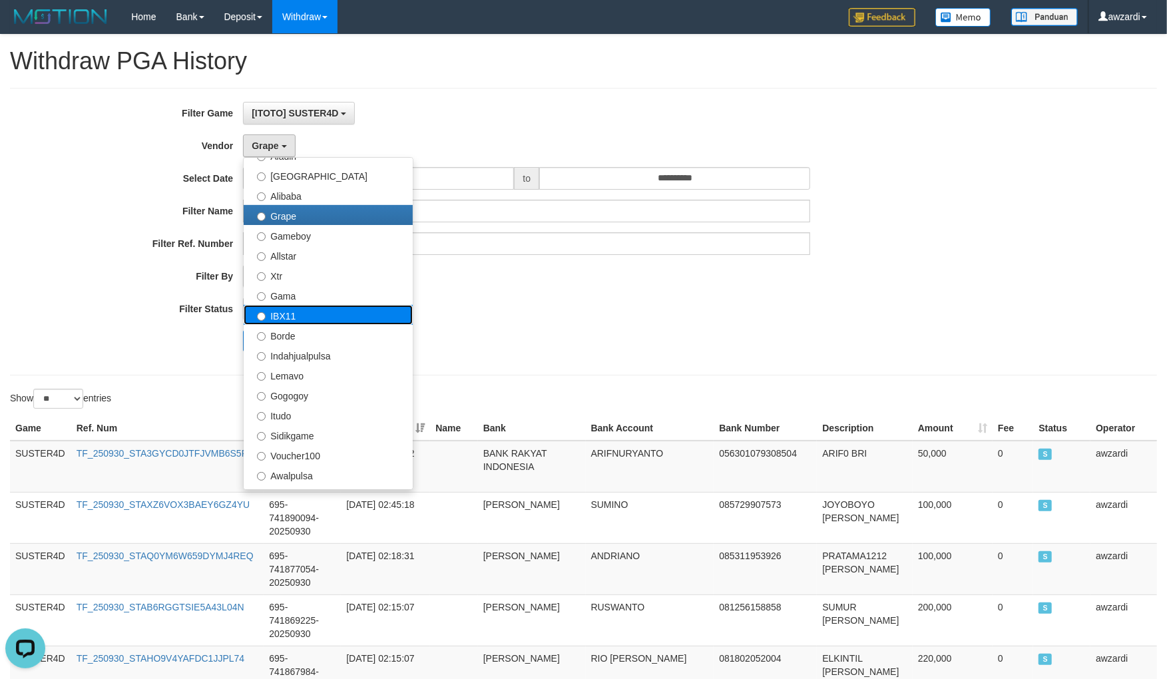
click at [297, 311] on label "IBX11" at bounding box center [328, 315] width 169 height 20
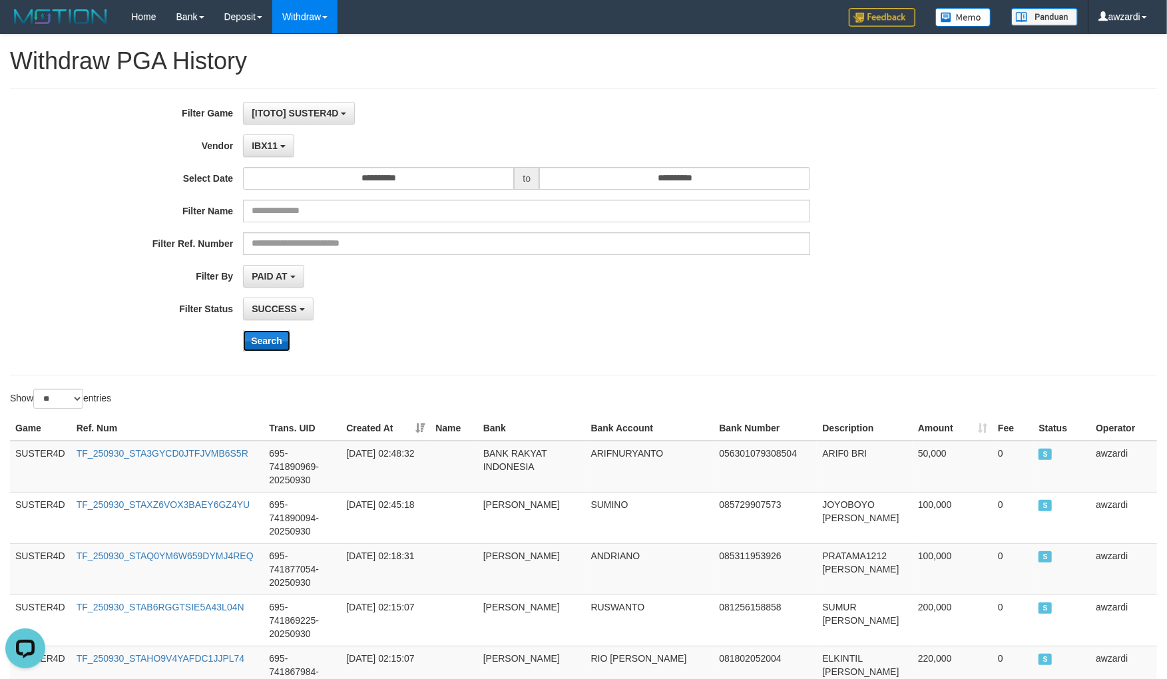
click at [274, 337] on button "Search" at bounding box center [266, 340] width 47 height 21
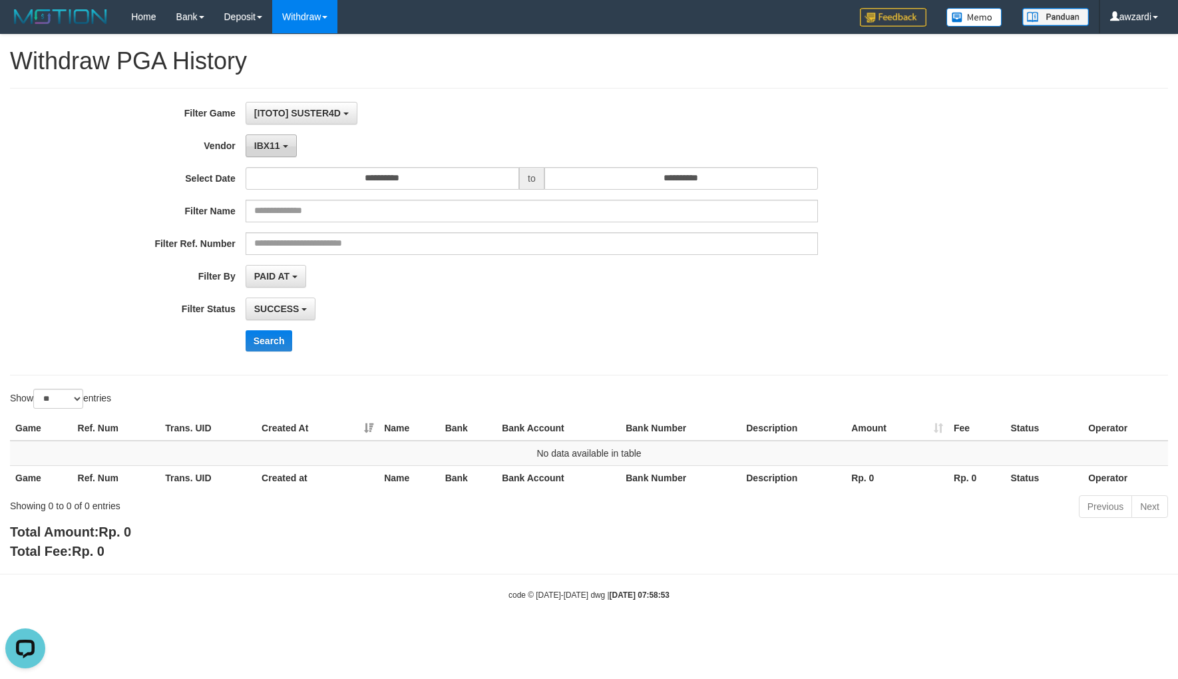
click at [276, 150] on span "IBX11" at bounding box center [267, 145] width 26 height 11
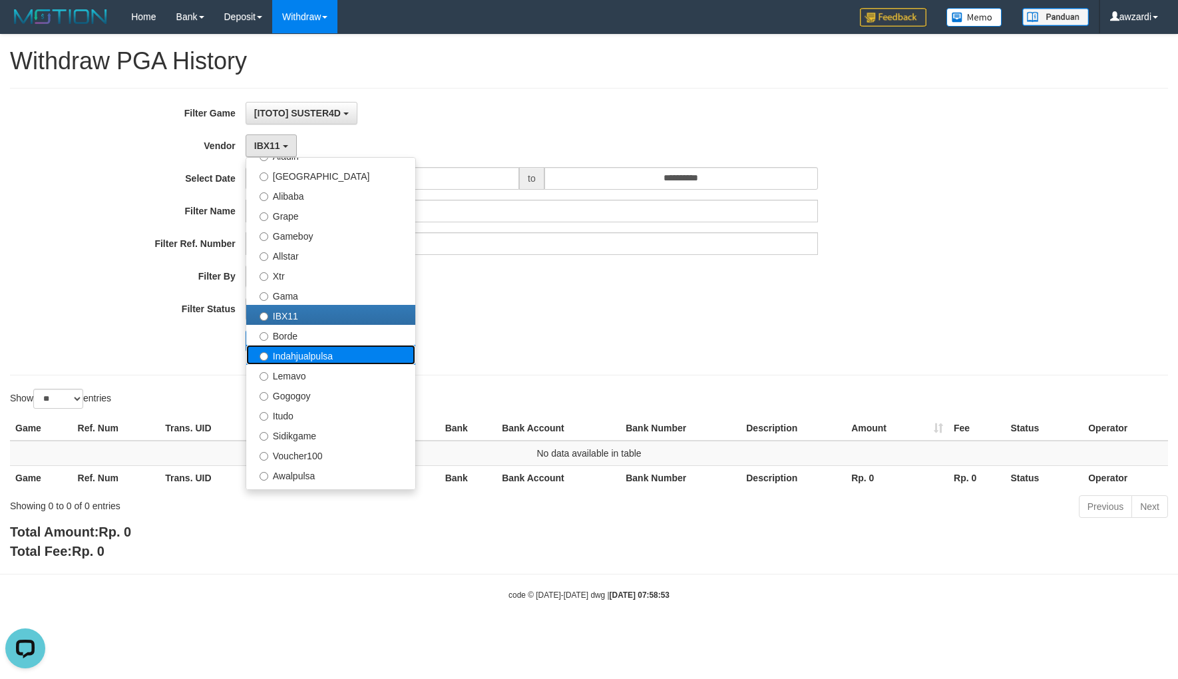
click at [301, 361] on label "Indahjualpulsa" at bounding box center [330, 355] width 169 height 20
select select "**********"
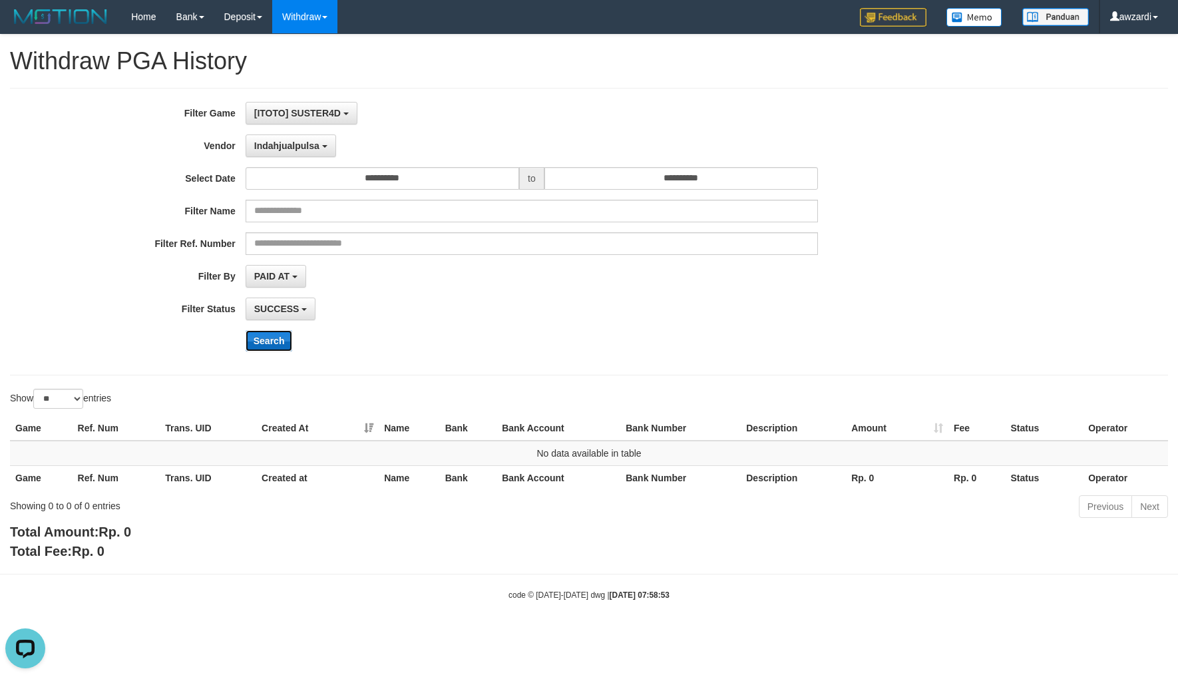
click at [278, 331] on button "Search" at bounding box center [269, 340] width 47 height 21
drag, startPoint x: 265, startPoint y: 142, endPoint x: 368, endPoint y: 211, distance: 123.9
click at [268, 142] on span "Indahjualpulsa" at bounding box center [286, 145] width 65 height 11
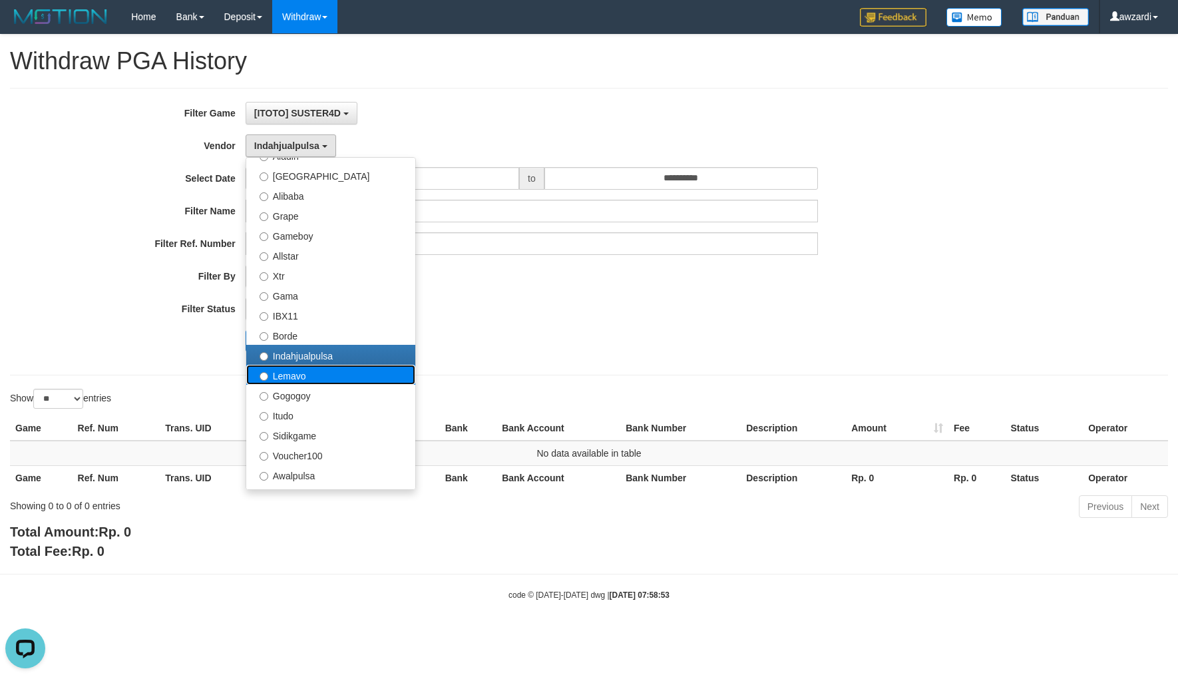
click at [288, 377] on label "Lemavo" at bounding box center [330, 375] width 169 height 20
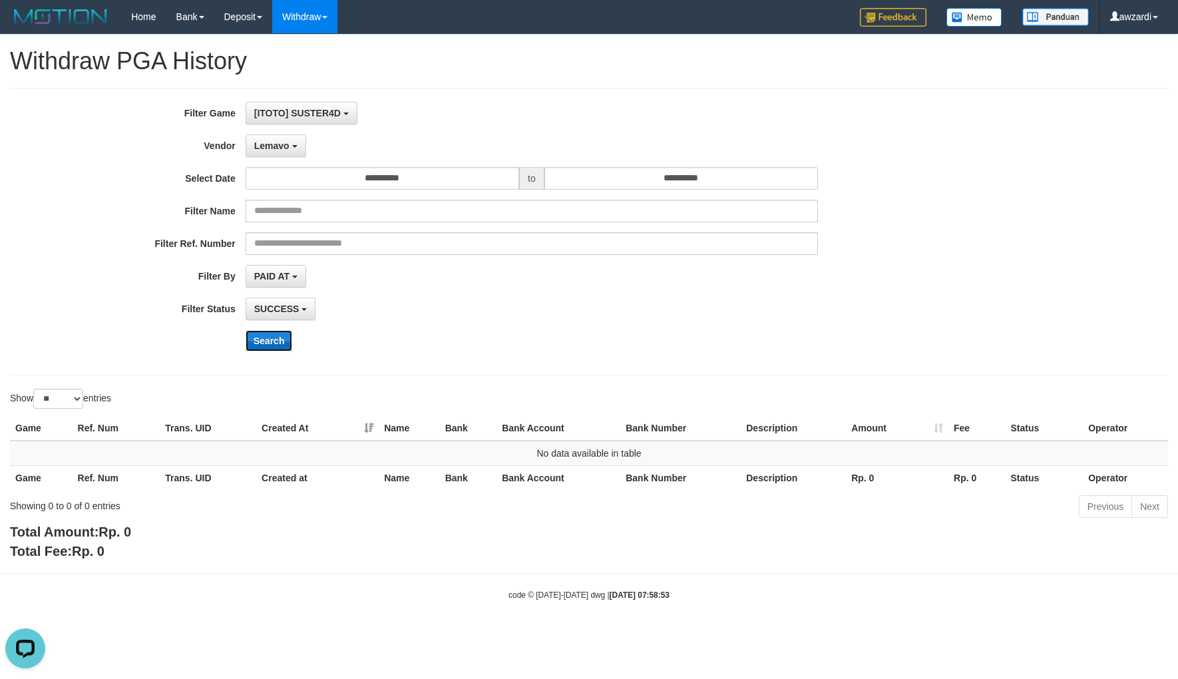
click at [268, 341] on button "Search" at bounding box center [269, 340] width 47 height 21
click at [256, 136] on button "Lemavo" at bounding box center [276, 145] width 61 height 23
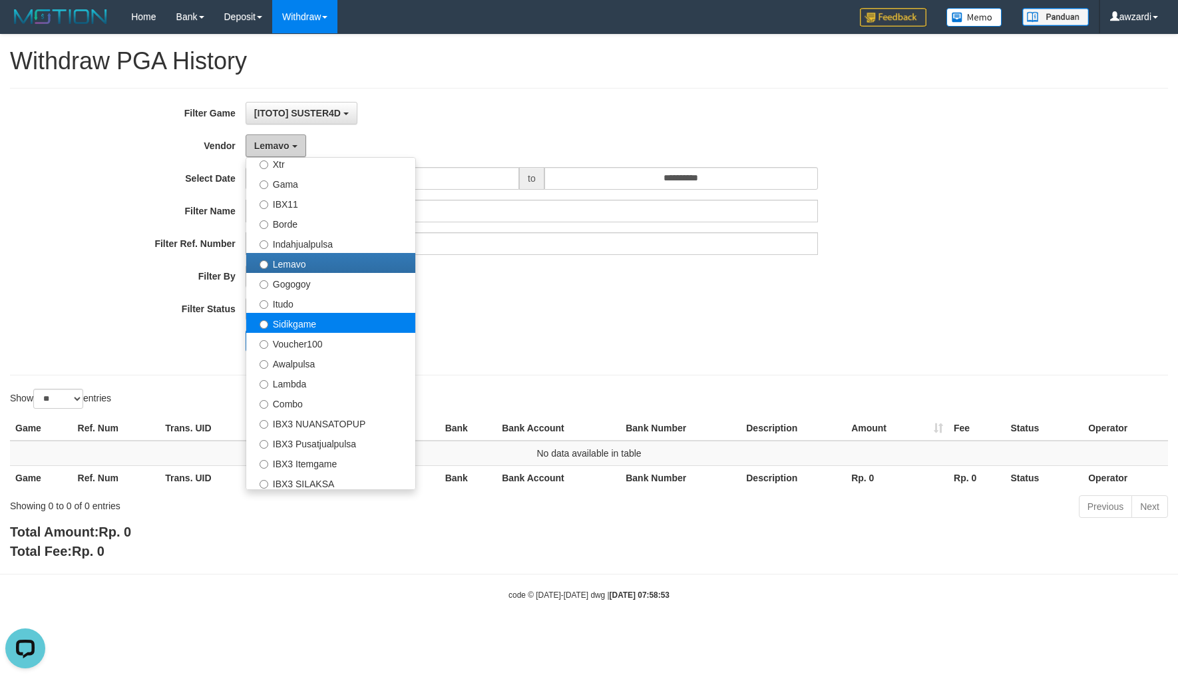
scroll to position [369, 0]
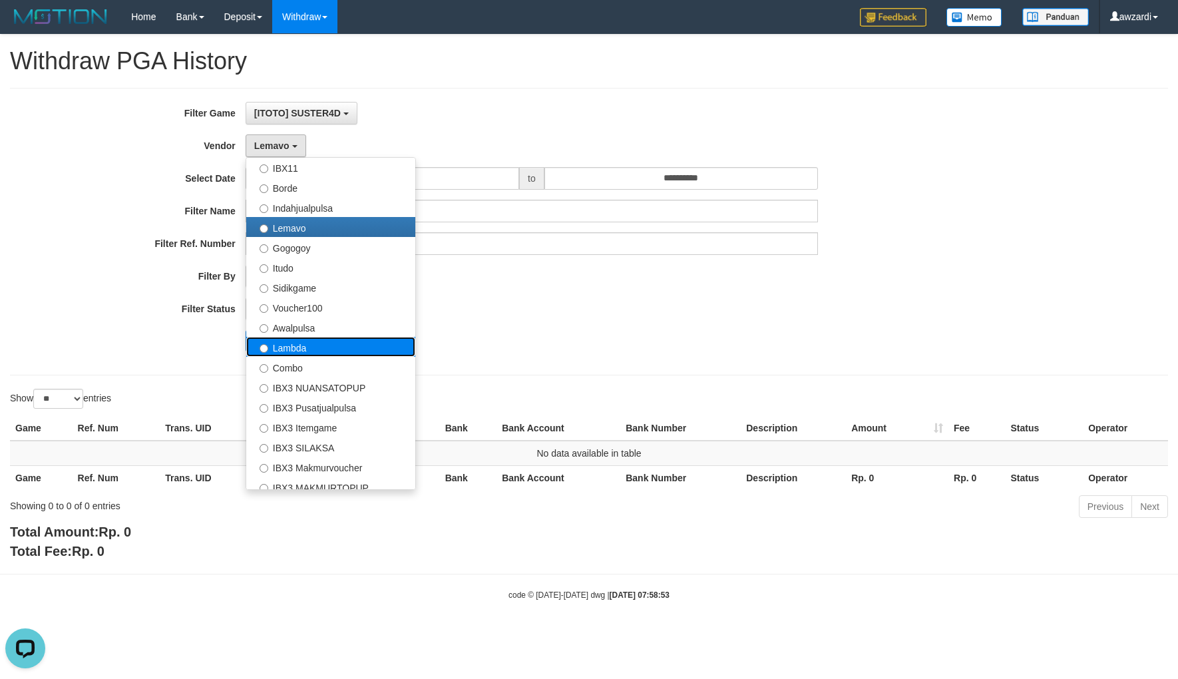
click at [308, 351] on label "Lambda" at bounding box center [330, 347] width 169 height 20
click at [308, 351] on div "Search" at bounding box center [614, 340] width 736 height 21
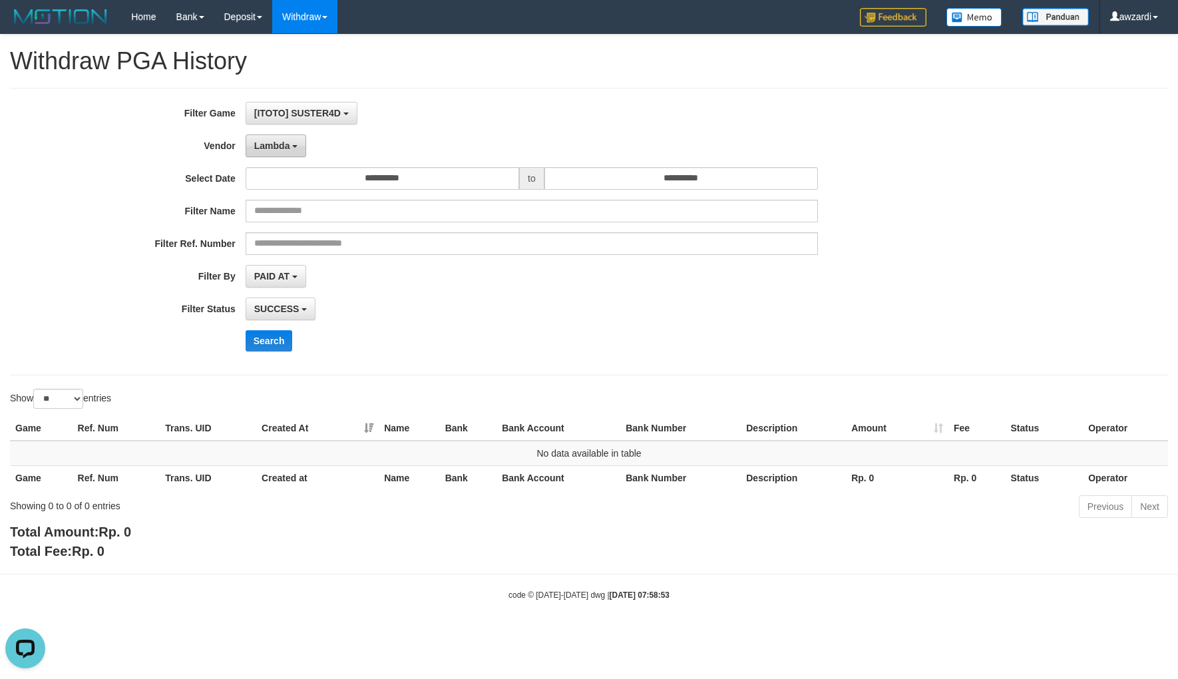
click at [270, 144] on span "Lambda" at bounding box center [272, 145] width 36 height 11
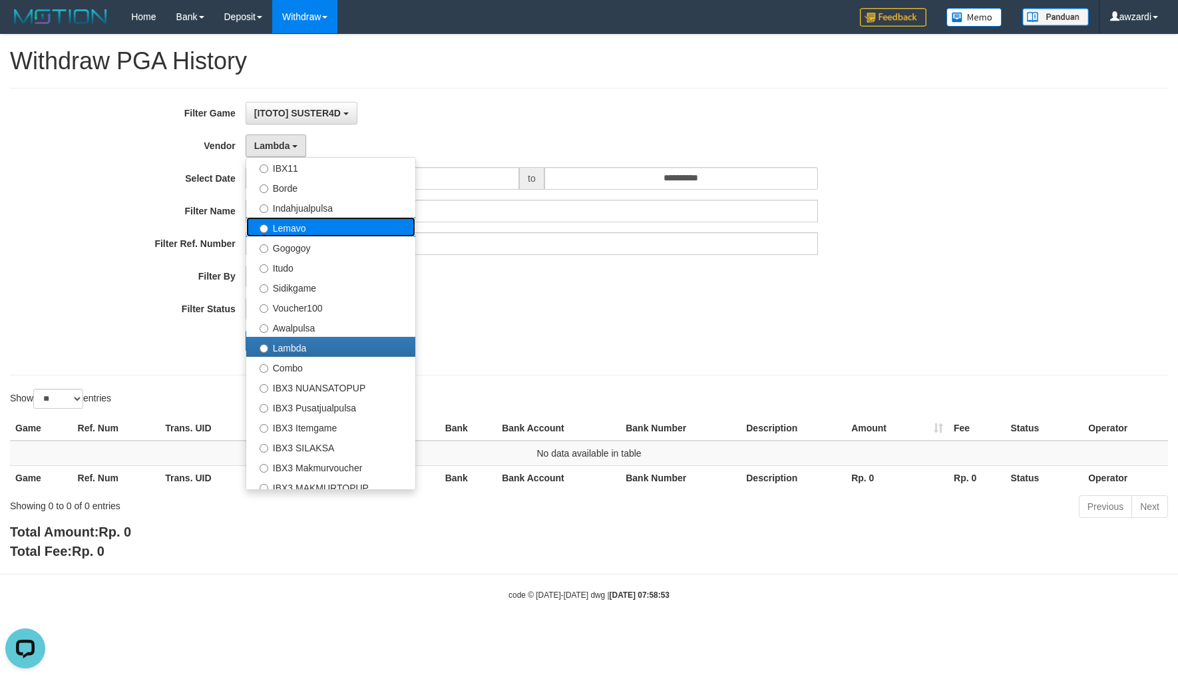
click at [291, 223] on label "Lemavo" at bounding box center [330, 227] width 169 height 20
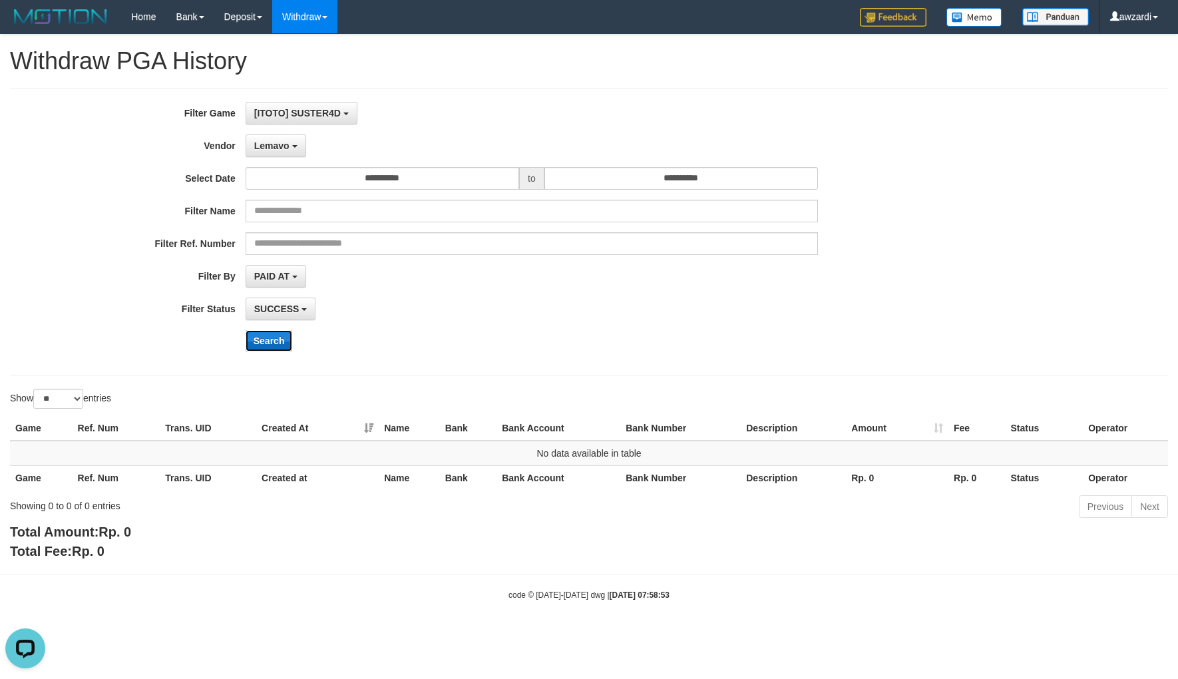
click at [260, 341] on button "Search" at bounding box center [269, 340] width 47 height 21
click at [272, 142] on span "Lemavo" at bounding box center [271, 145] width 35 height 11
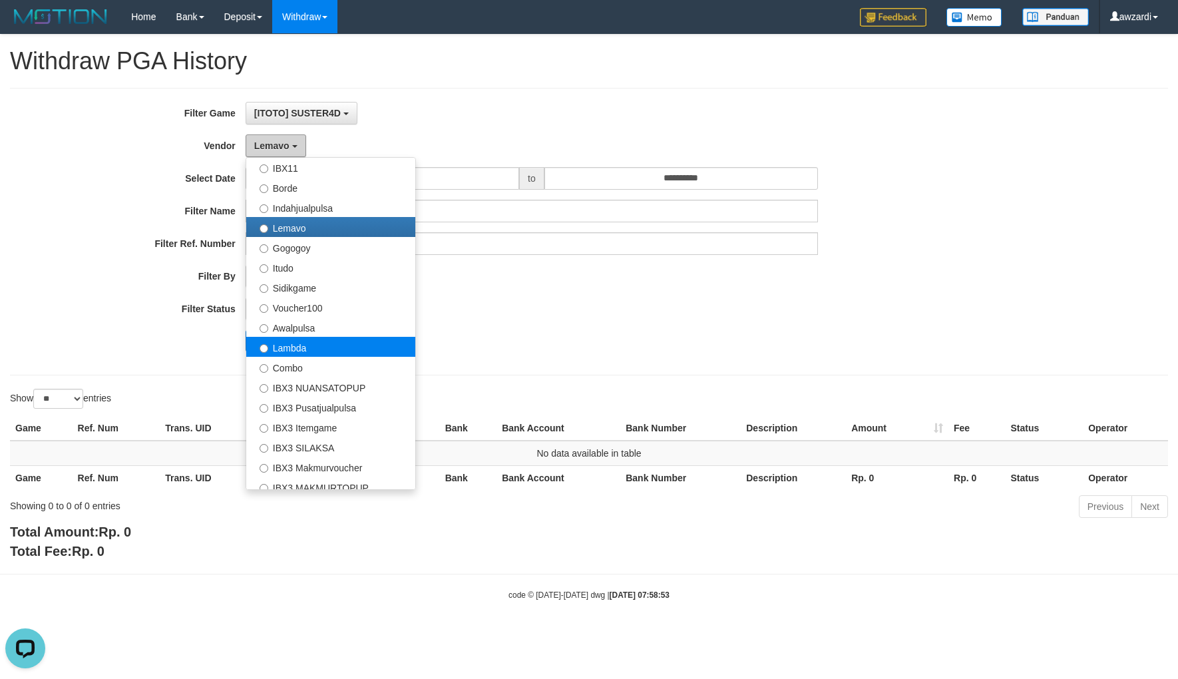
scroll to position [443, 0]
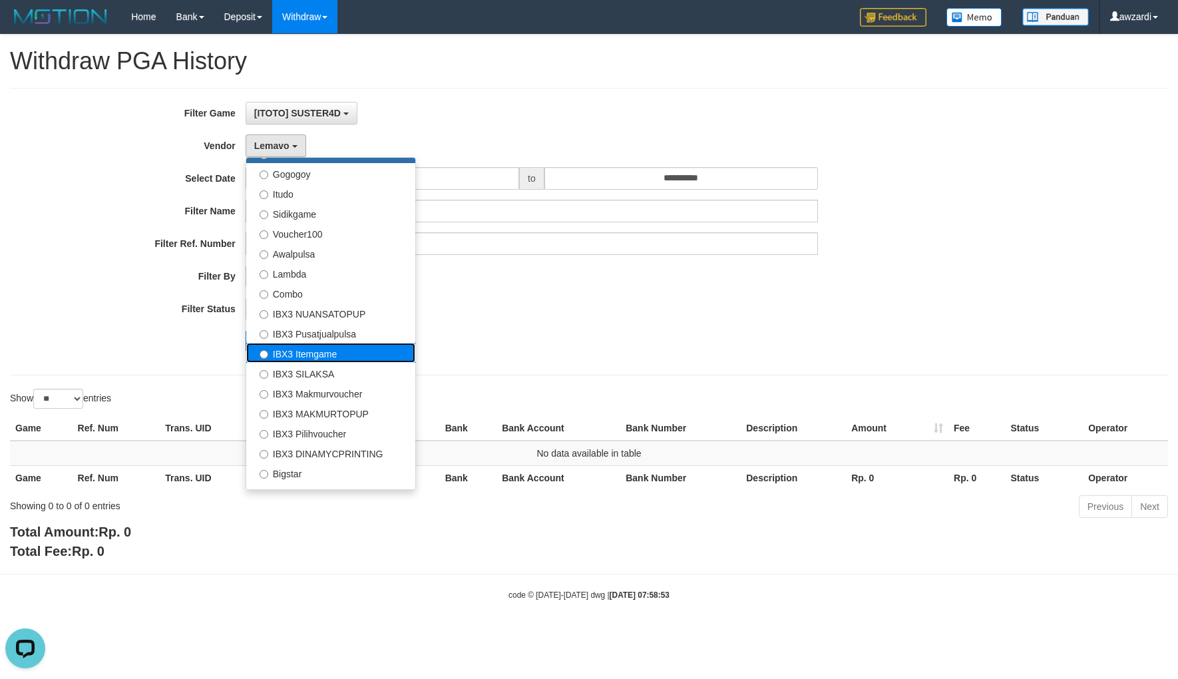
click at [313, 346] on label "IBX3 Itemgame" at bounding box center [330, 353] width 169 height 20
select select "**********"
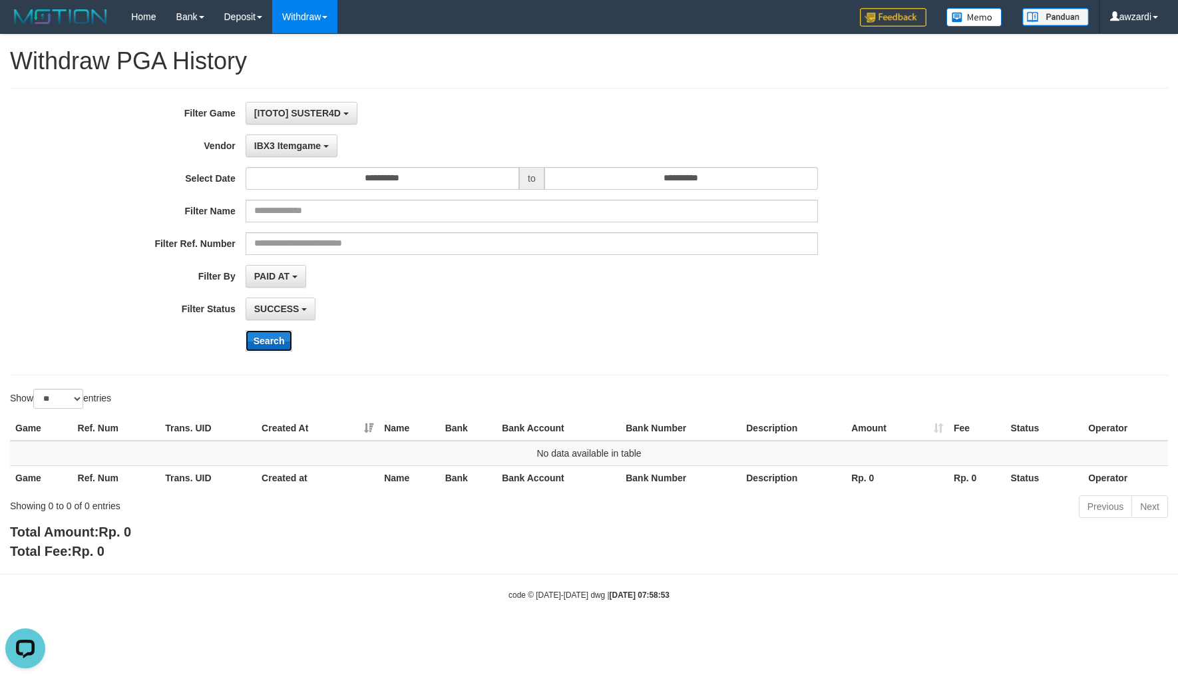
click at [261, 349] on button "Search" at bounding box center [269, 340] width 47 height 21
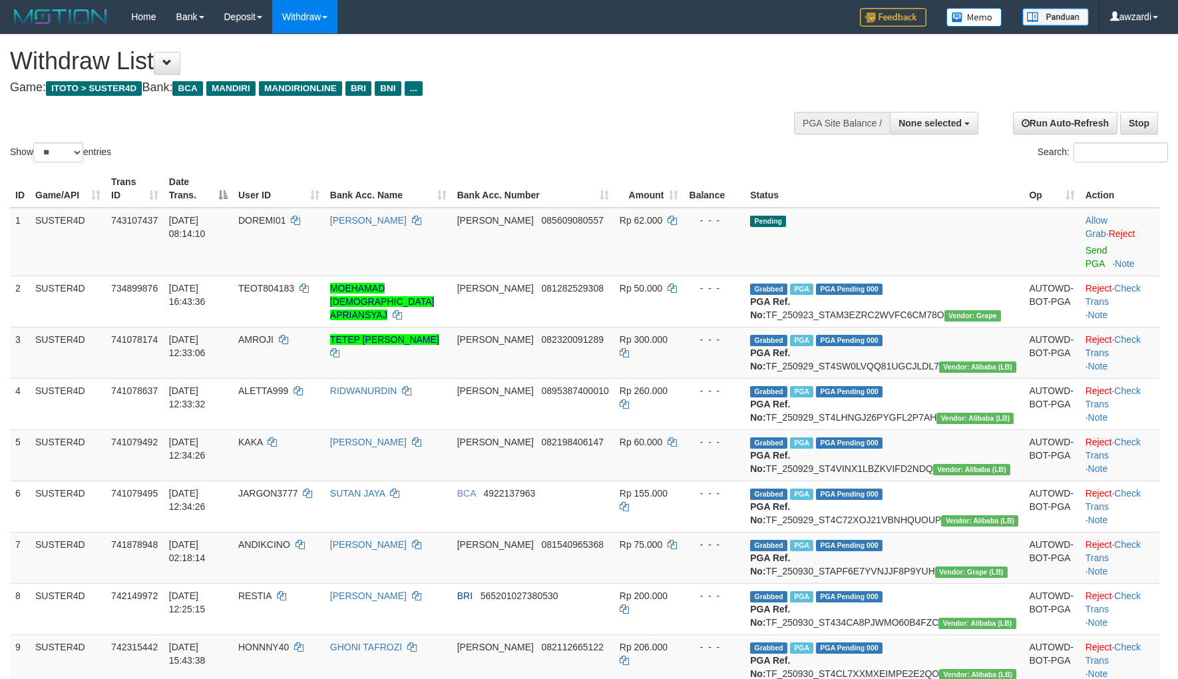
select select
select select "**"
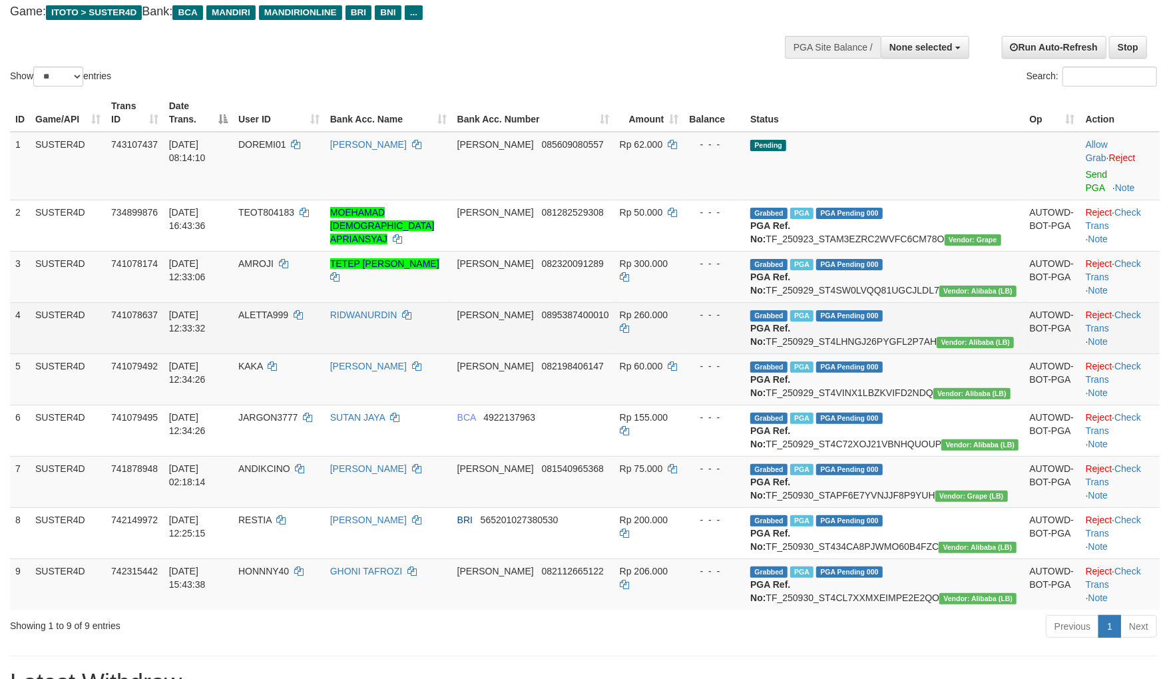
scroll to position [148, 0]
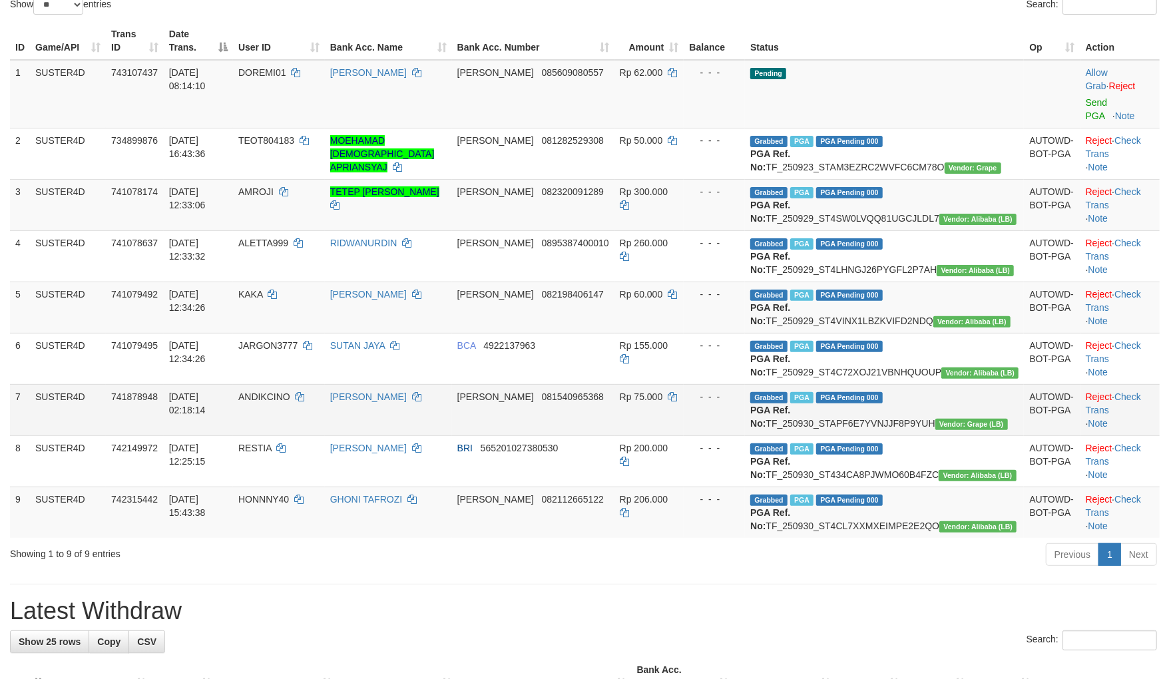
click at [307, 435] on td "ANDIKCINO" at bounding box center [279, 409] width 92 height 51
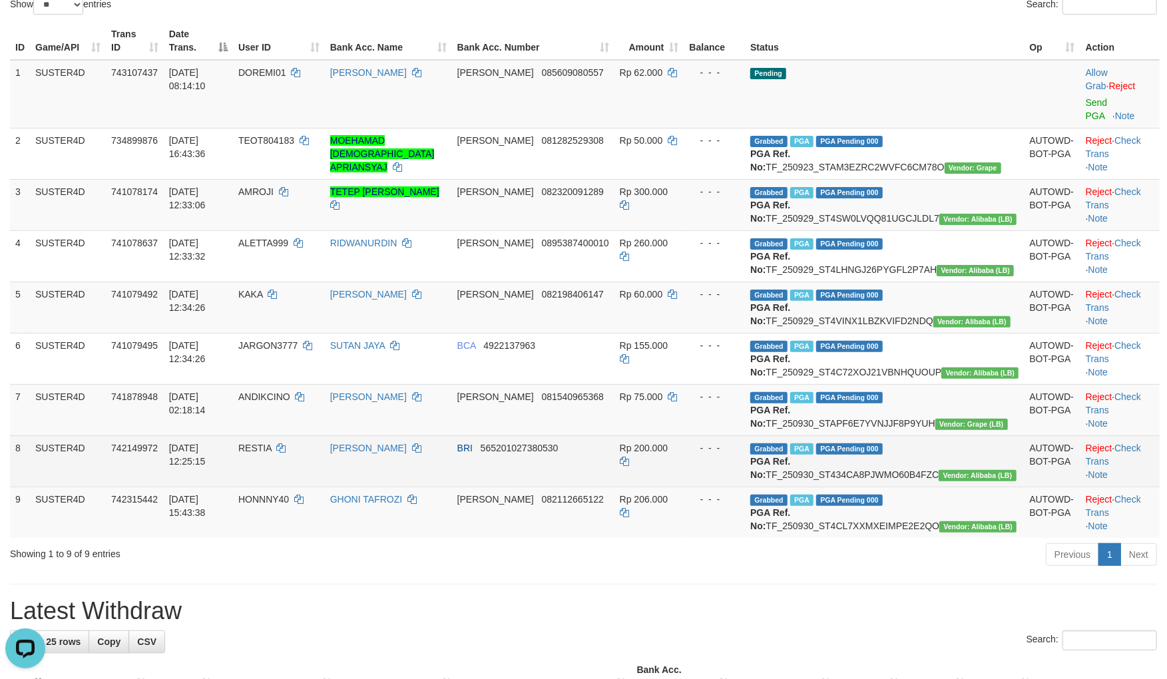
scroll to position [0, 0]
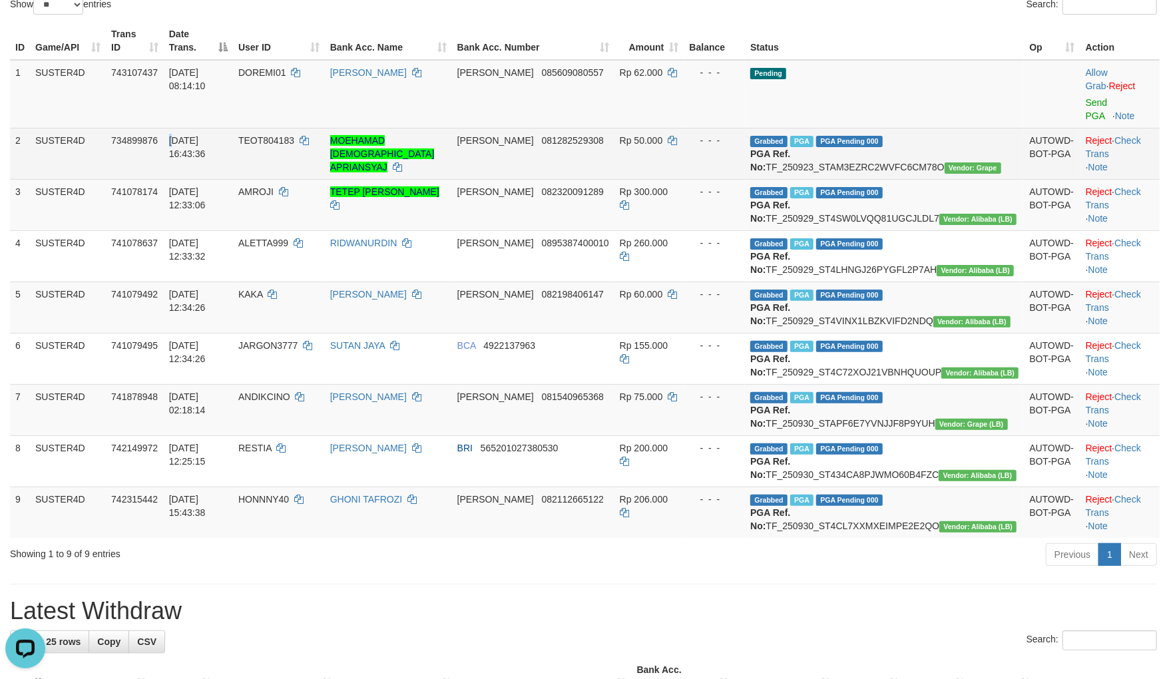
drag, startPoint x: 191, startPoint y: 110, endPoint x: 174, endPoint y: 111, distance: 16.7
click at [174, 128] on tr "2 SUSTER4D 734899876 23/09/2025 16:43:36 TEOT804183 MOEHAMAD BUDDY APRIANSYAJ D…" at bounding box center [584, 153] width 1149 height 51
click at [191, 135] on span "23/09/2025 16:43:36" at bounding box center [187, 147] width 37 height 24
drag, startPoint x: 194, startPoint y: 110, endPoint x: 184, endPoint y: 111, distance: 9.3
click at [184, 135] on span "23/09/2025 16:43:36" at bounding box center [187, 147] width 37 height 24
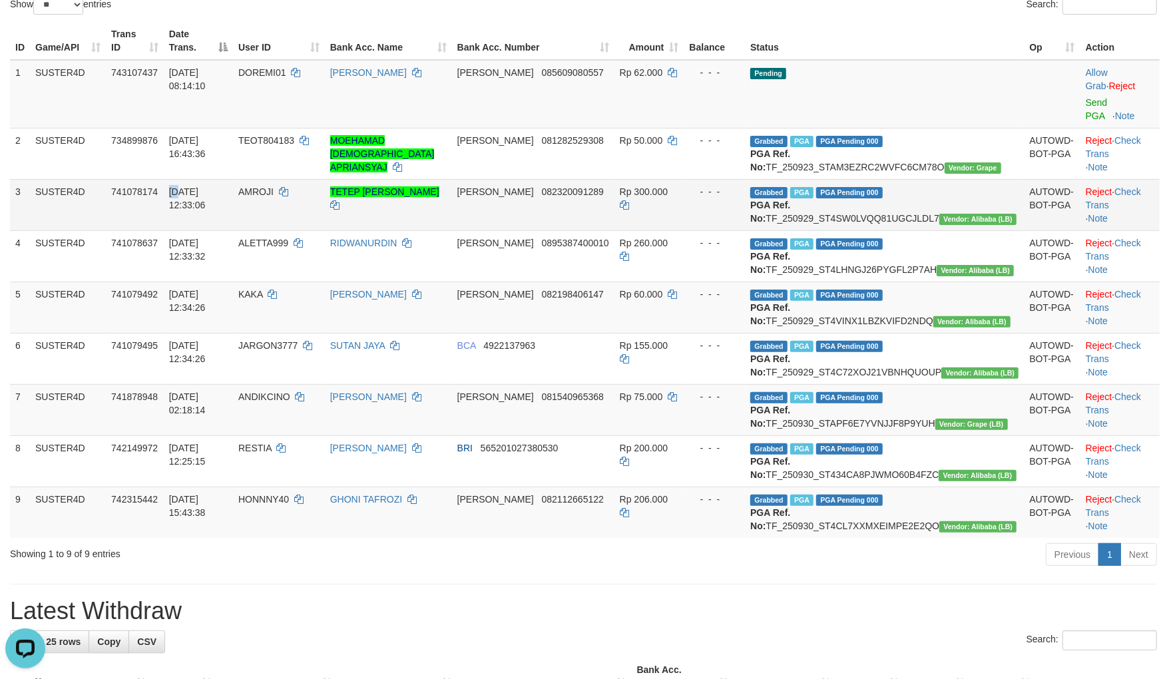
drag, startPoint x: 193, startPoint y: 176, endPoint x: 178, endPoint y: 177, distance: 14.7
click at [178, 179] on td "29/09/2025 12:33:06" at bounding box center [198, 204] width 69 height 51
